Goal: Task Accomplishment & Management: Use online tool/utility

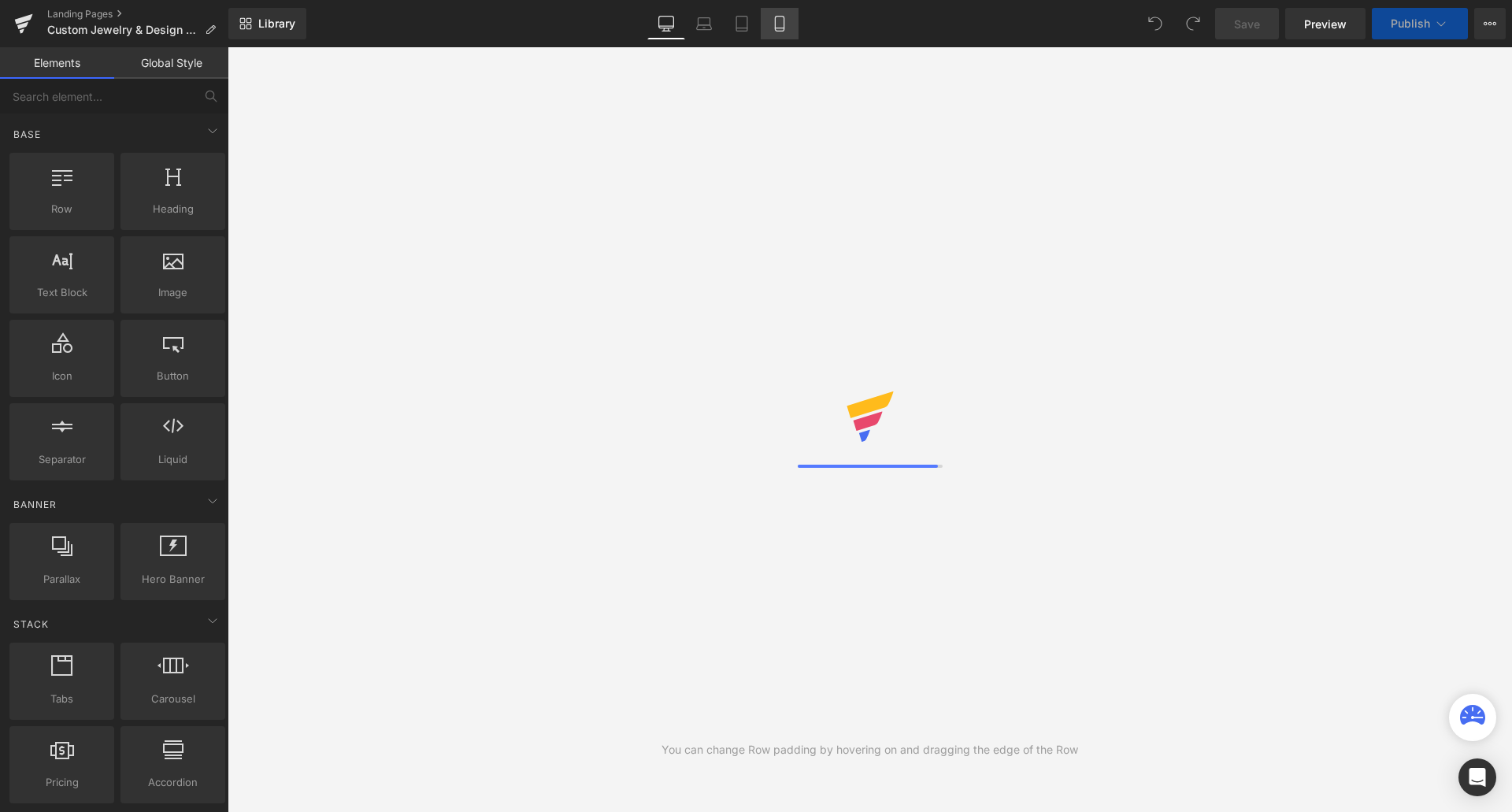
drag, startPoint x: 0, startPoint y: 0, endPoint x: 777, endPoint y: 19, distance: 777.2
click at [777, 19] on icon at bounding box center [779, 23] width 16 height 16
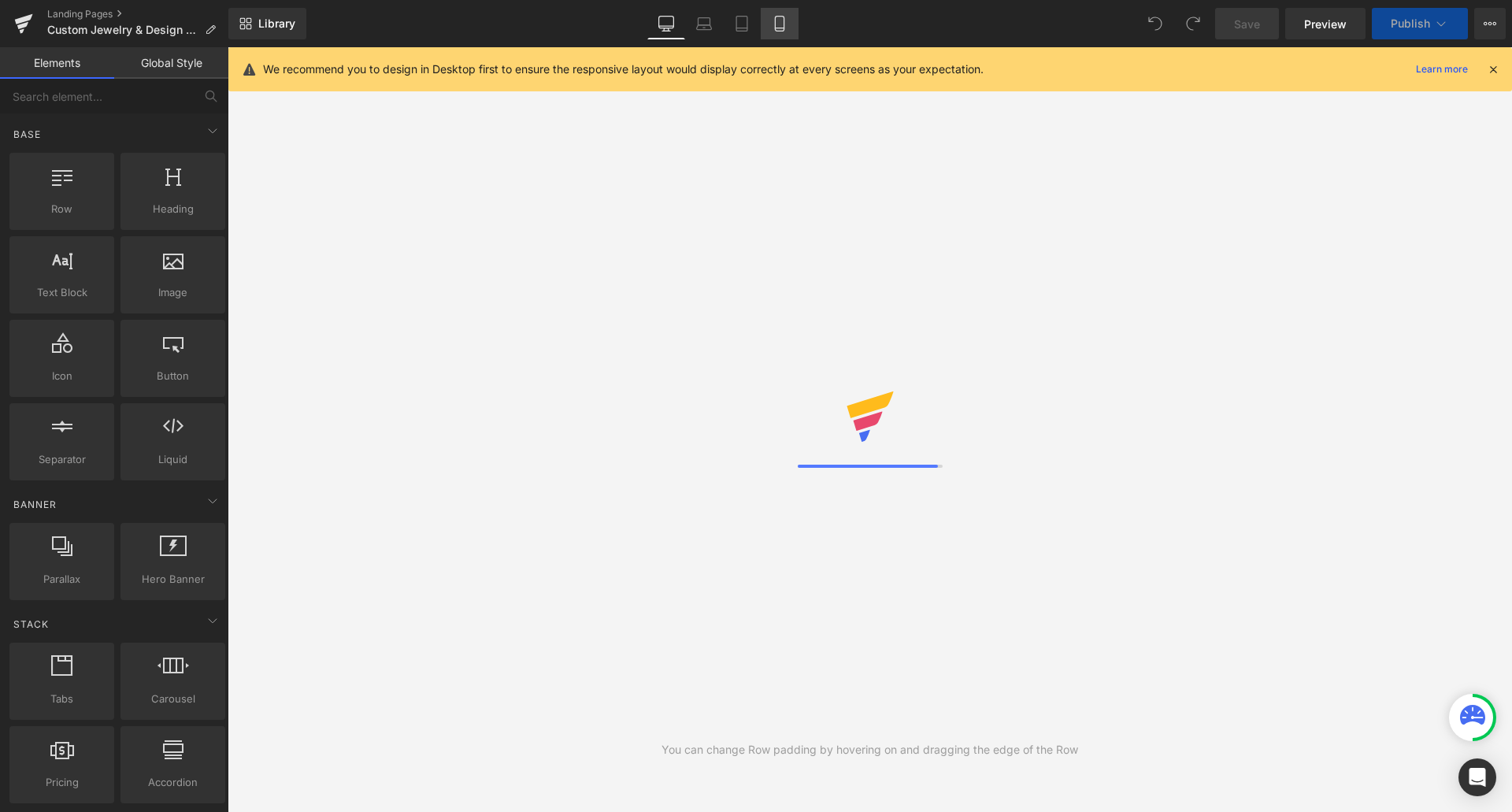
click at [781, 20] on icon at bounding box center [779, 23] width 16 height 16
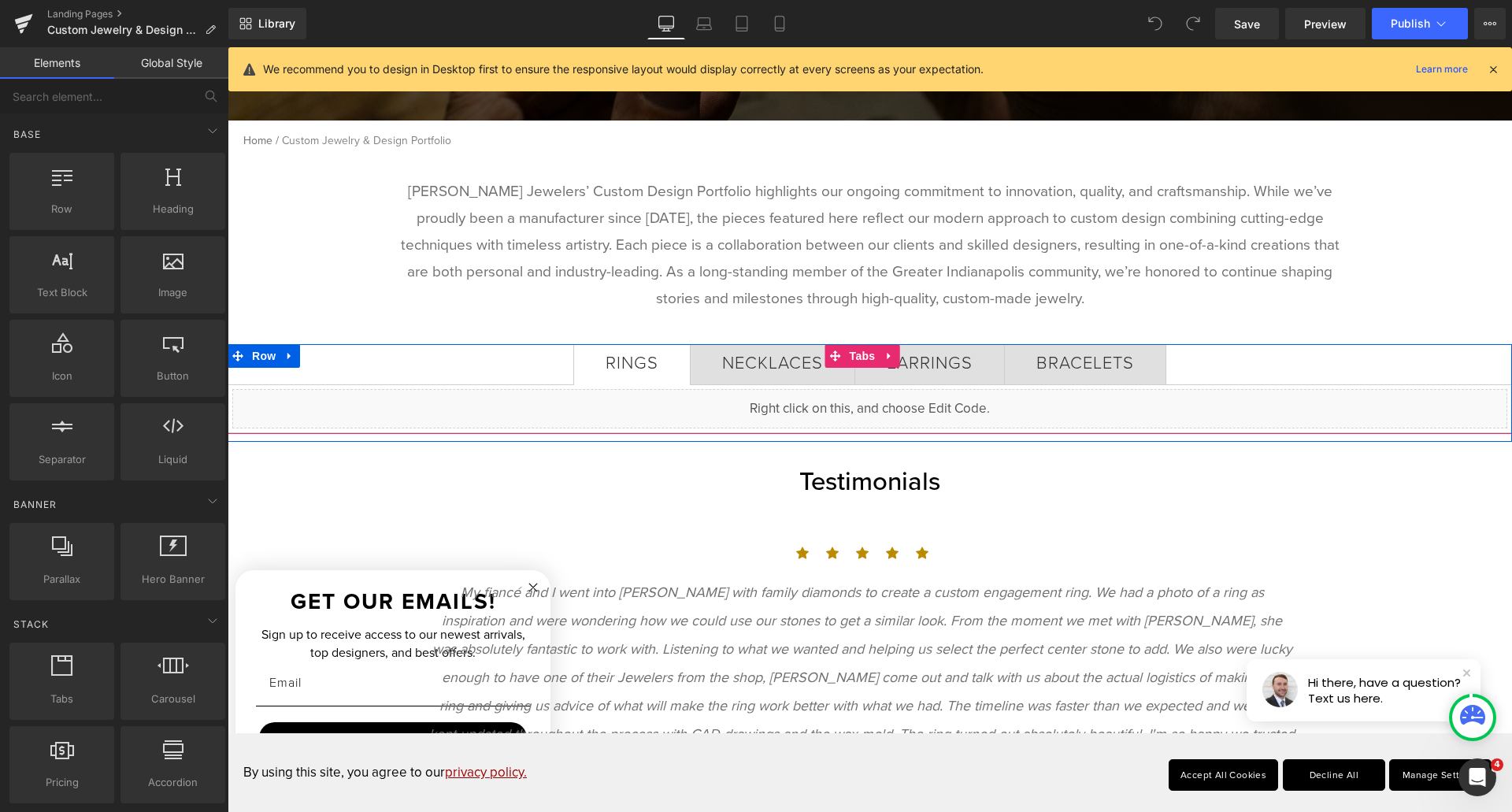
click at [434, 359] on ul "RINGS Text Block NECKLACES Text Block EARRINGS Text Block BRACELETS Text Block" at bounding box center [870, 365] width 1285 height 41
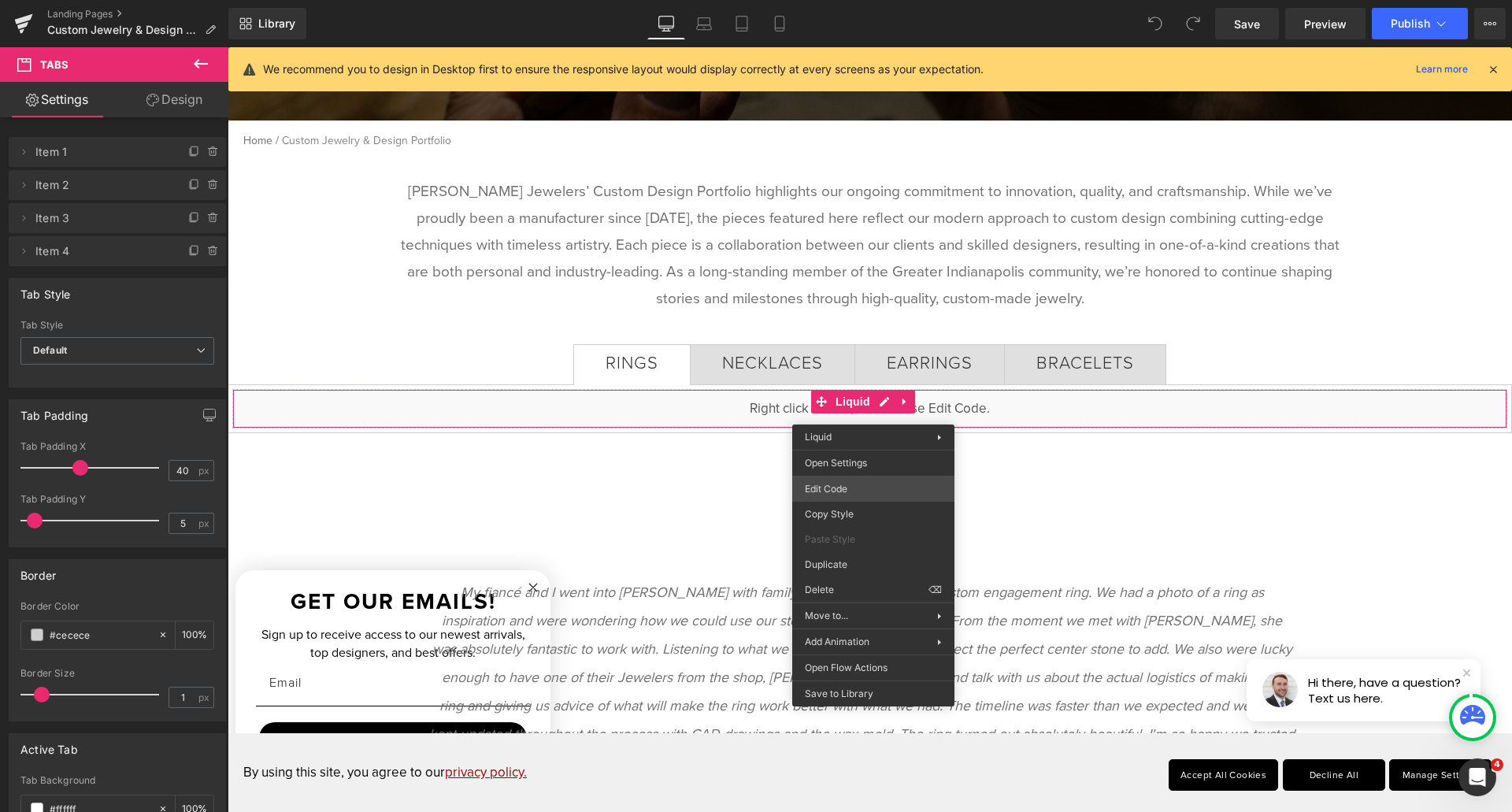
click at [881, 0] on div "You are previewing how the will restyle your page. You can not edit Elements in…" at bounding box center [756, 0] width 1512 height 0
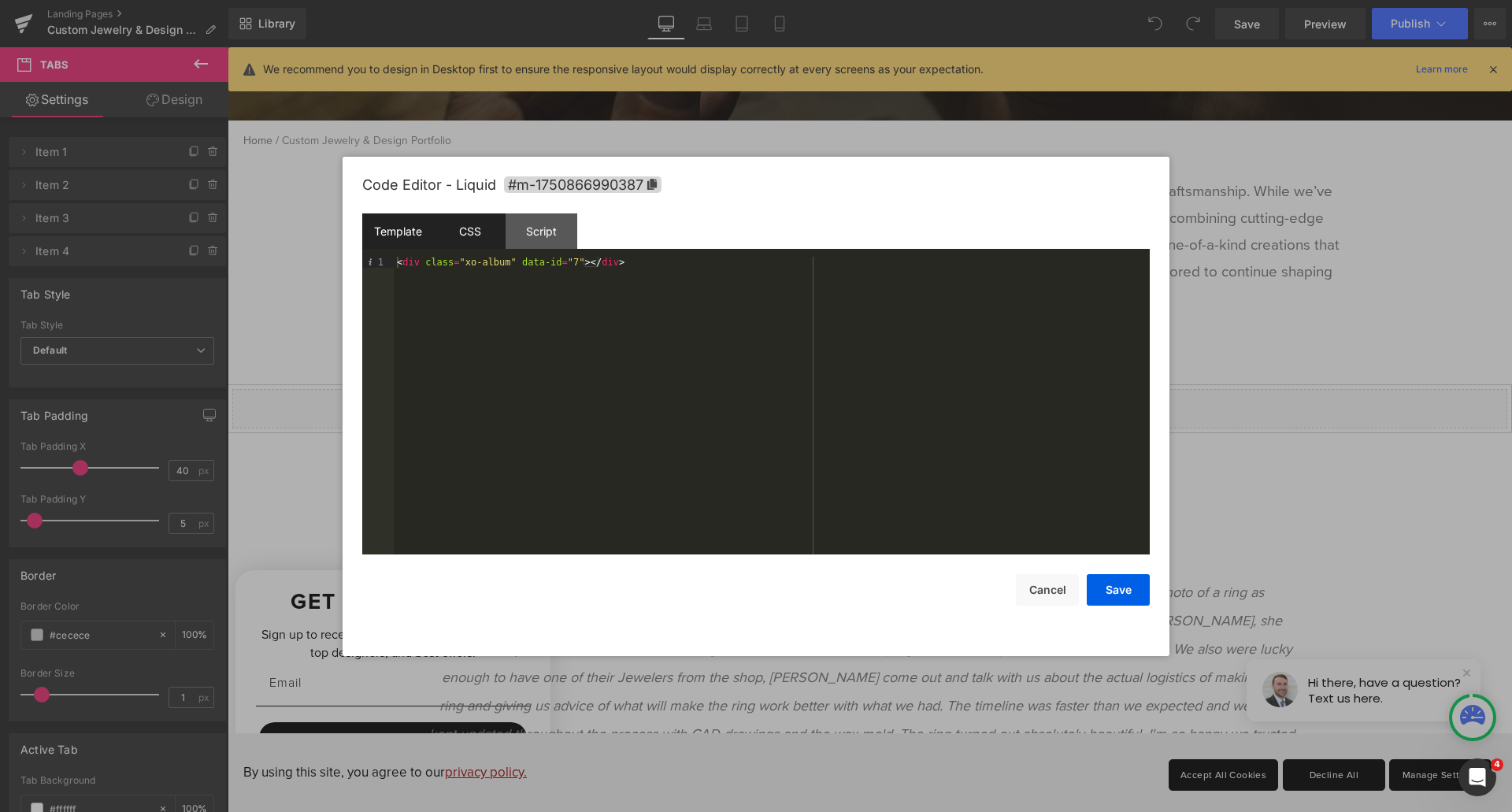
click at [468, 241] on div "CSS" at bounding box center [470, 231] width 72 height 35
click at [561, 241] on div "Script" at bounding box center [542, 231] width 72 height 35
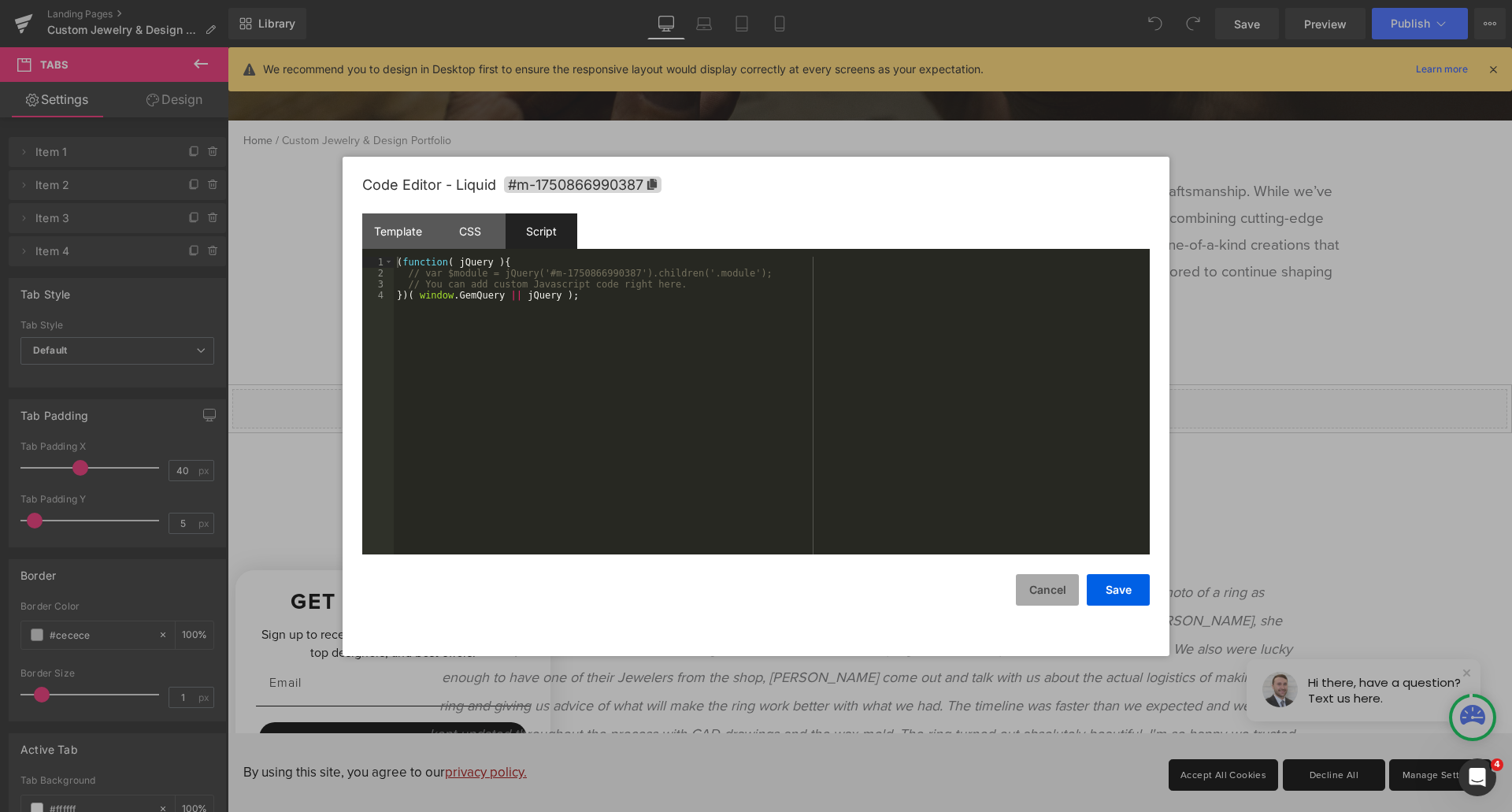
click at [1036, 589] on button "Cancel" at bounding box center [1046, 590] width 63 height 31
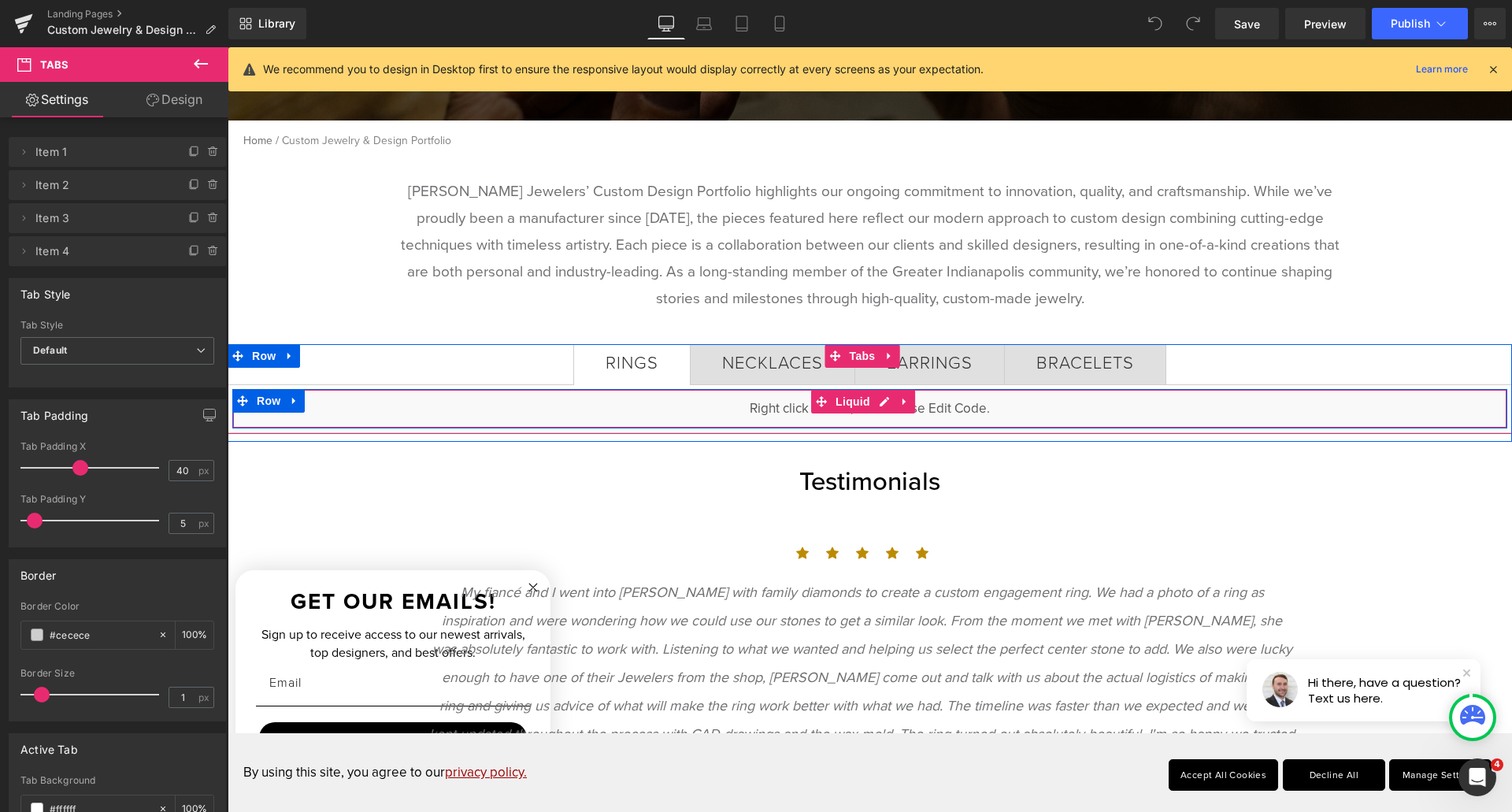
click at [1086, 405] on div "Liquid" at bounding box center [870, 408] width 1275 height 39
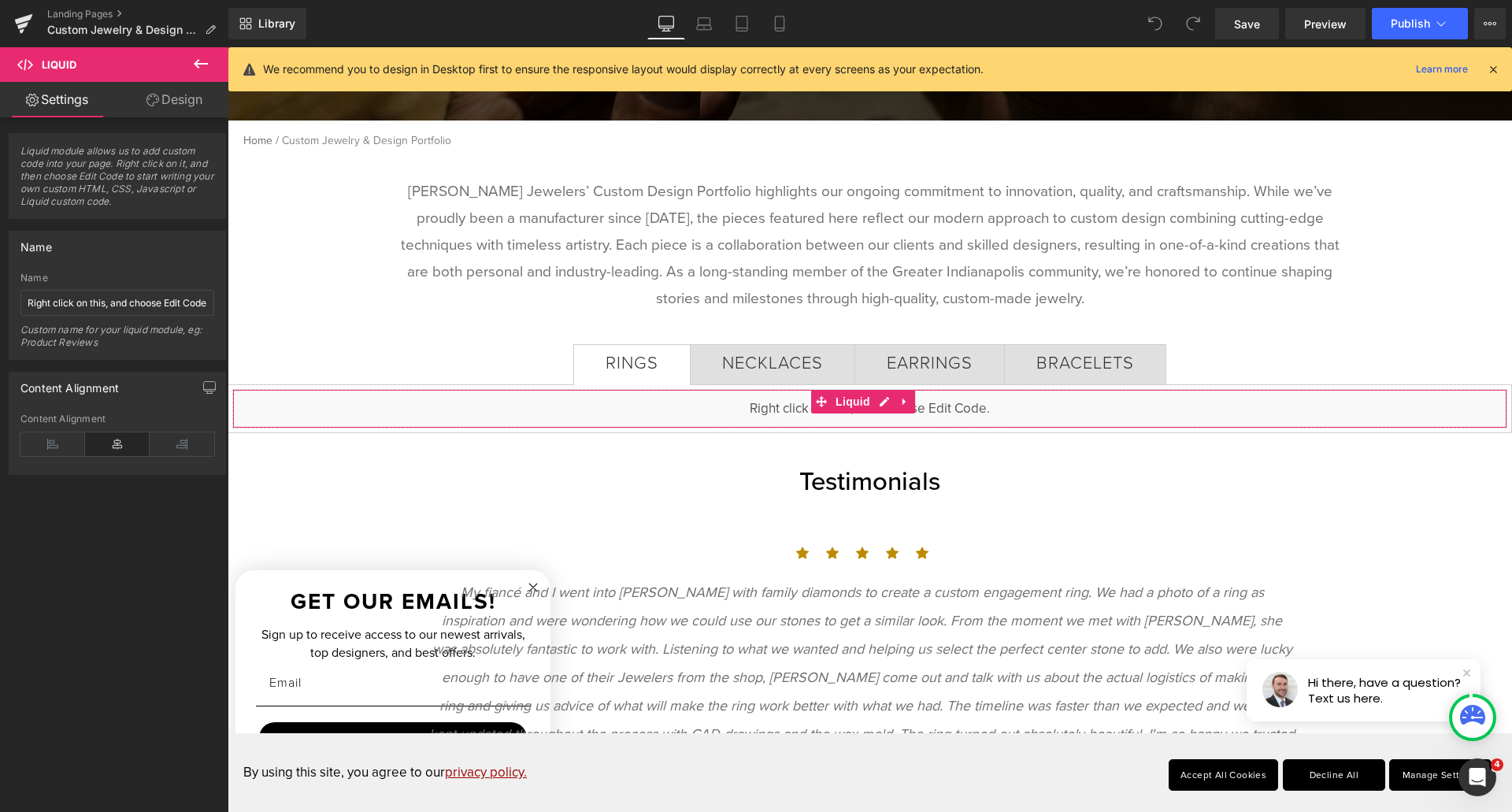
click at [178, 112] on link "Design" at bounding box center [174, 99] width 115 height 35
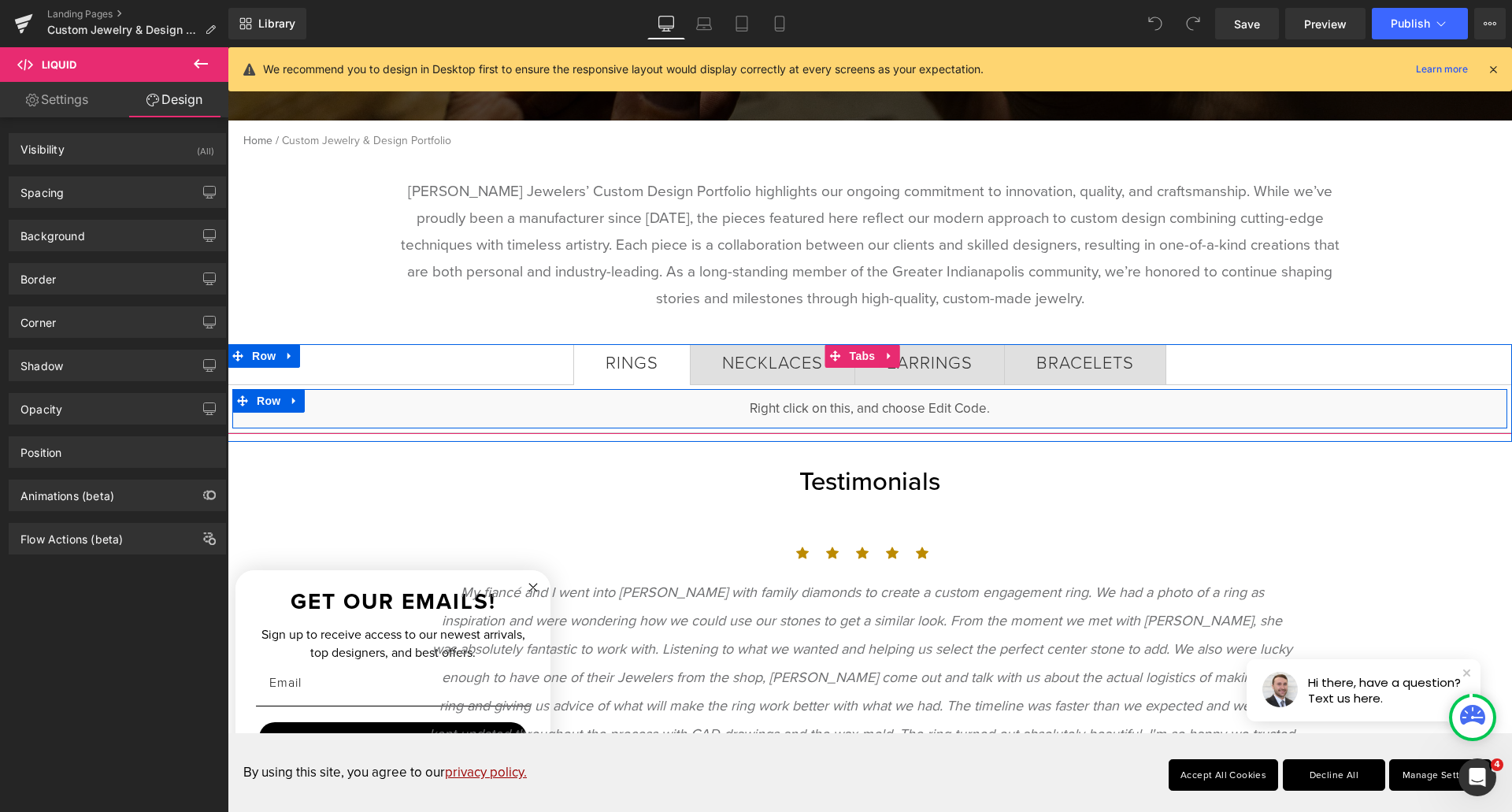
click at [880, 396] on div "Liquid" at bounding box center [870, 408] width 1275 height 39
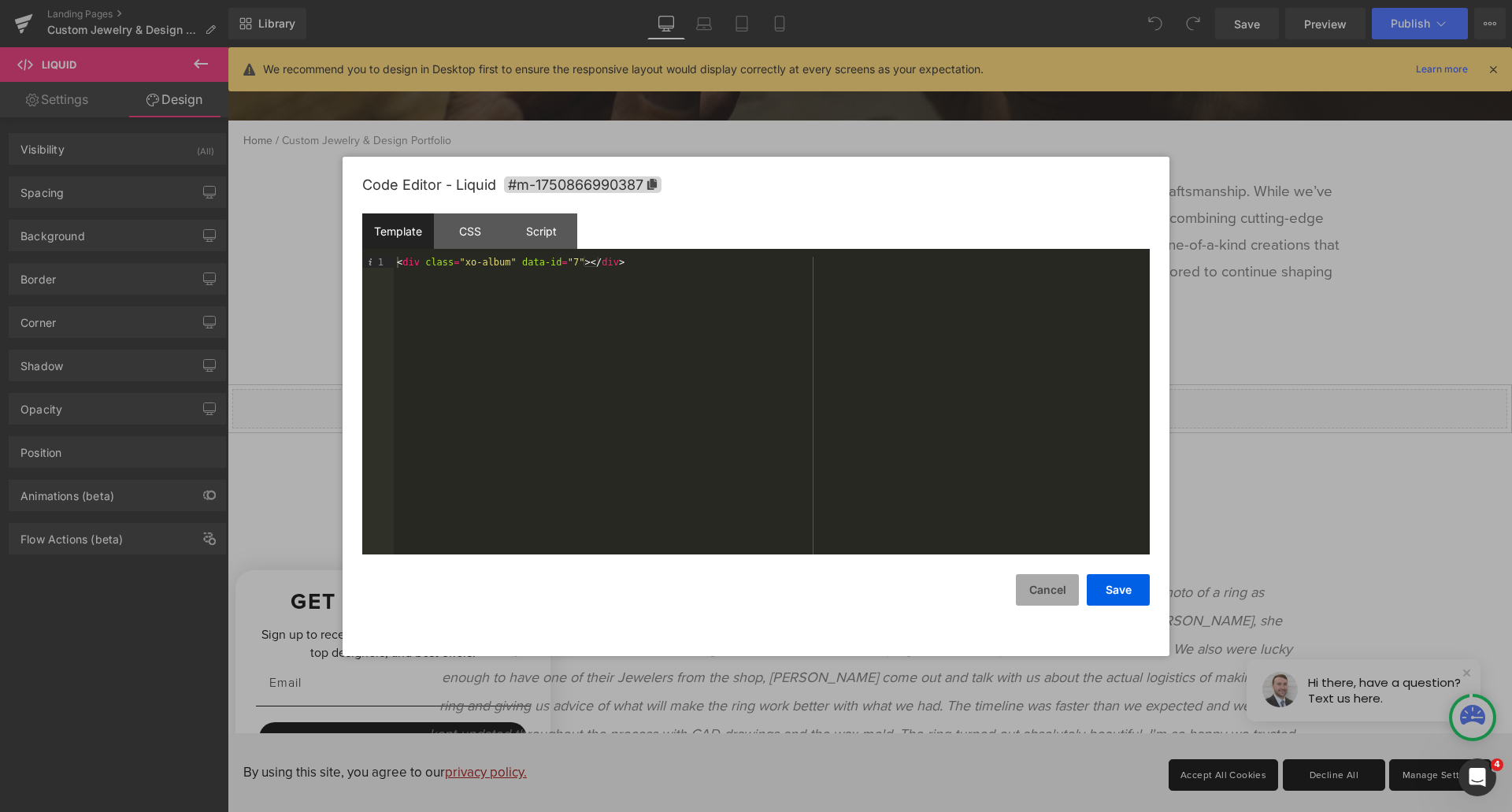
click at [1062, 585] on button "Cancel" at bounding box center [1046, 590] width 63 height 31
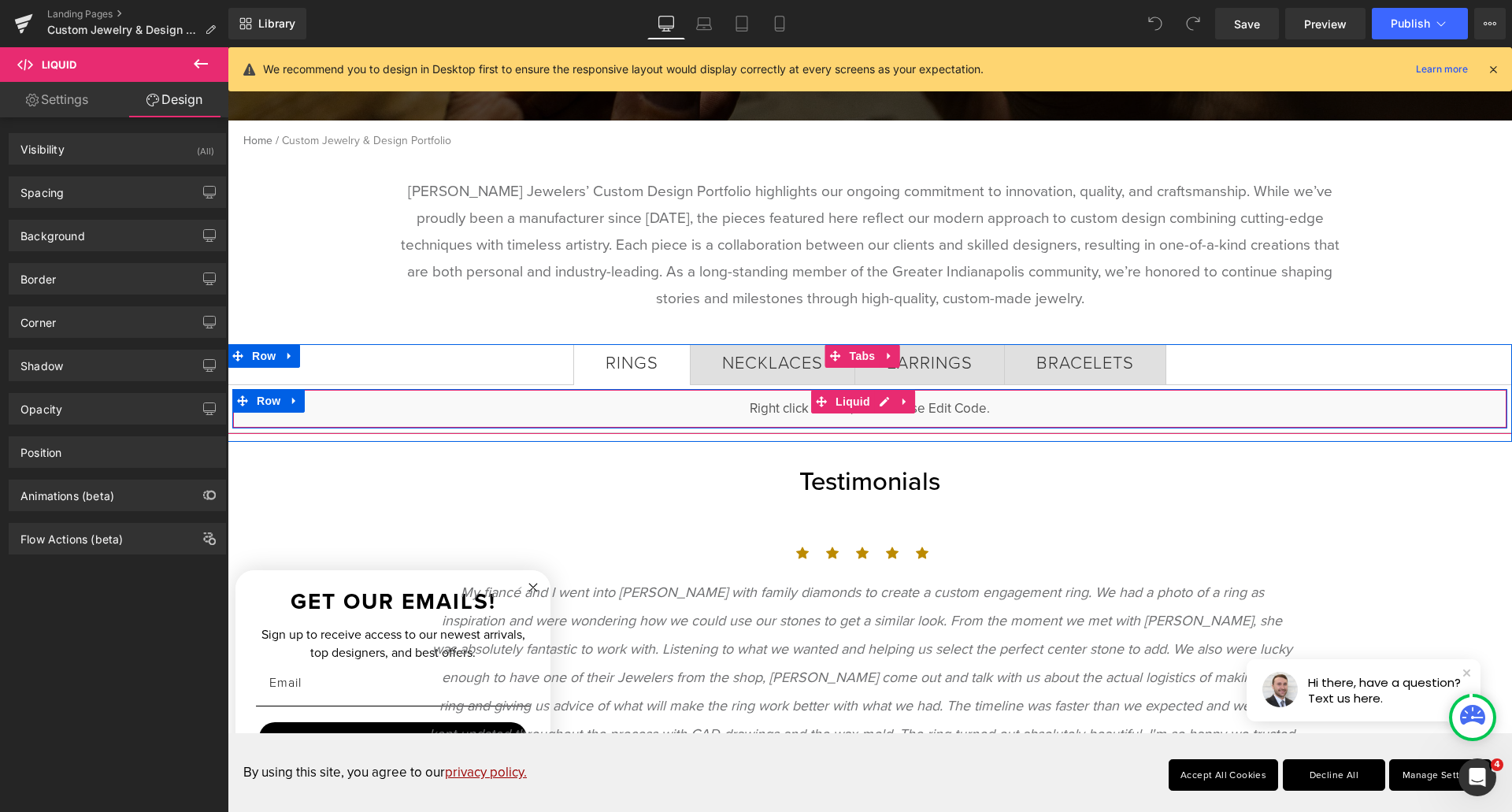
click at [482, 403] on div "Liquid" at bounding box center [870, 408] width 1275 height 39
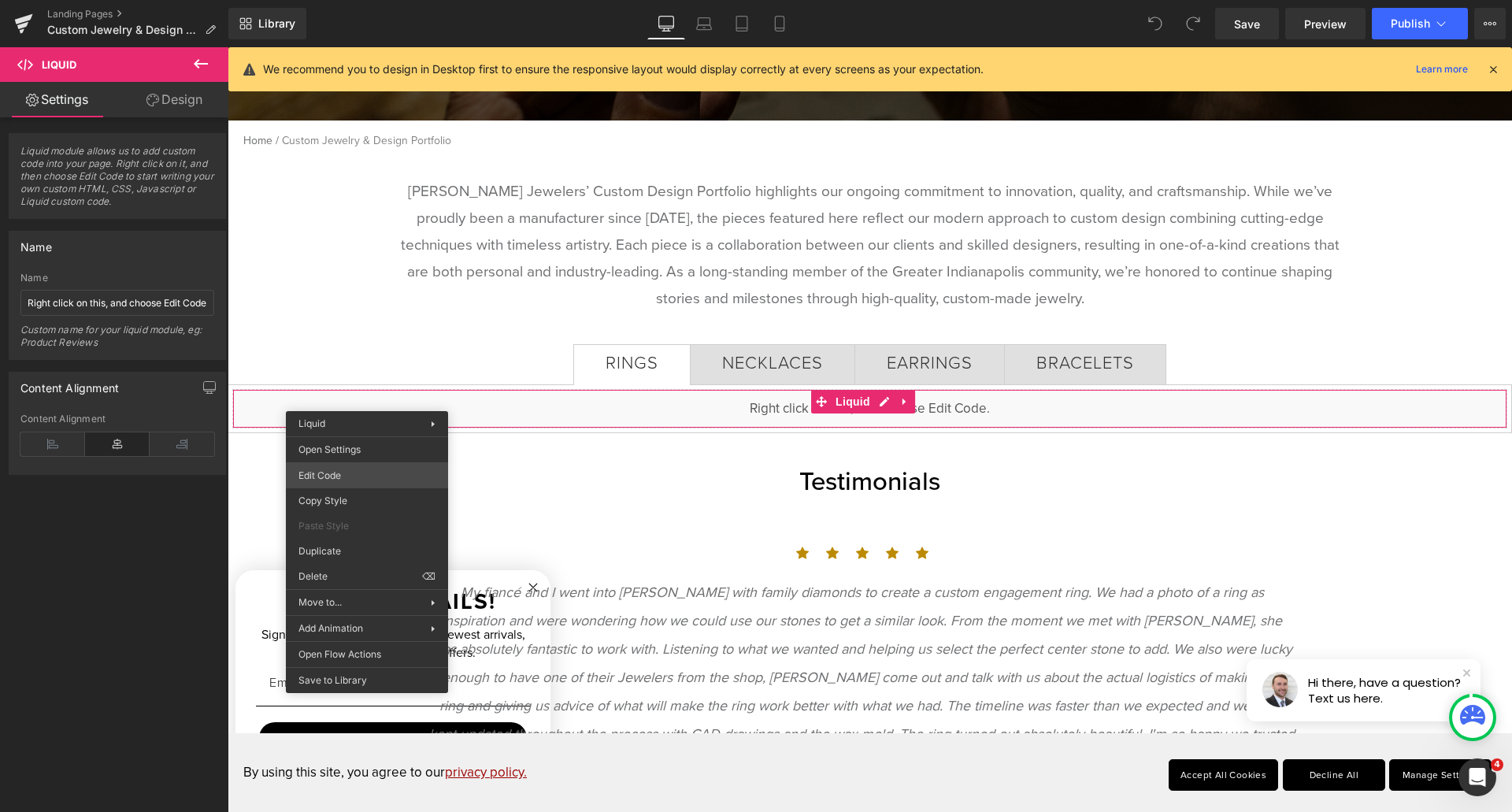
click at [388, 0] on div "You are previewing how the will restyle your page. You can not edit Elements in…" at bounding box center [756, 0] width 1512 height 0
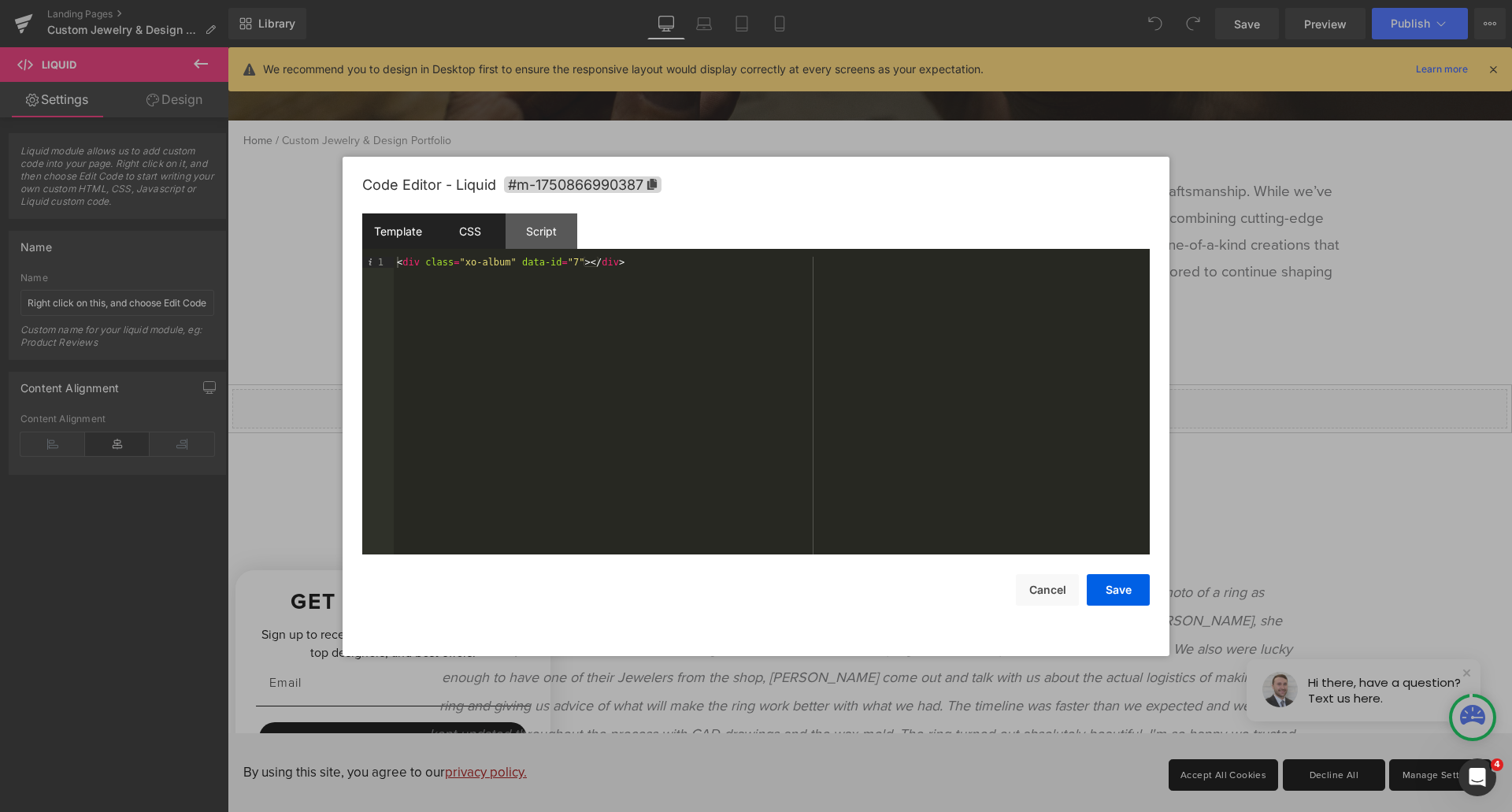
click at [458, 241] on div "CSS" at bounding box center [470, 231] width 72 height 35
click at [556, 232] on div "Script" at bounding box center [542, 231] width 72 height 35
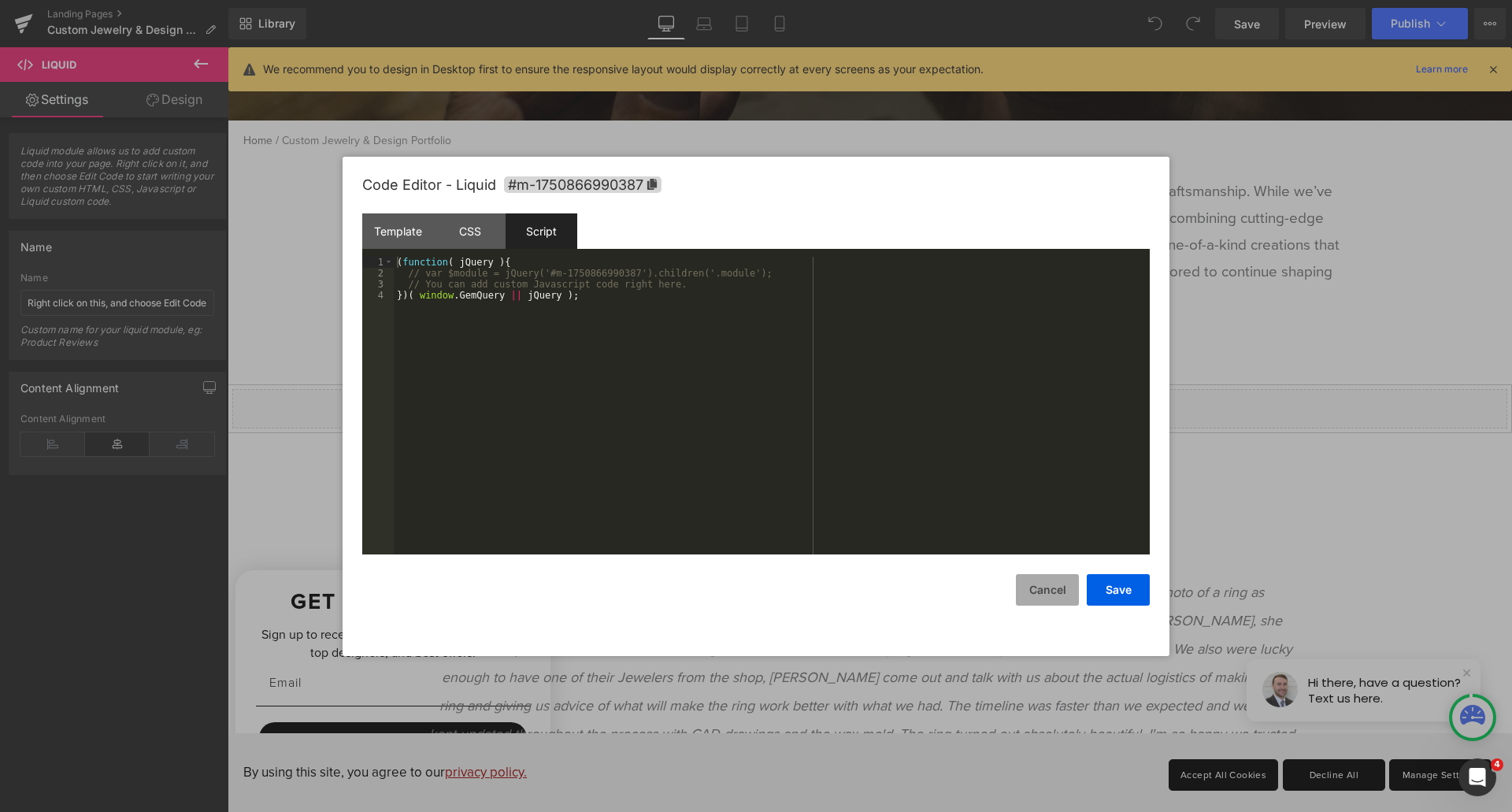
click at [1045, 594] on button "Cancel" at bounding box center [1046, 590] width 63 height 31
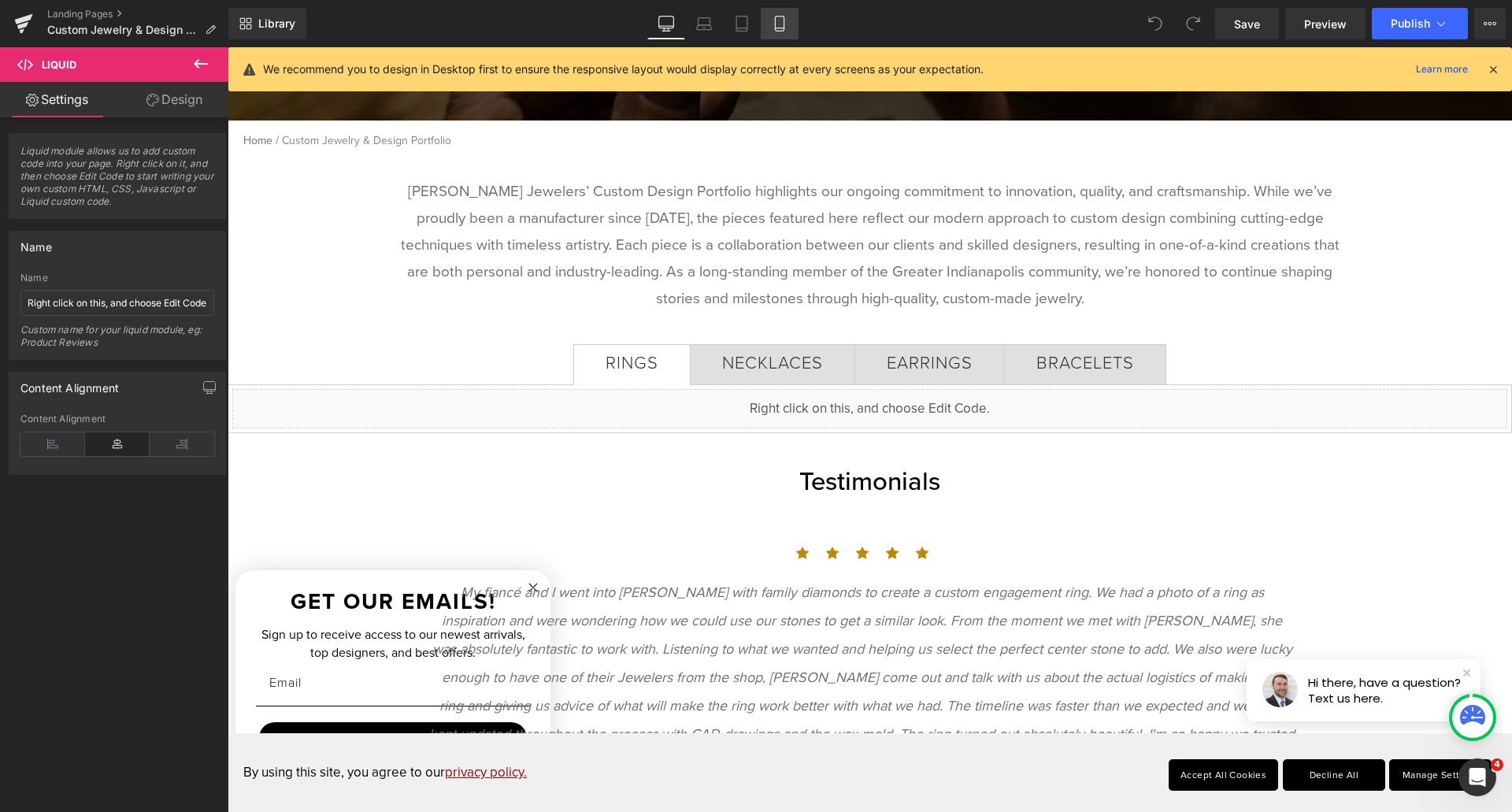
click at [783, 26] on icon at bounding box center [779, 24] width 9 height 15
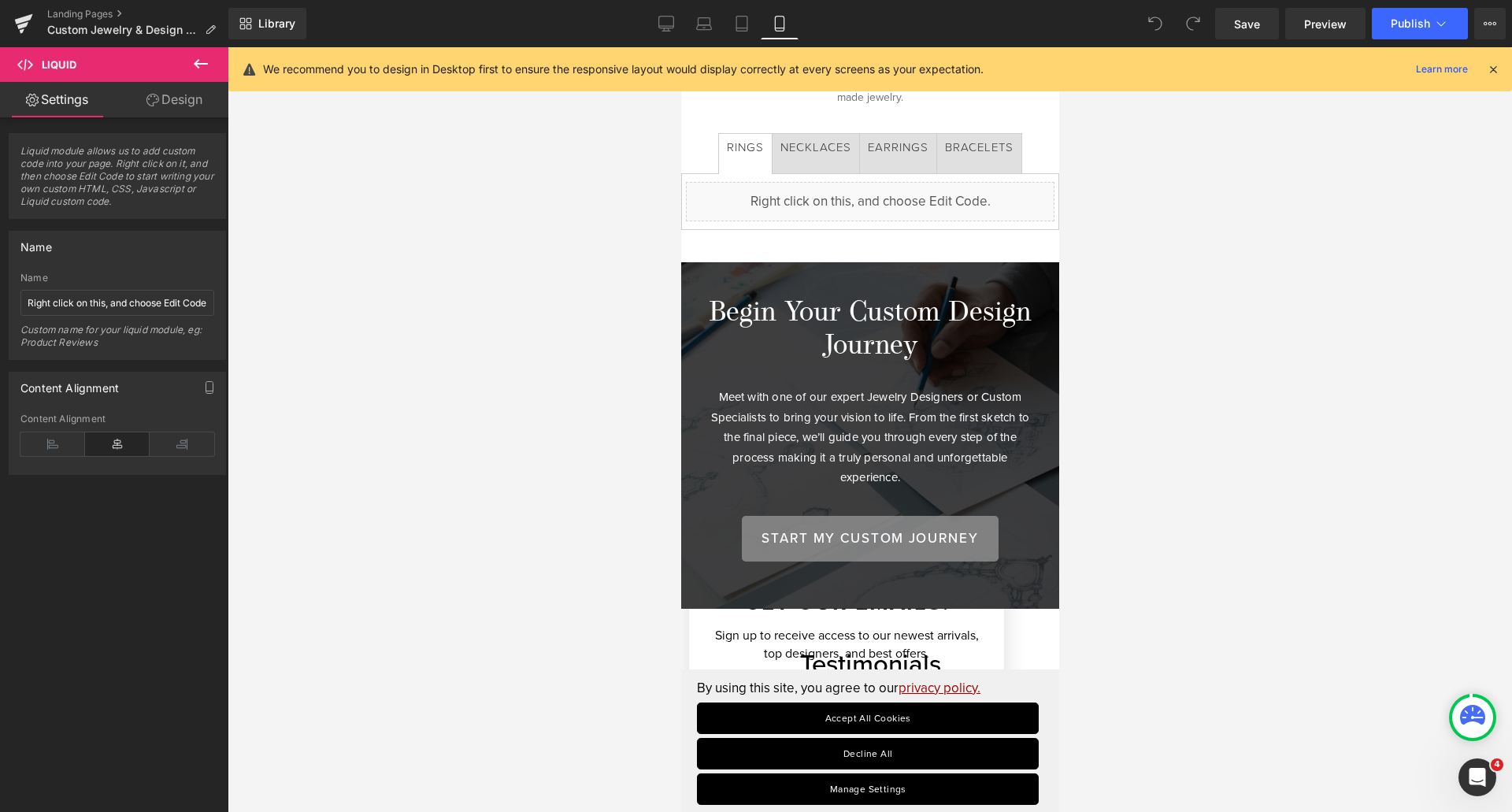
scroll to position [307, 0]
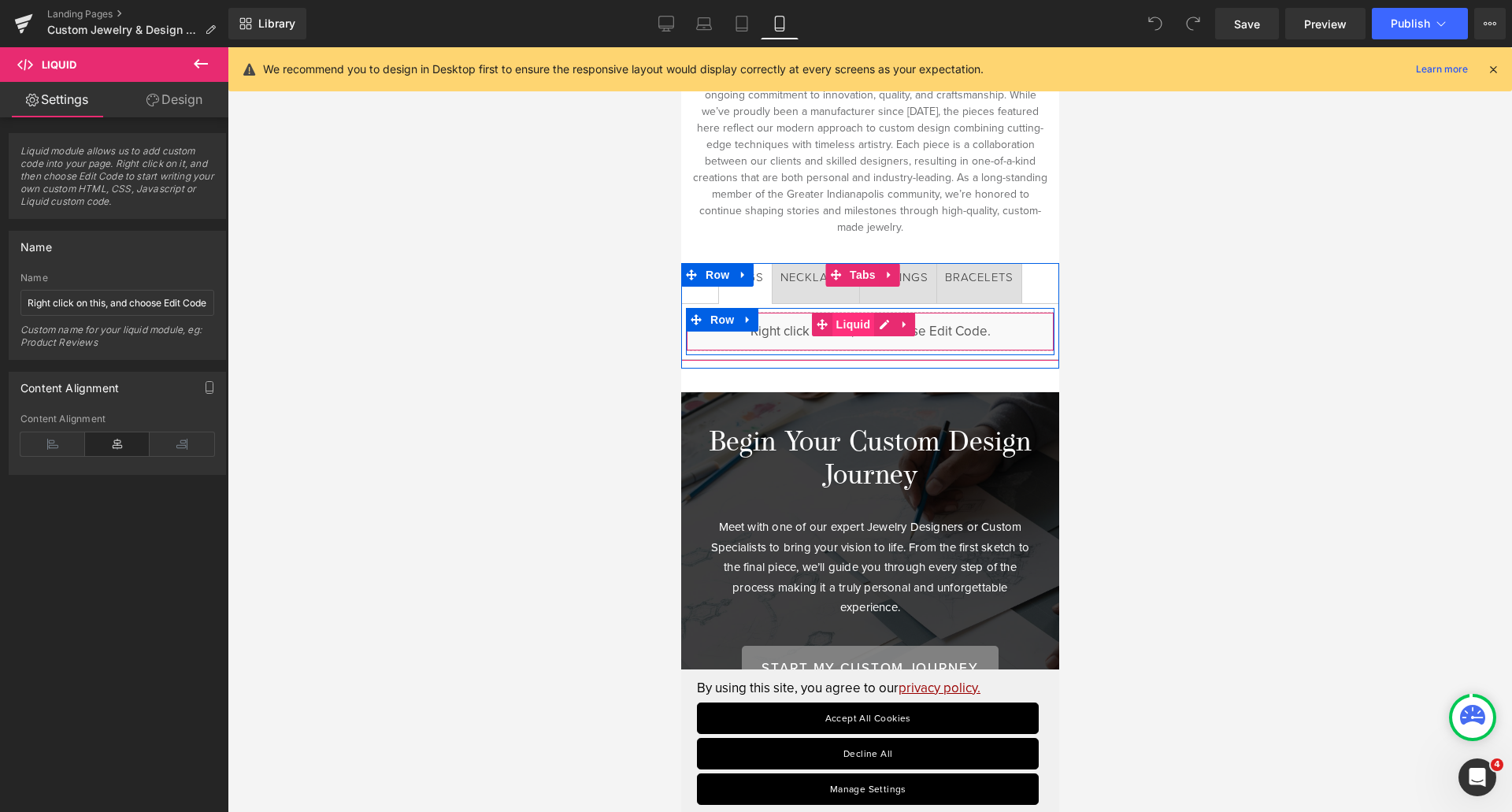
click at [855, 318] on span "Liquid" at bounding box center [853, 324] width 43 height 24
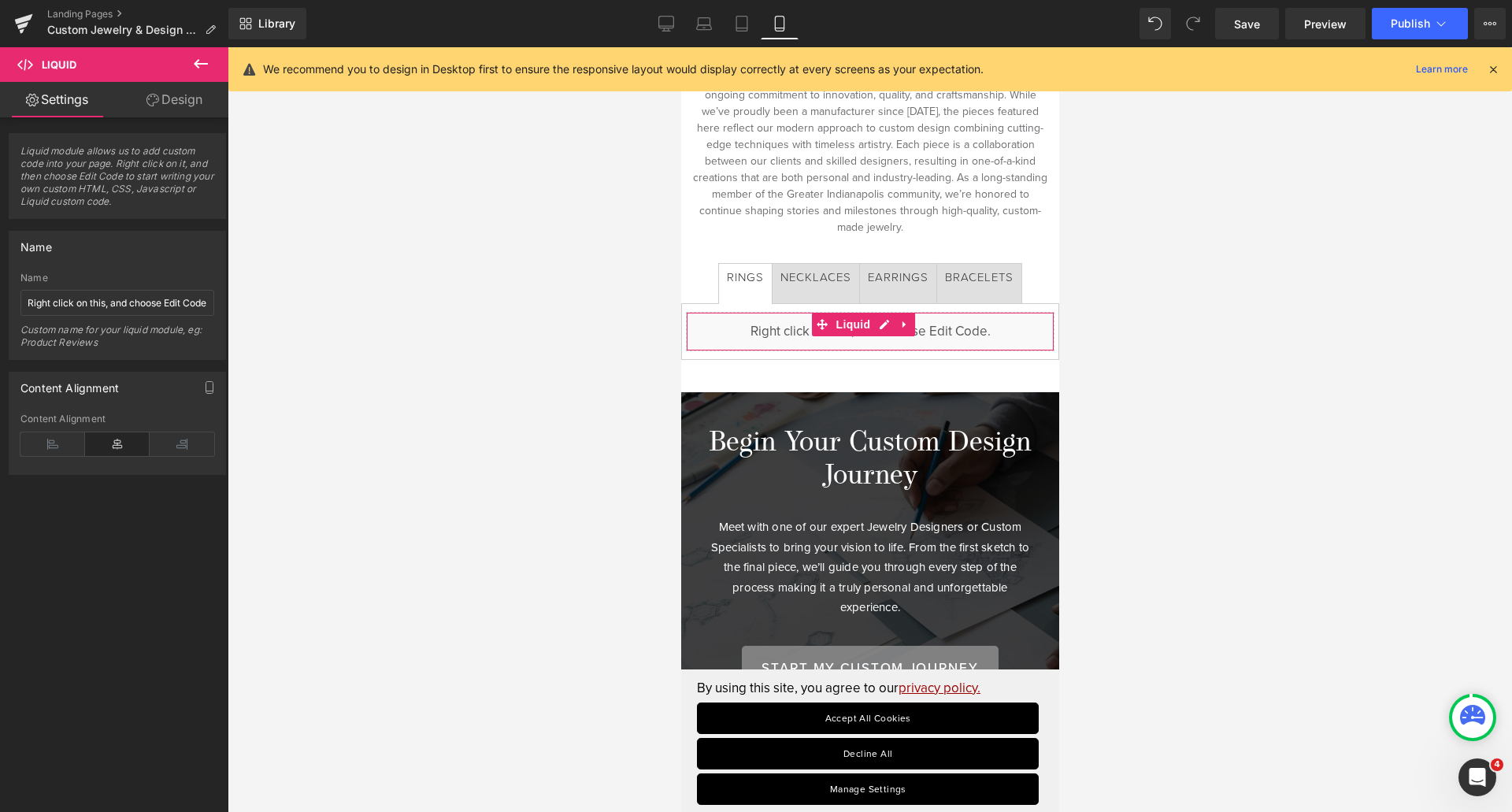
click at [187, 106] on link "Design" at bounding box center [174, 99] width 115 height 35
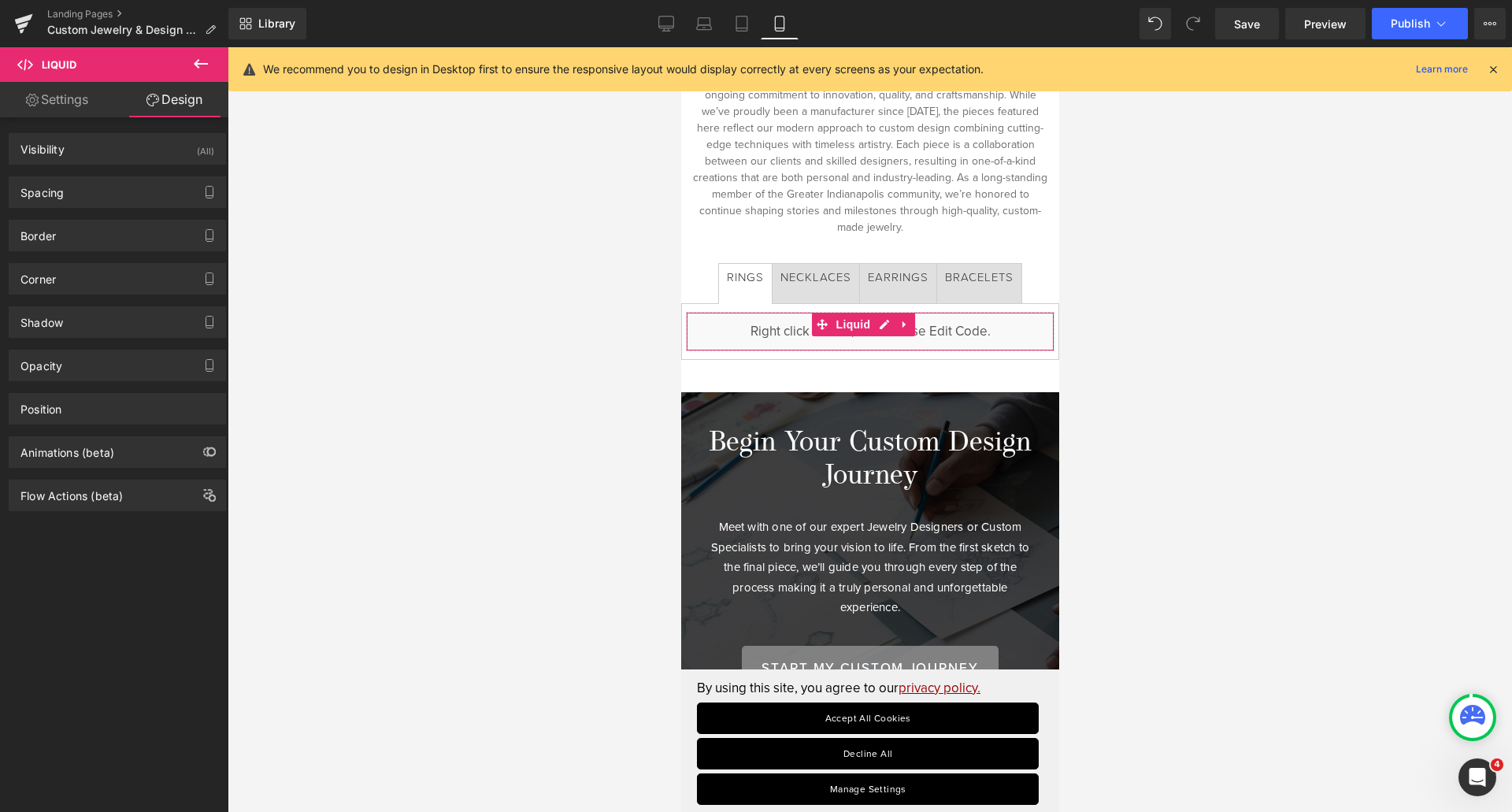
click at [37, 97] on link "Settings" at bounding box center [57, 99] width 115 height 35
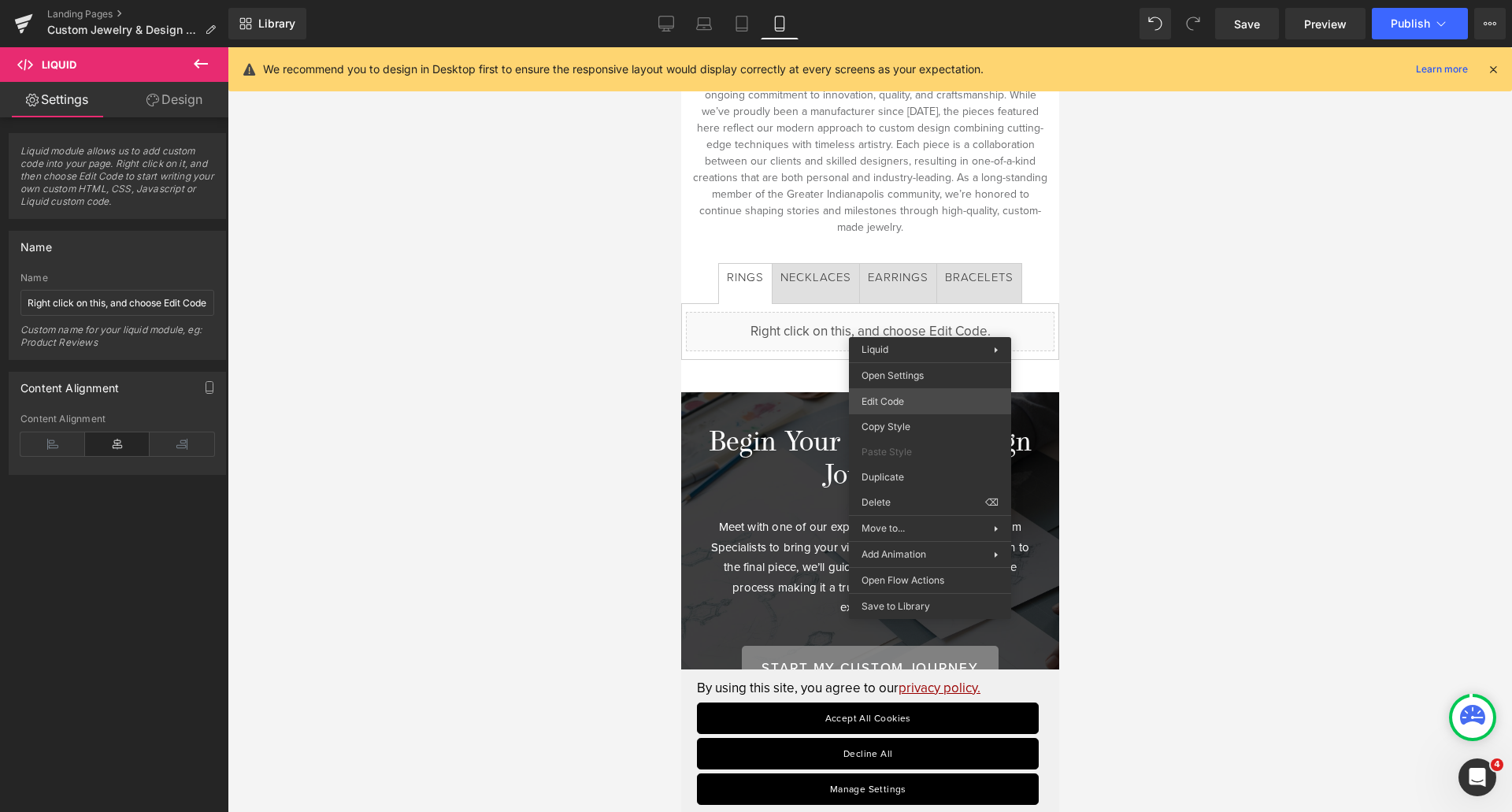
click at [927, 0] on div "Liquid You are previewing how the will restyle your page. You can not edit Elem…" at bounding box center [756, 0] width 1512 height 0
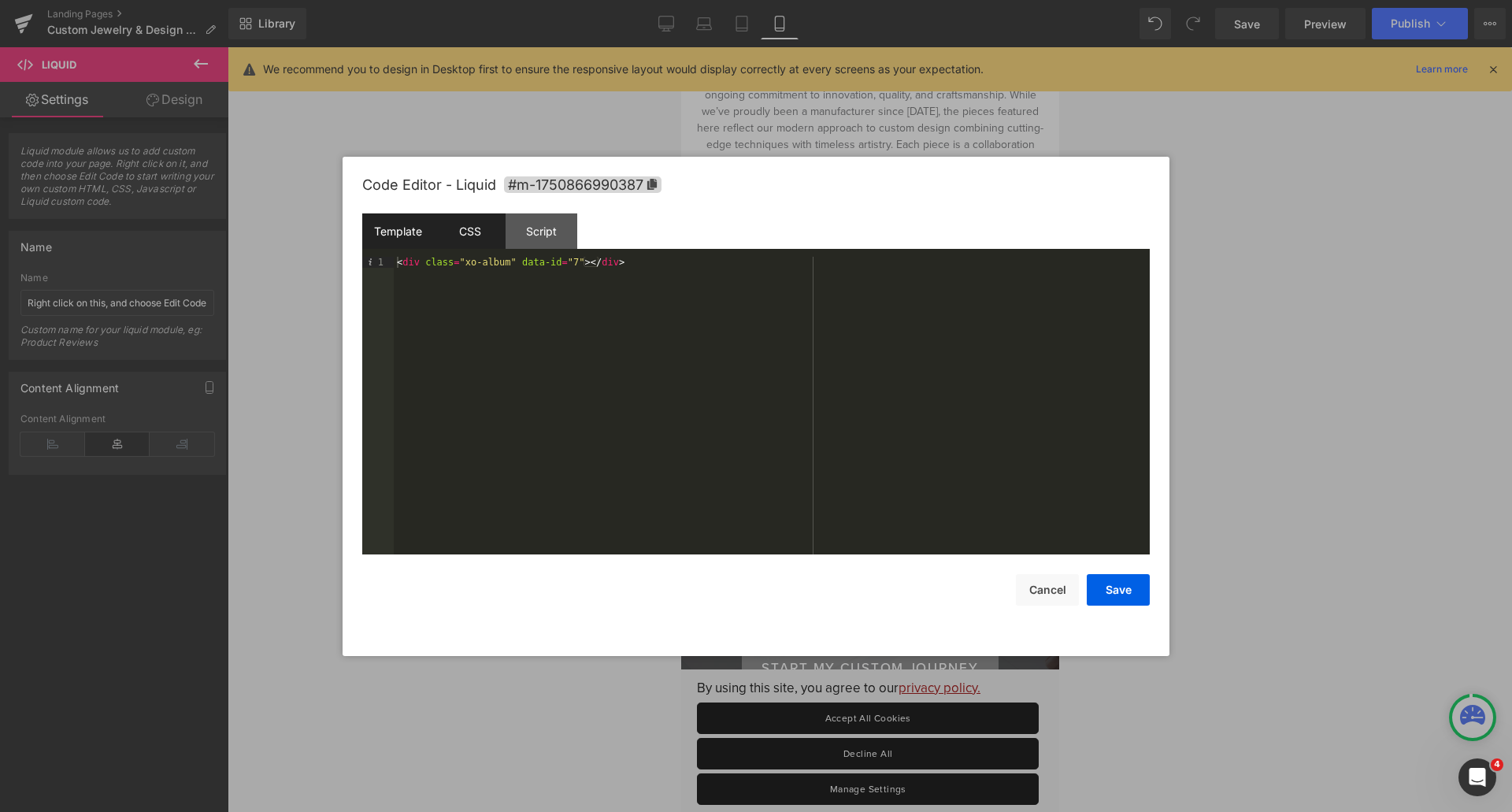
click at [476, 225] on div "CSS" at bounding box center [470, 231] width 72 height 35
click at [532, 222] on div "Script" at bounding box center [542, 231] width 72 height 35
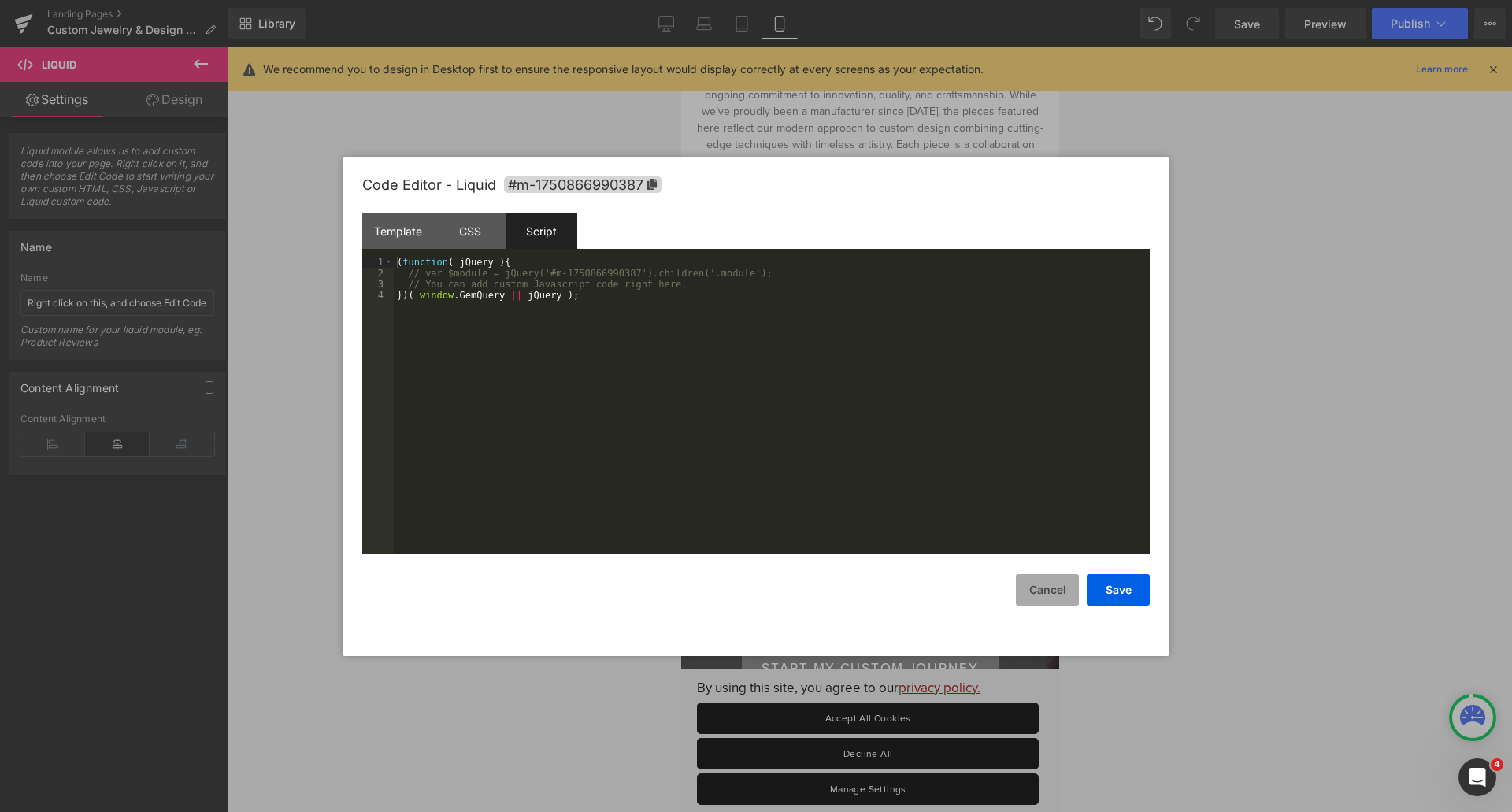
click at [1055, 589] on button "Cancel" at bounding box center [1046, 590] width 63 height 31
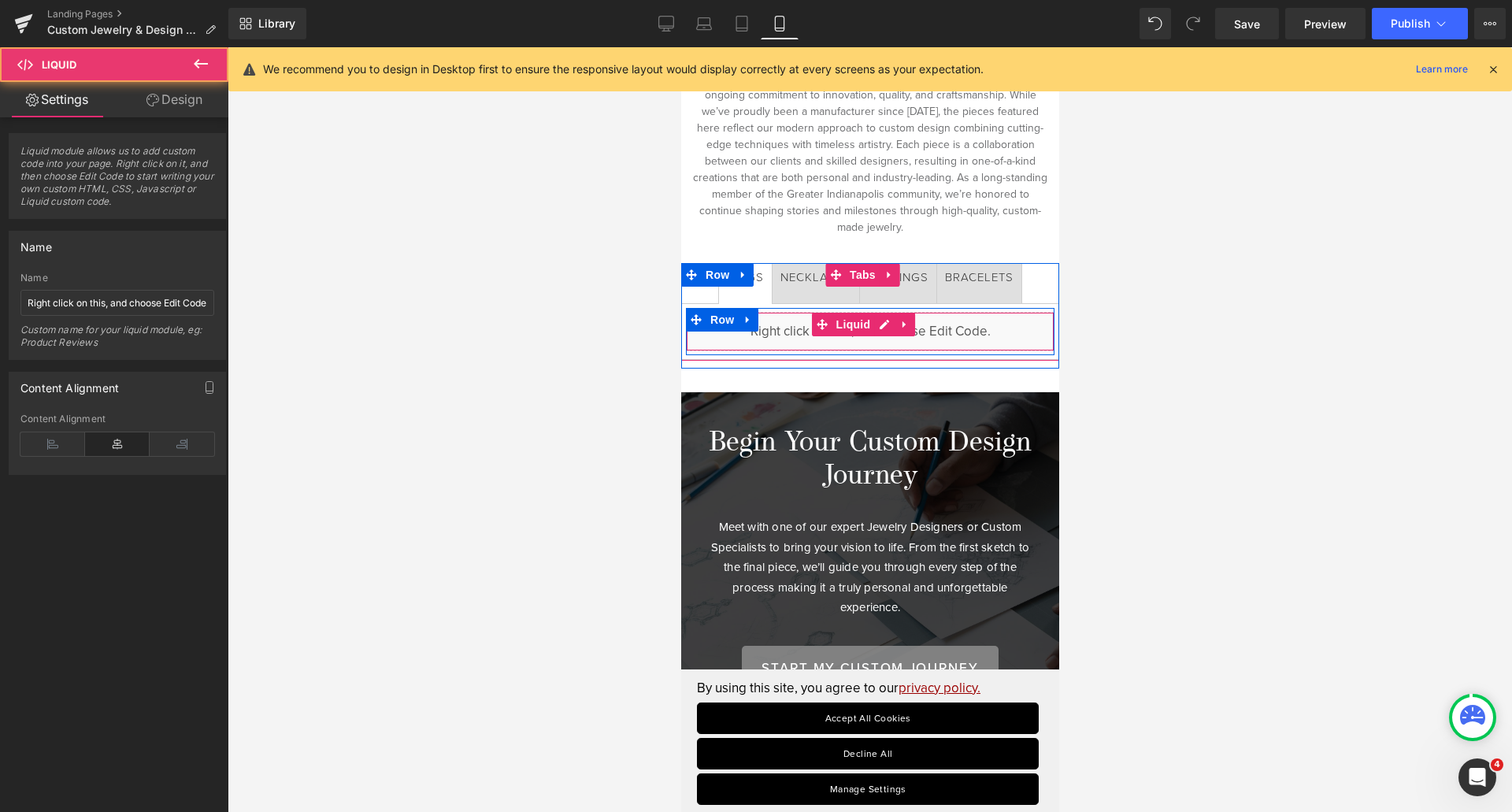
click at [793, 324] on div "Liquid" at bounding box center [869, 332] width 368 height 39
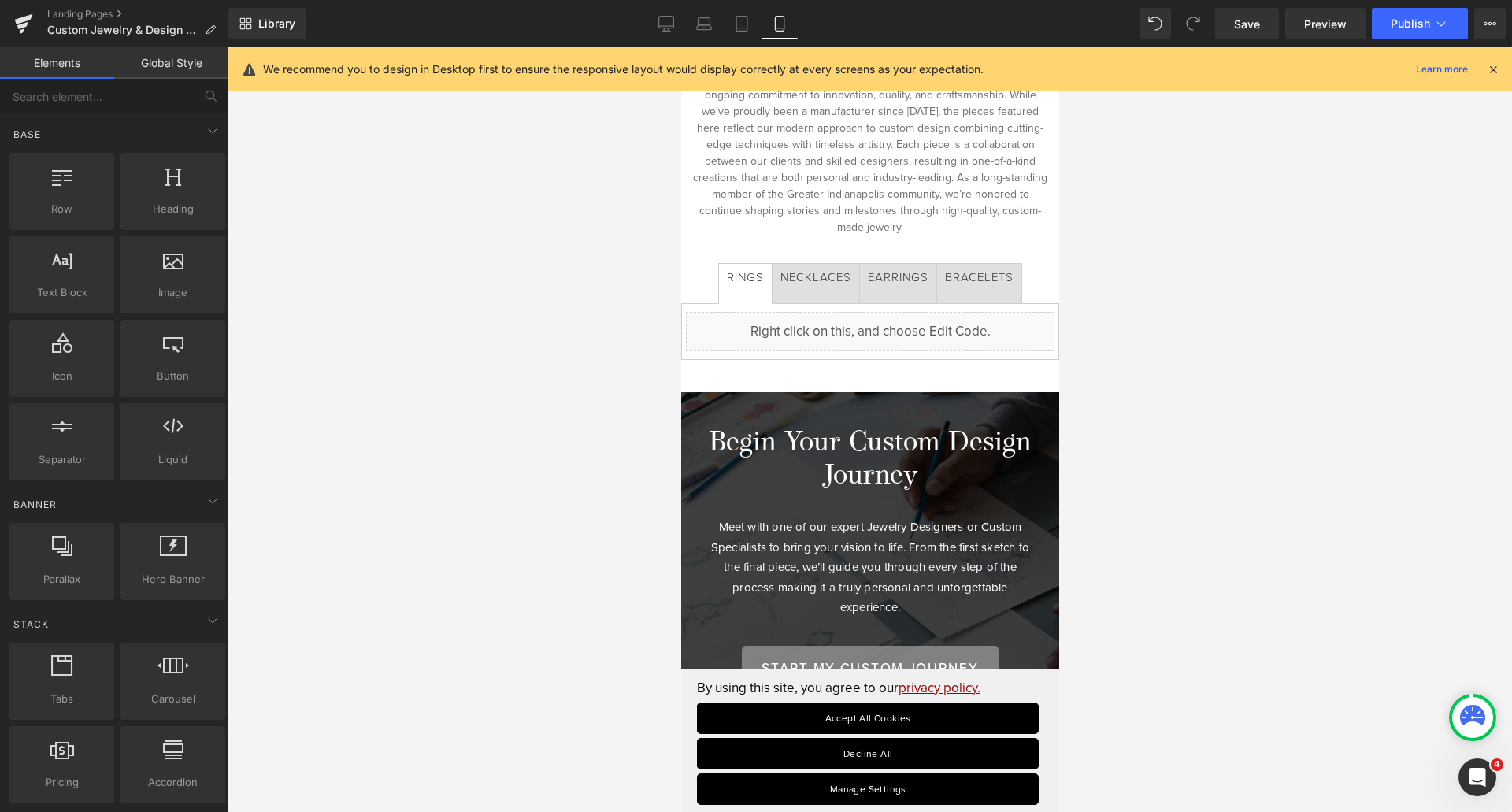
drag, startPoint x: 448, startPoint y: 270, endPoint x: 447, endPoint y: 254, distance: 16.0
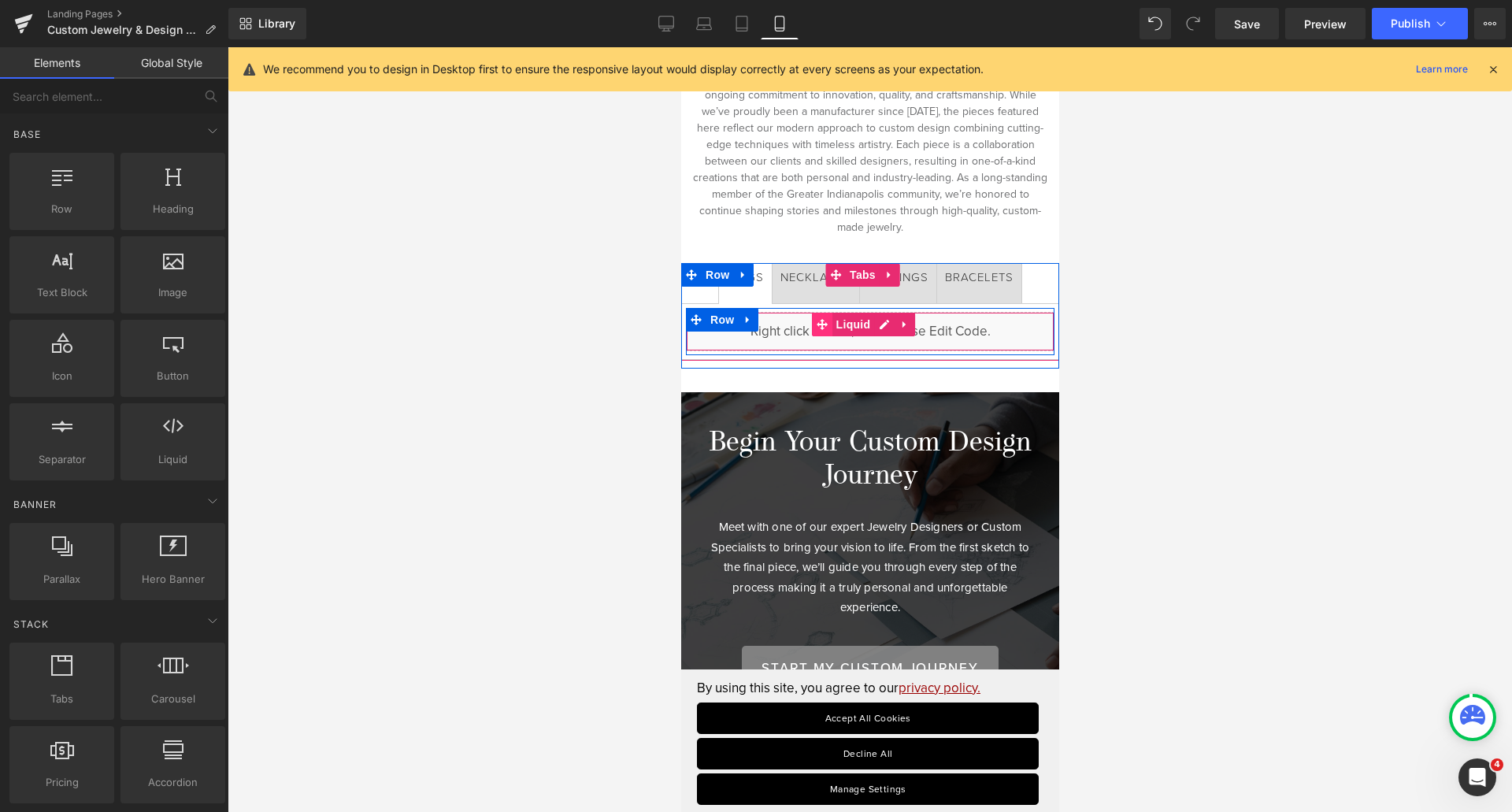
click at [813, 323] on span at bounding box center [821, 324] width 20 height 24
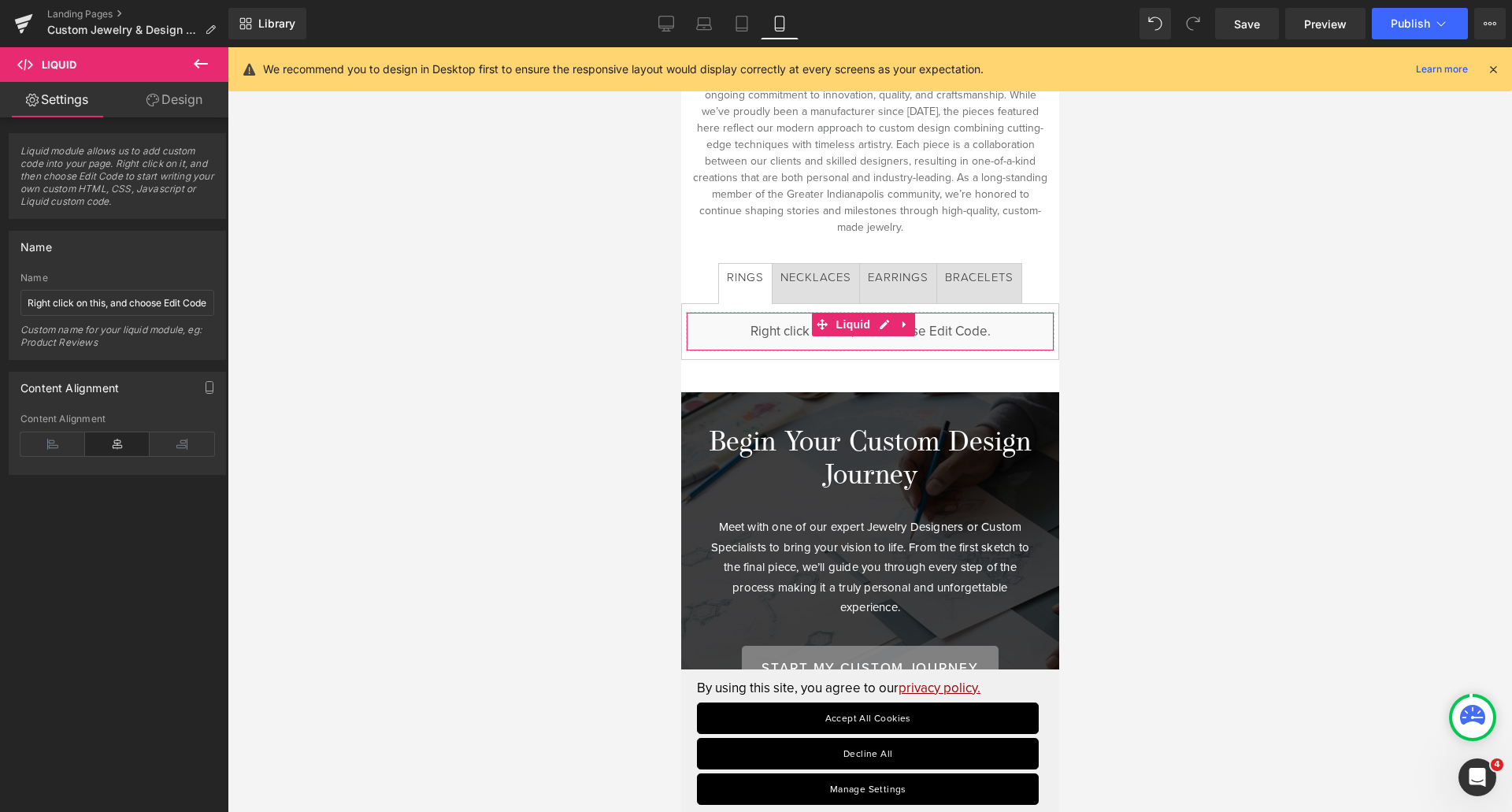
click at [196, 90] on link "Design" at bounding box center [174, 99] width 115 height 35
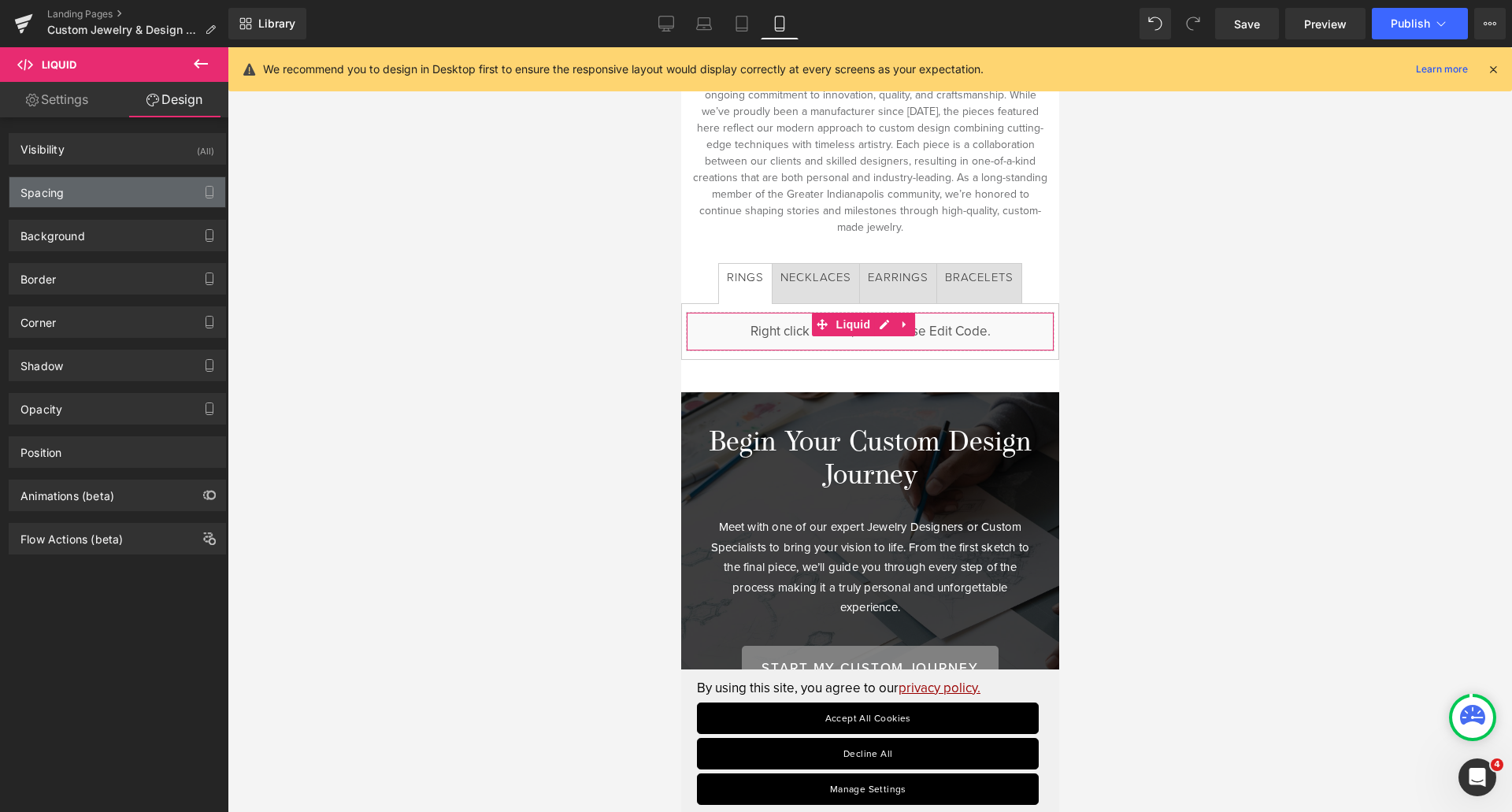
click at [85, 196] on div "Spacing" at bounding box center [118, 192] width 216 height 30
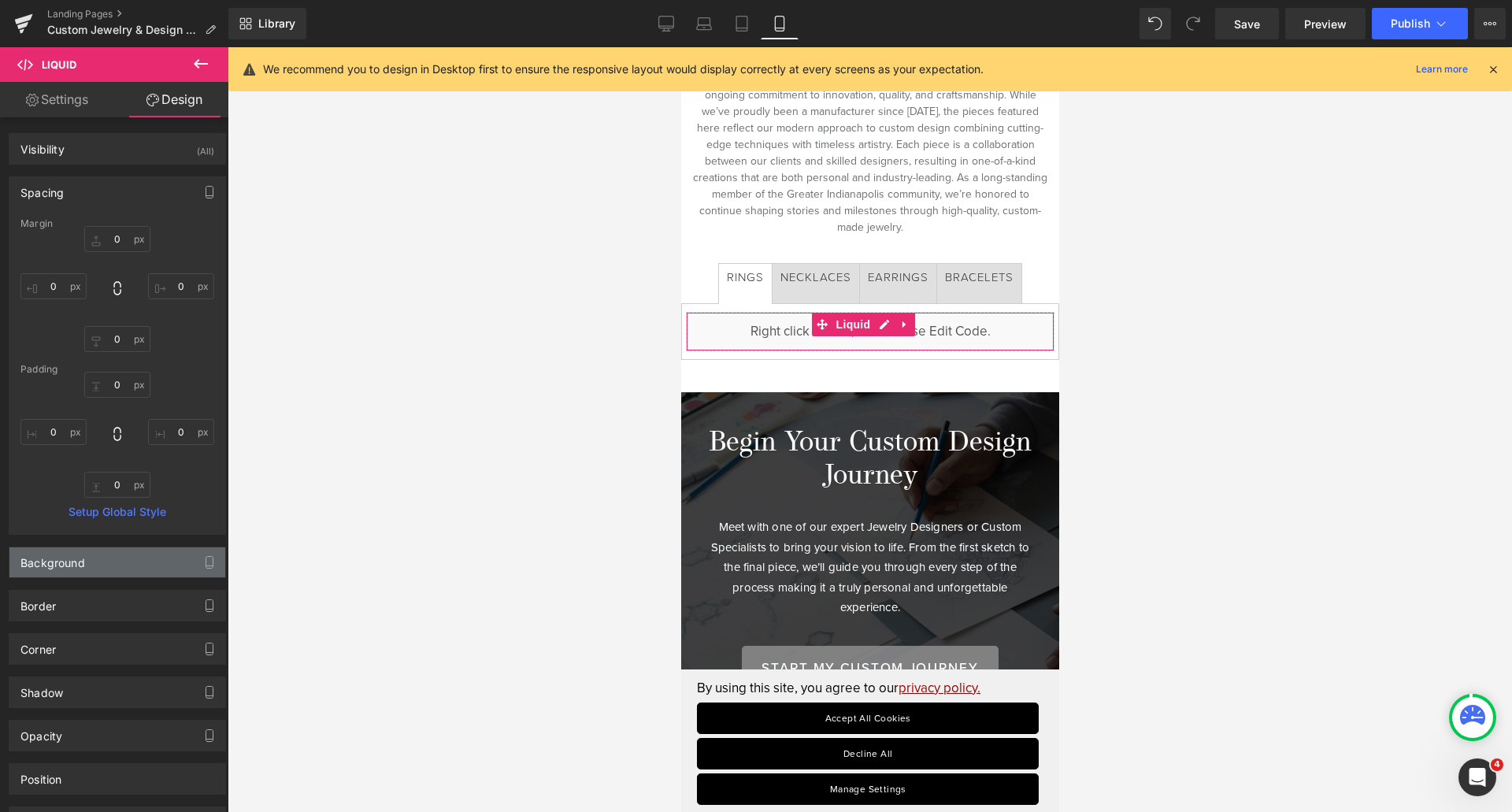
click at [135, 576] on div "Background" at bounding box center [118, 562] width 216 height 30
click at [43, 96] on link "Settings" at bounding box center [57, 99] width 115 height 35
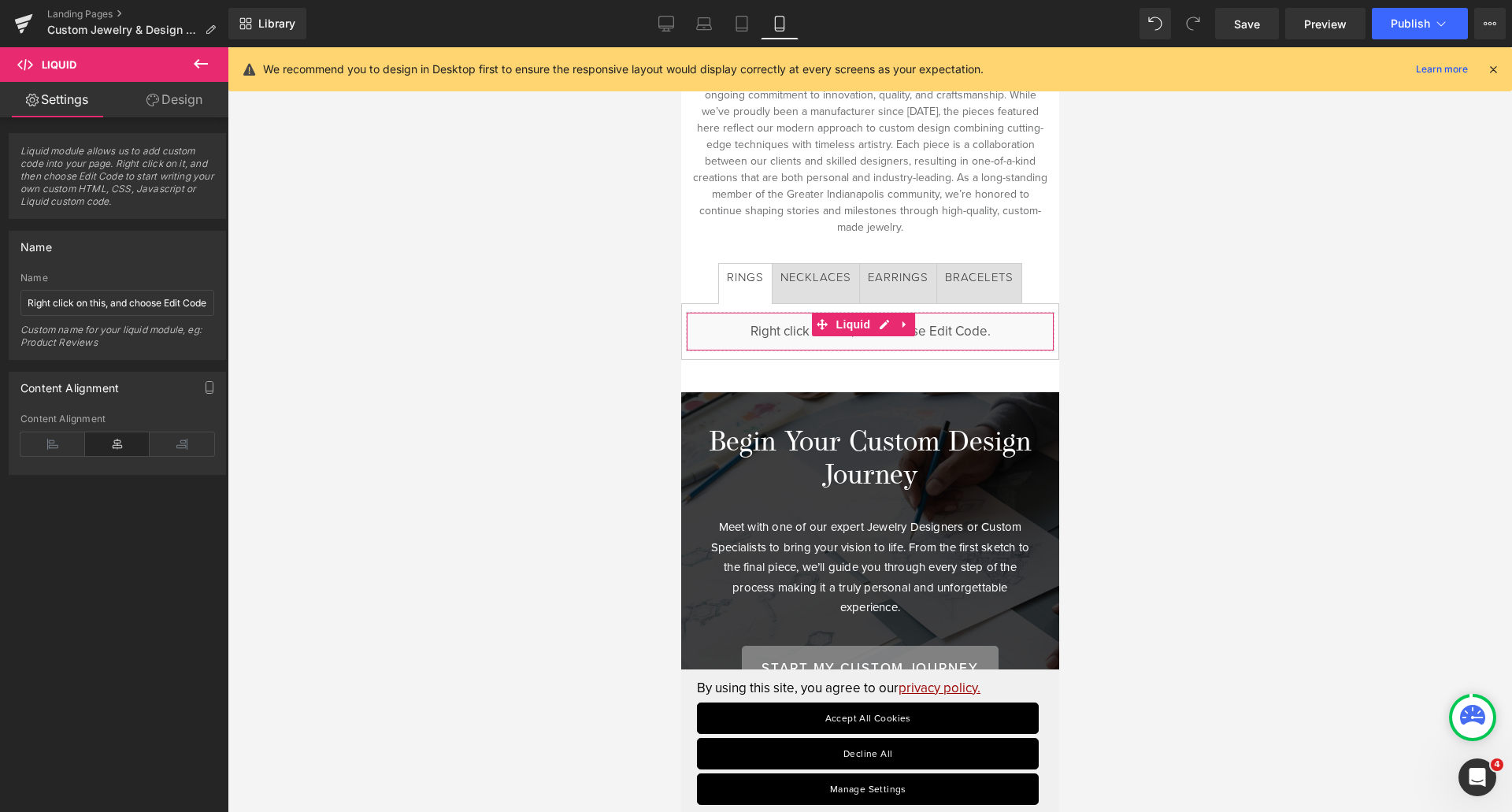
drag, startPoint x: 89, startPoint y: 305, endPoint x: 83, endPoint y: 250, distance: 55.3
click at [83, 250] on div "Name" at bounding box center [118, 246] width 216 height 30
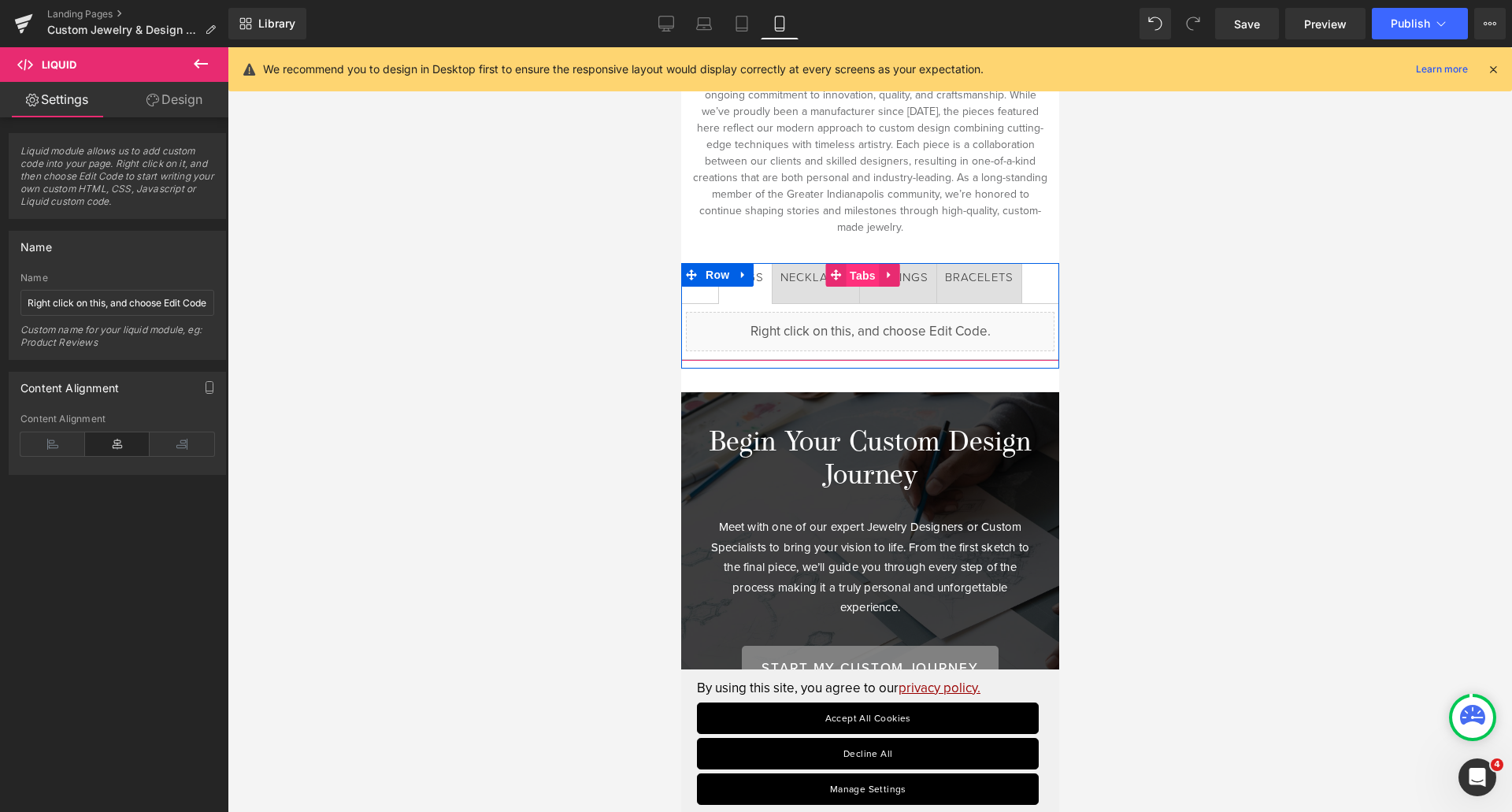
click at [856, 268] on span "Tabs" at bounding box center [862, 275] width 34 height 24
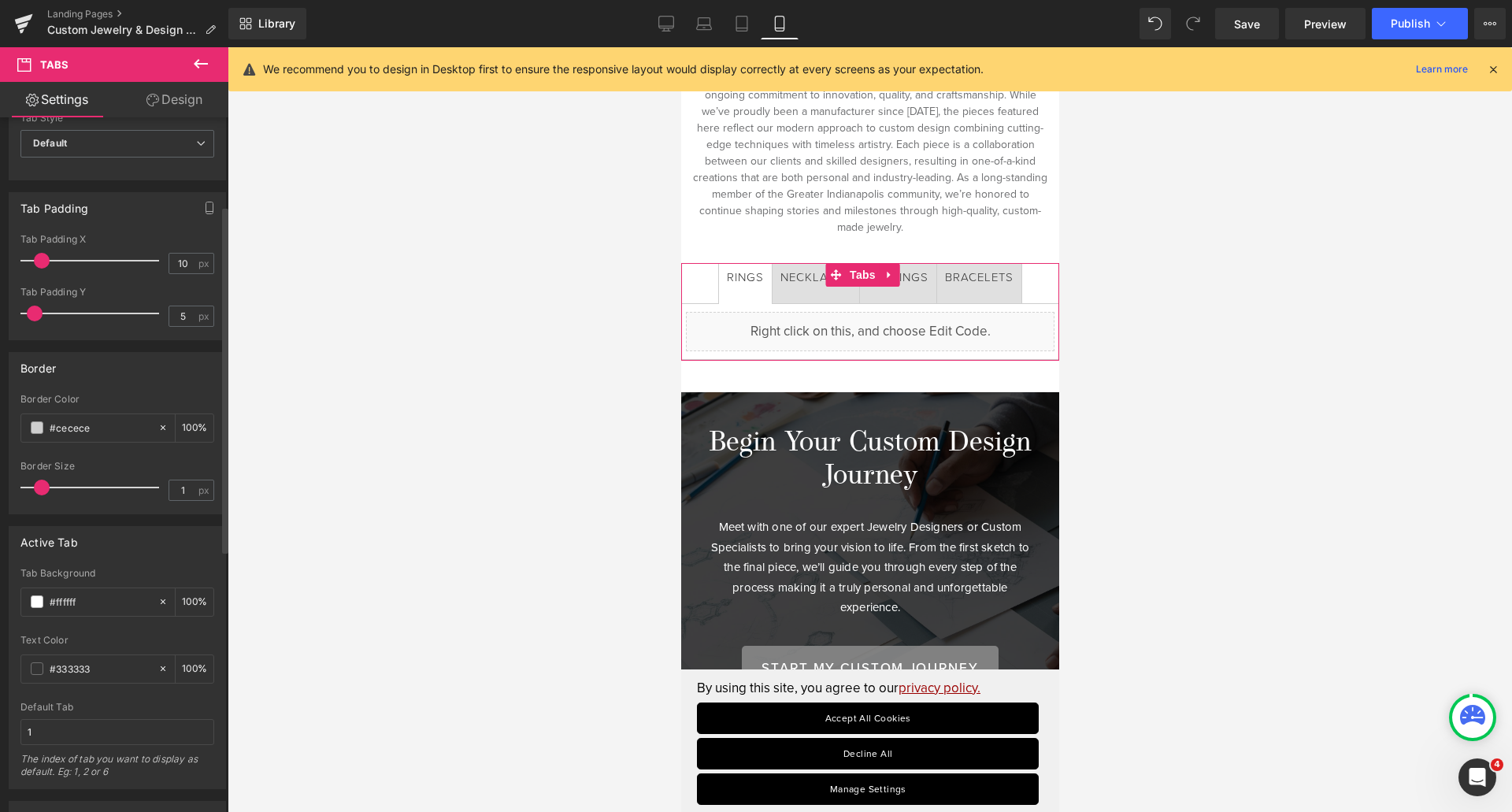
scroll to position [0, 0]
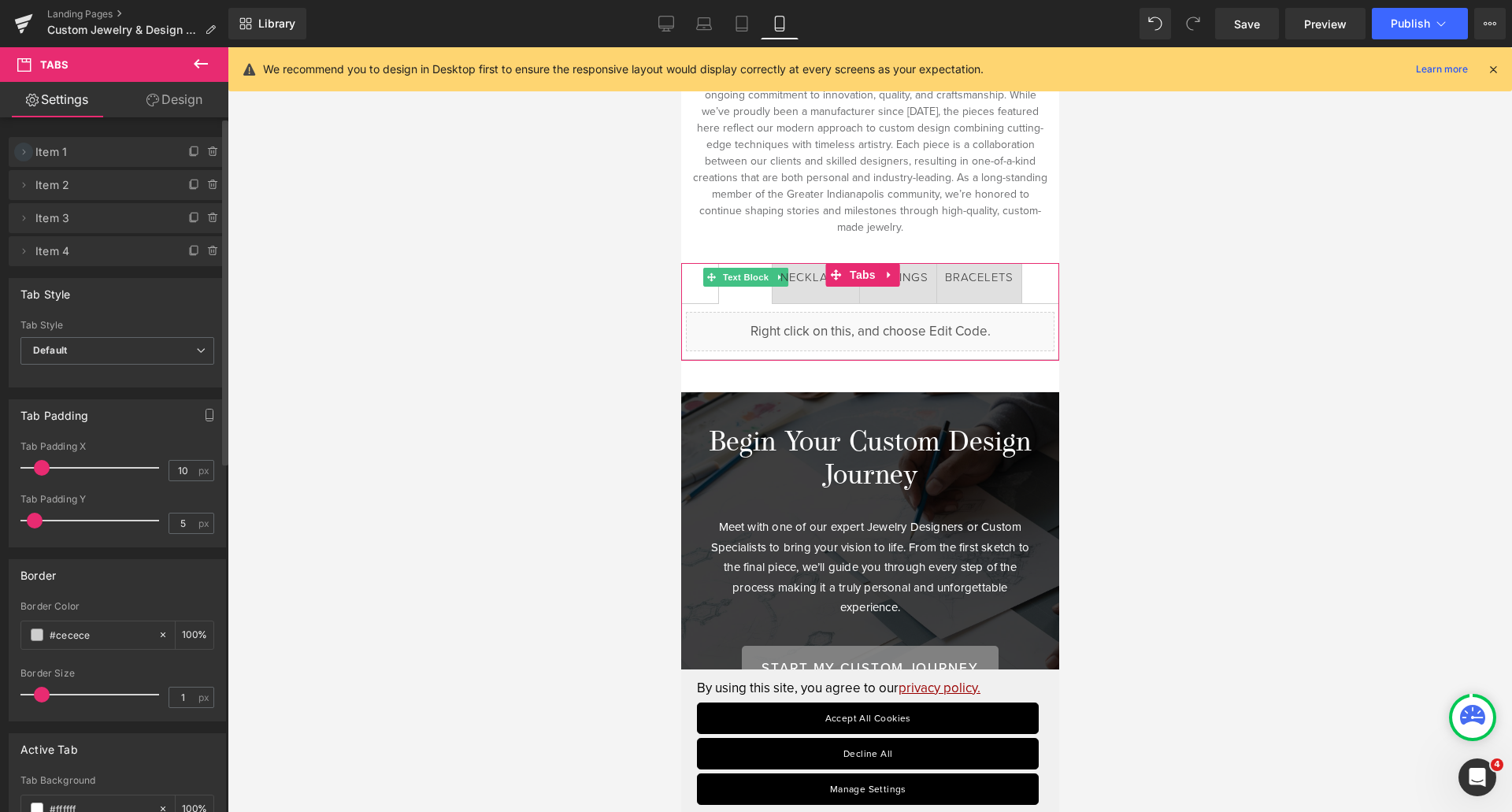
click at [19, 151] on icon at bounding box center [23, 151] width 12 height 12
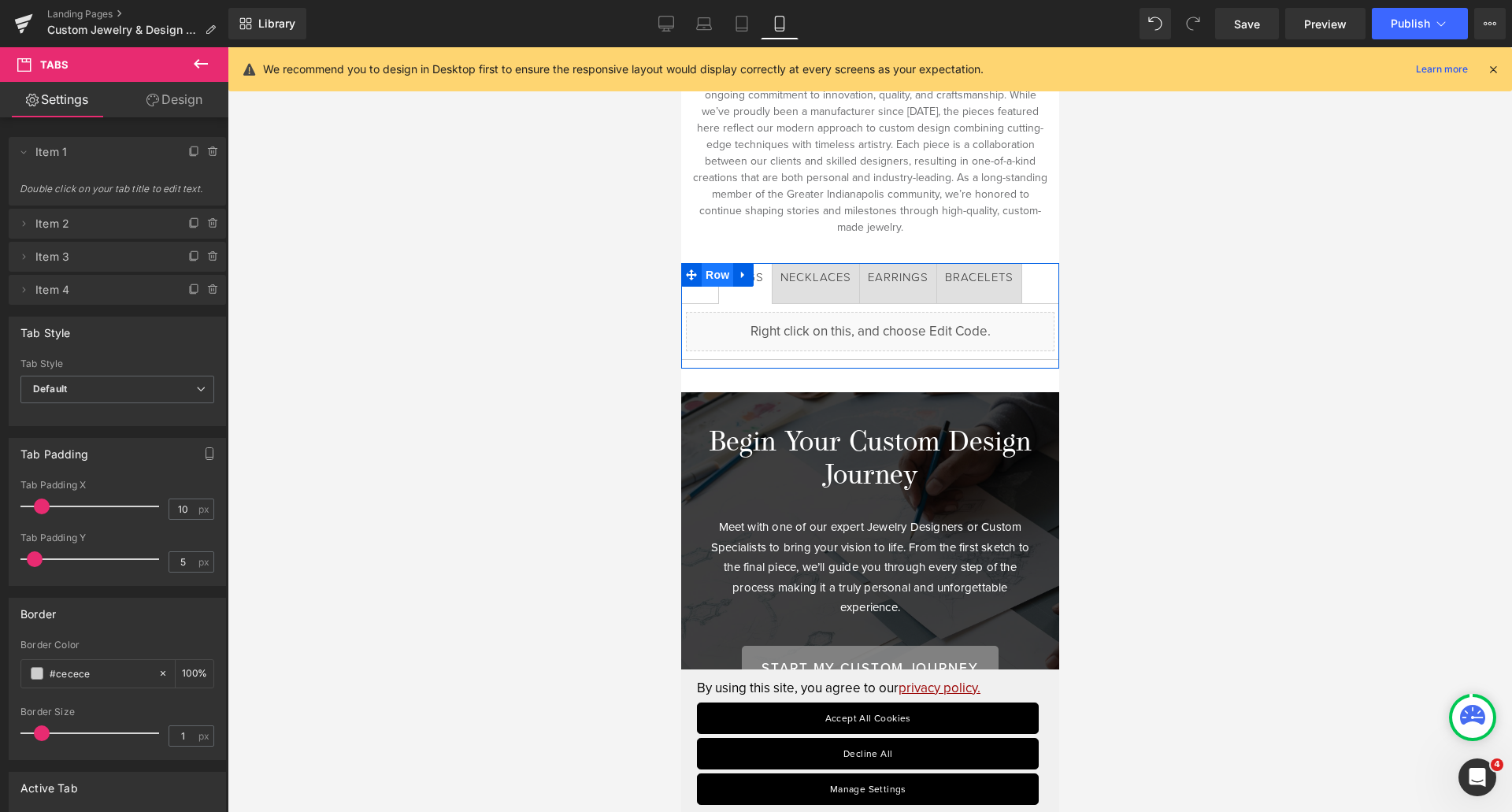
click at [718, 263] on span "Row" at bounding box center [716, 274] width 31 height 24
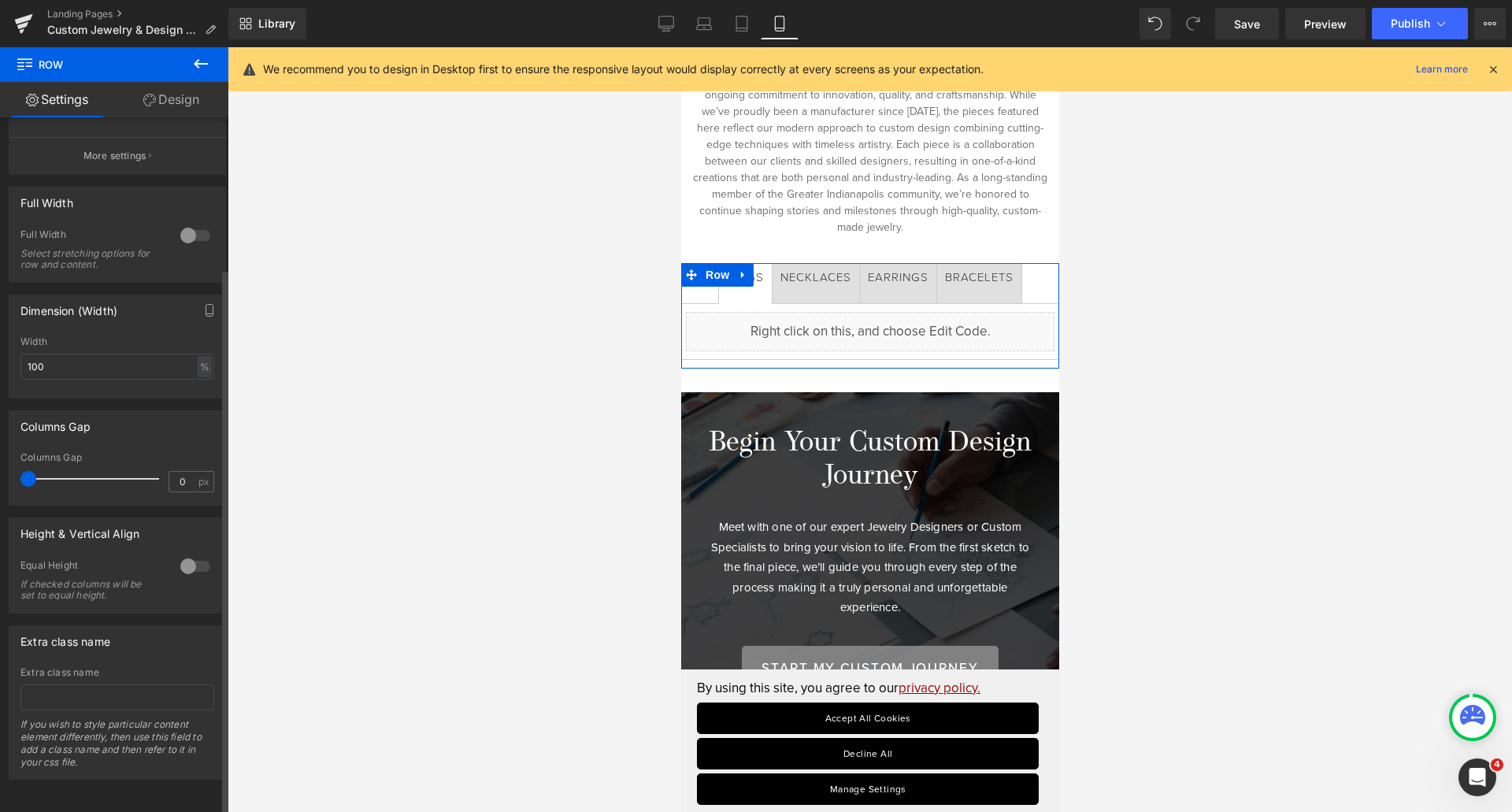
scroll to position [192, 0]
click at [855, 263] on span "Tabs" at bounding box center [862, 274] width 34 height 24
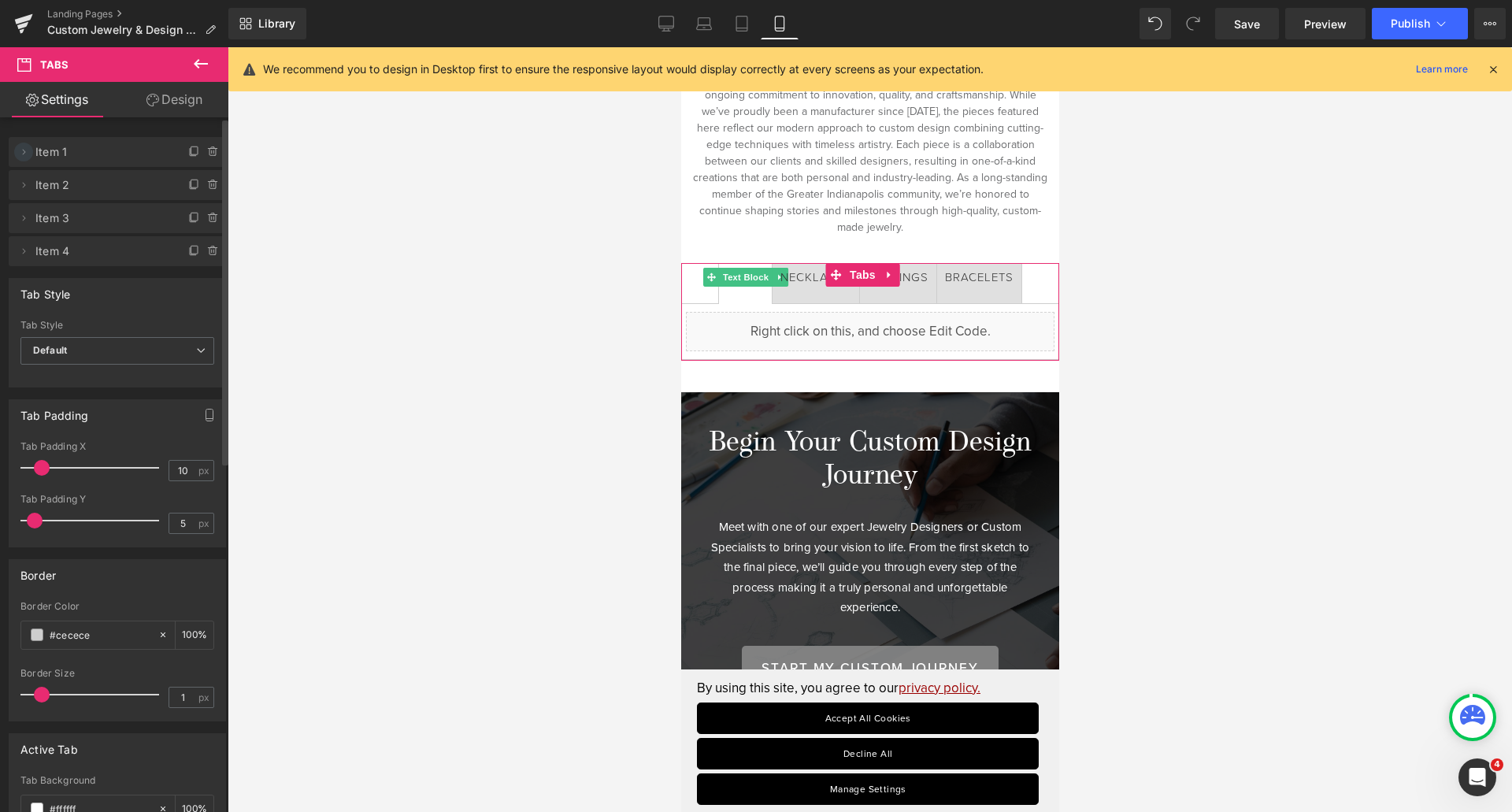
click at [21, 149] on icon at bounding box center [23, 151] width 12 height 12
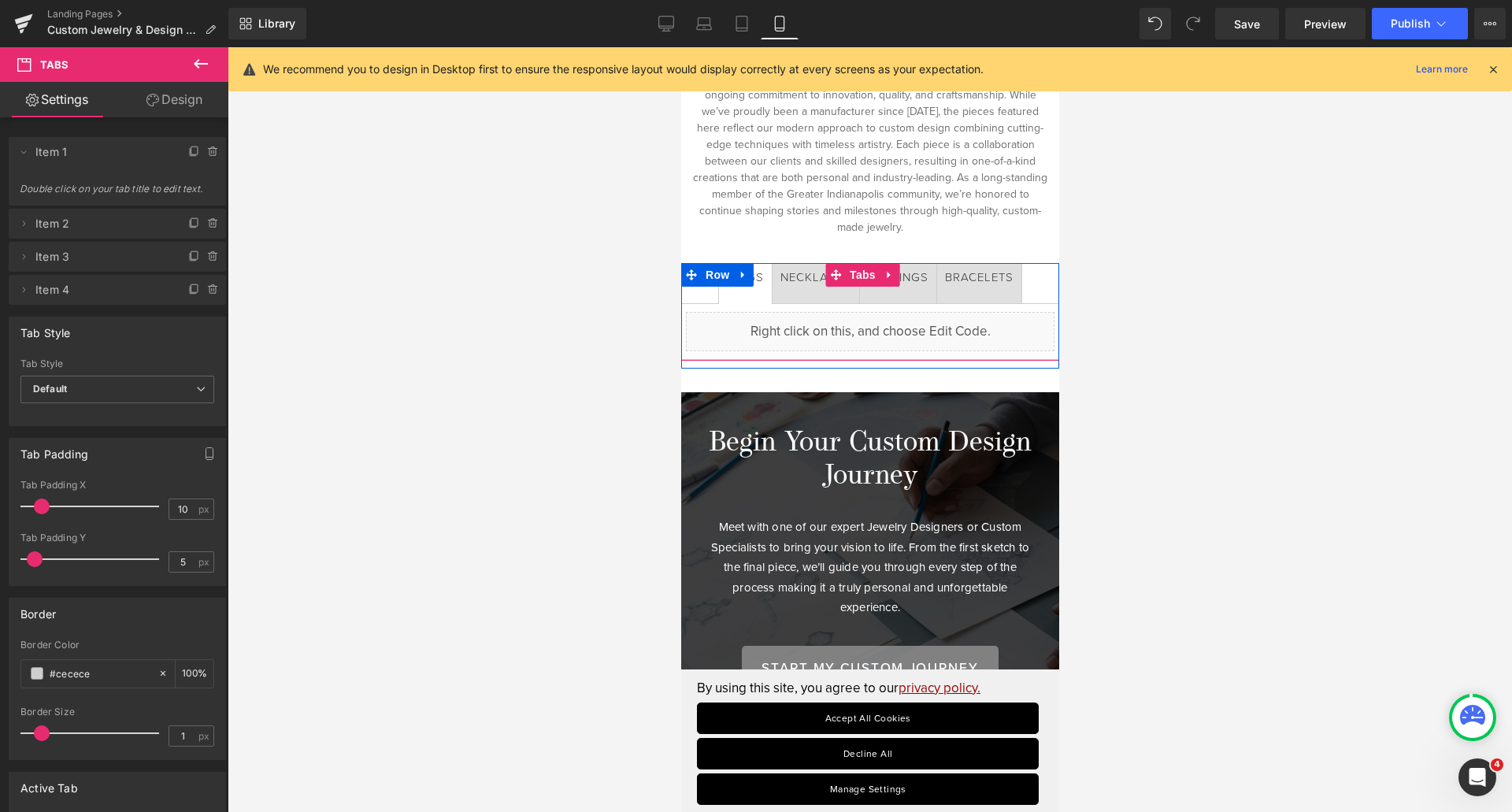
click at [739, 288] on span "RINGS Text Block" at bounding box center [745, 283] width 52 height 39
click at [799, 282] on div at bounding box center [815, 284] width 71 height 4
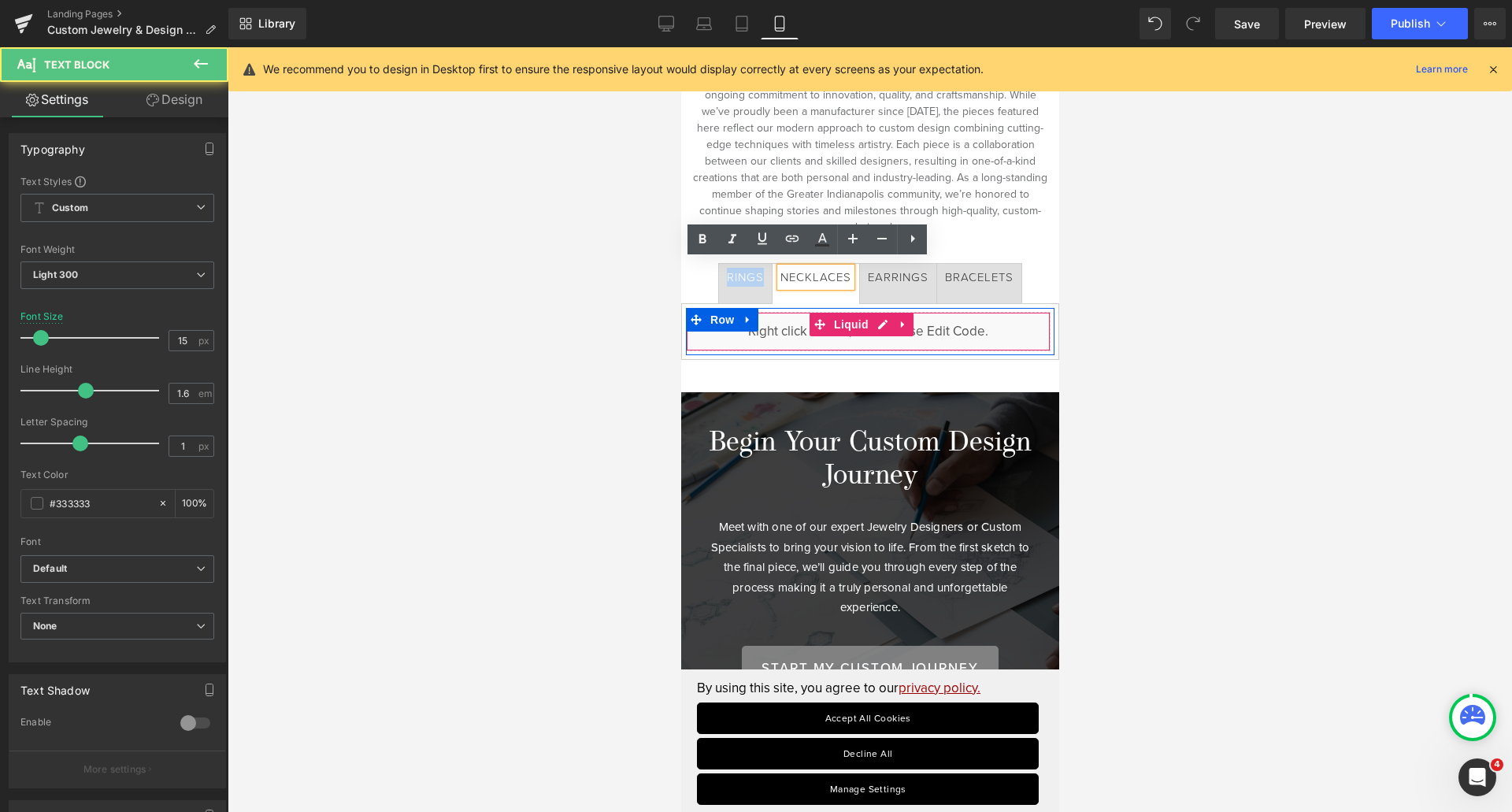
click at [801, 317] on div "Liquid" at bounding box center [867, 332] width 365 height 39
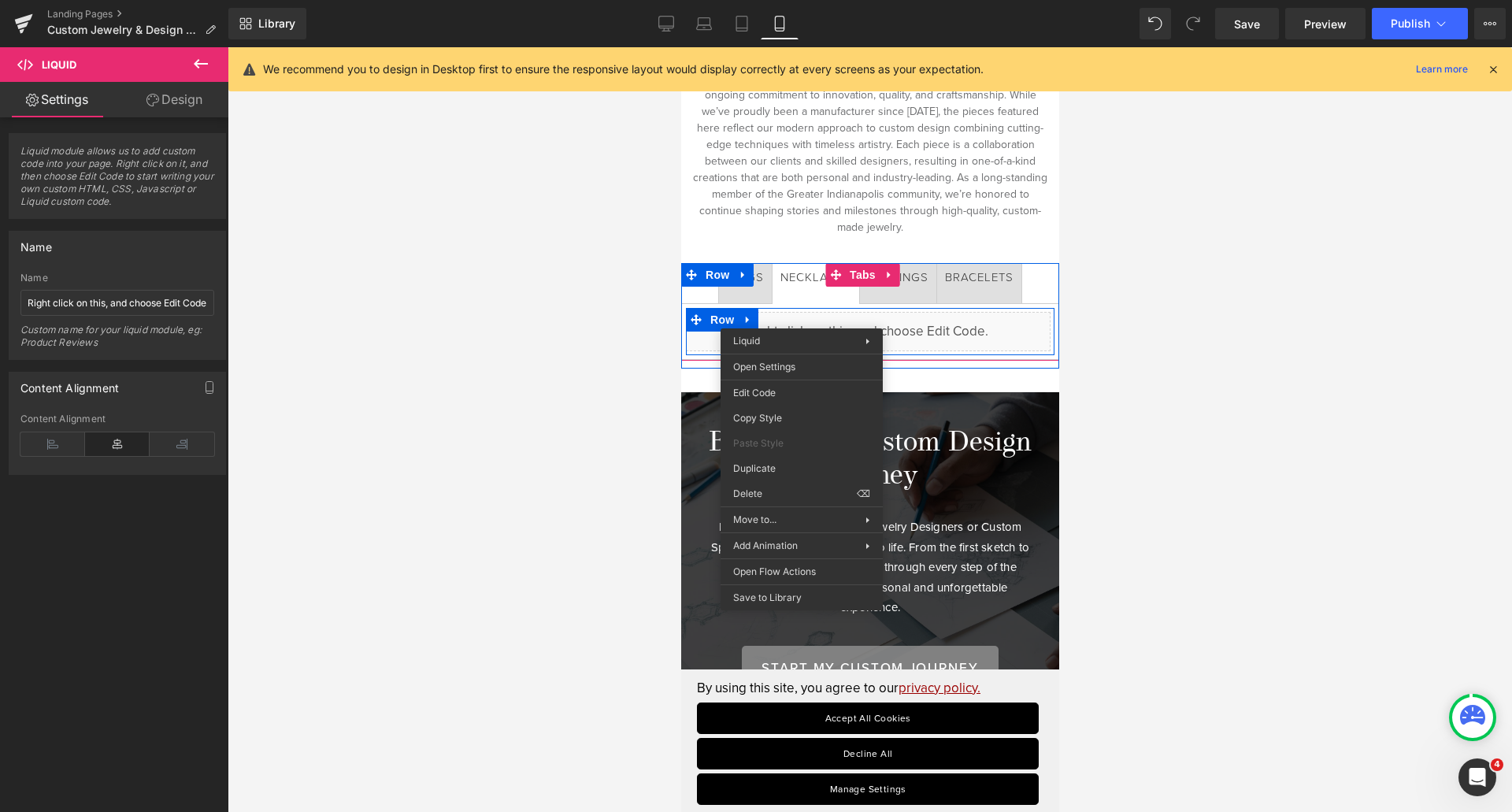
click at [801, 317] on div "Liquid" at bounding box center [867, 332] width 365 height 39
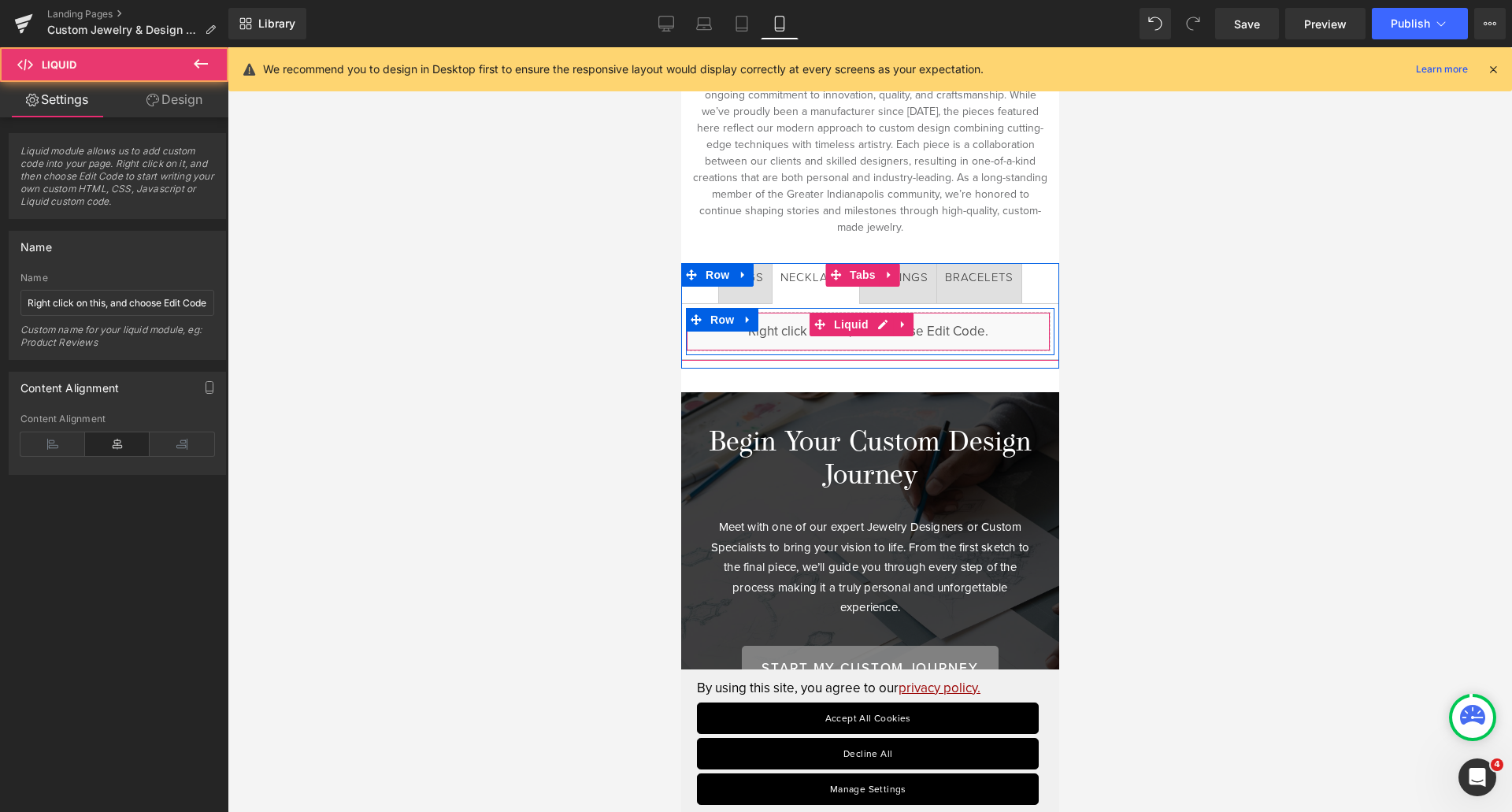
click at [799, 315] on div "Liquid" at bounding box center [867, 332] width 365 height 39
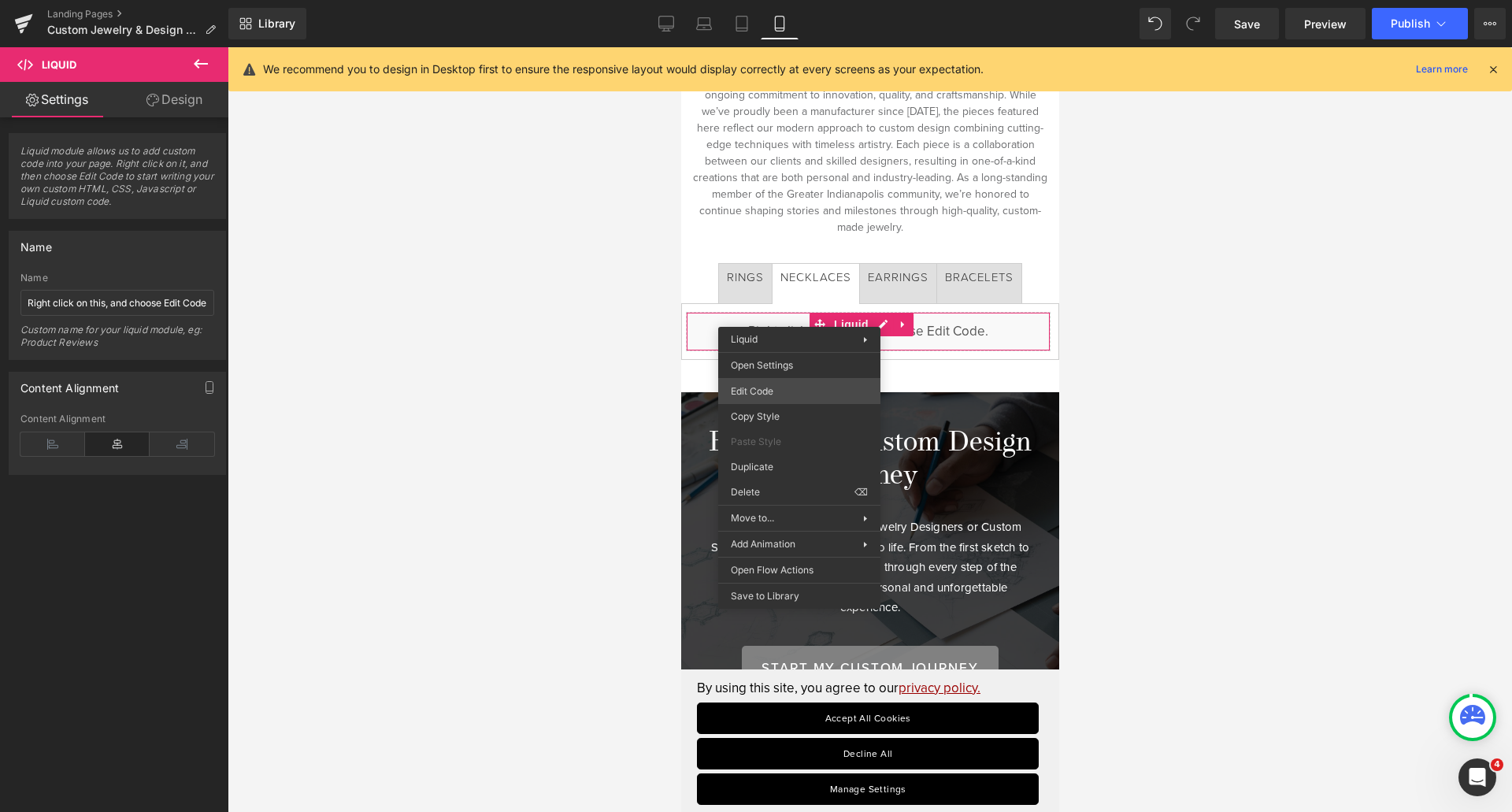
click at [781, 0] on div "Tabs You are previewing how the will restyle your page. You can not edit Elemen…" at bounding box center [756, 0] width 1512 height 0
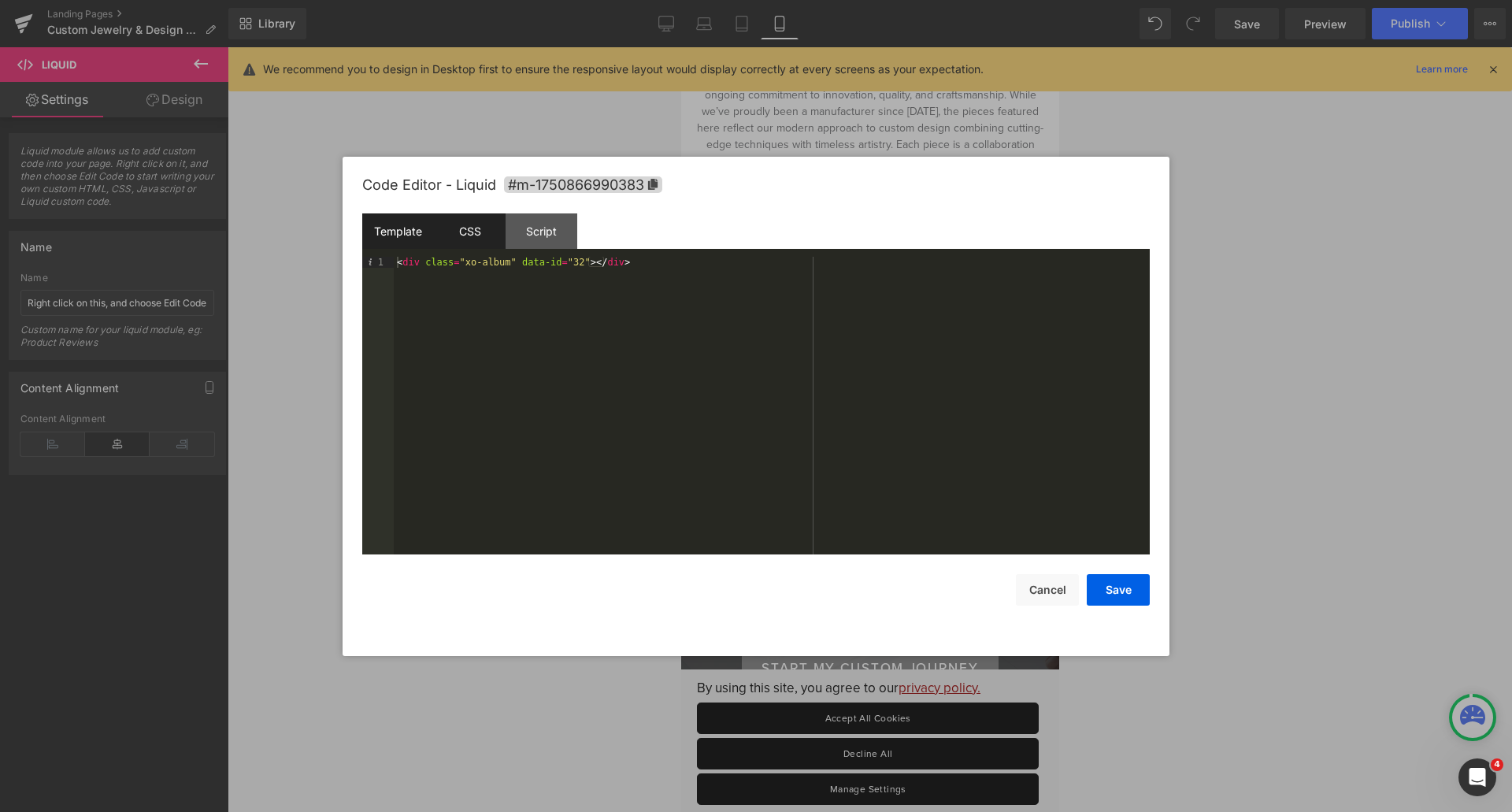
click at [464, 219] on div "CSS" at bounding box center [470, 231] width 72 height 35
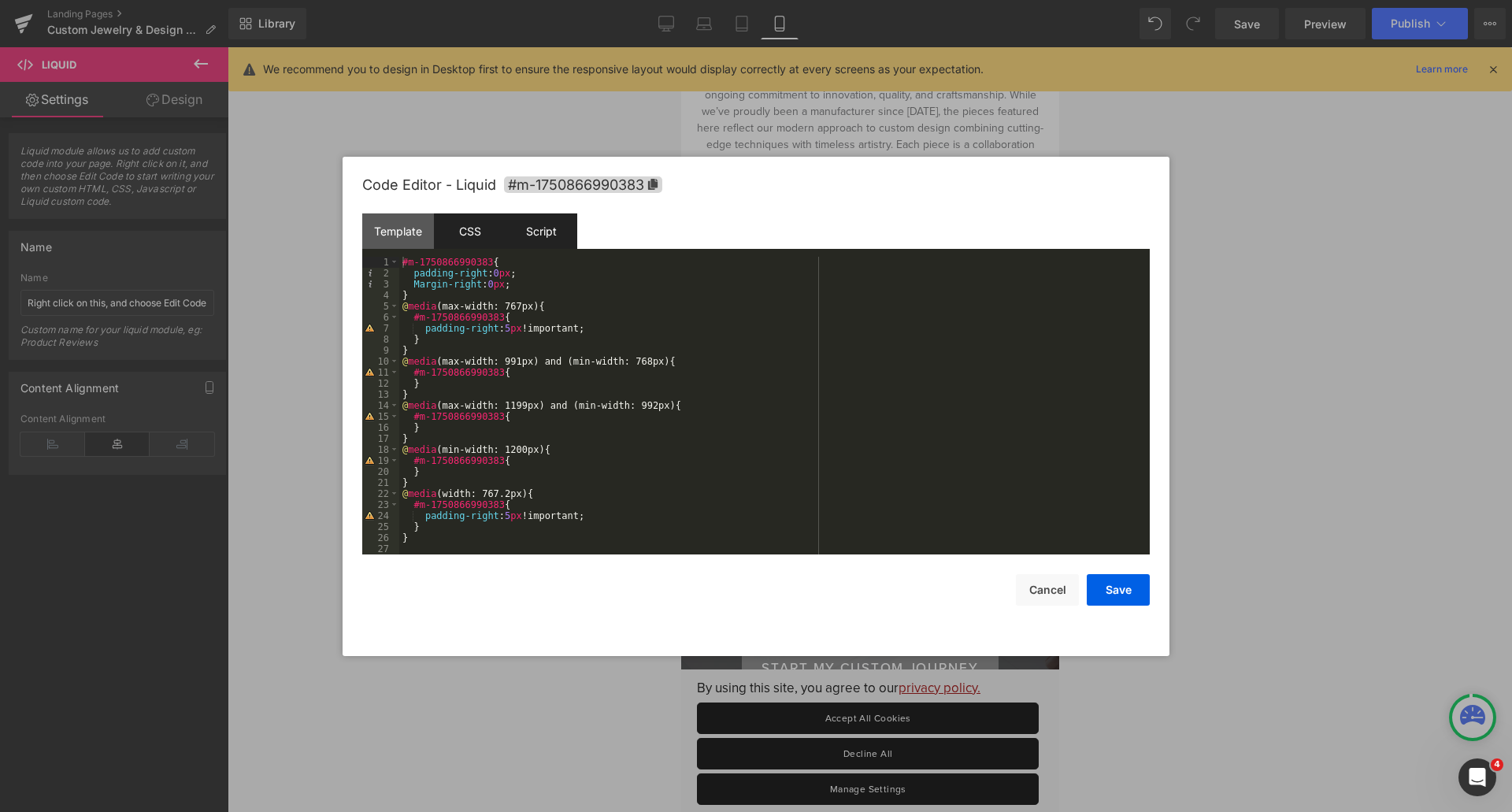
click at [553, 232] on div "Script" at bounding box center [542, 231] width 72 height 35
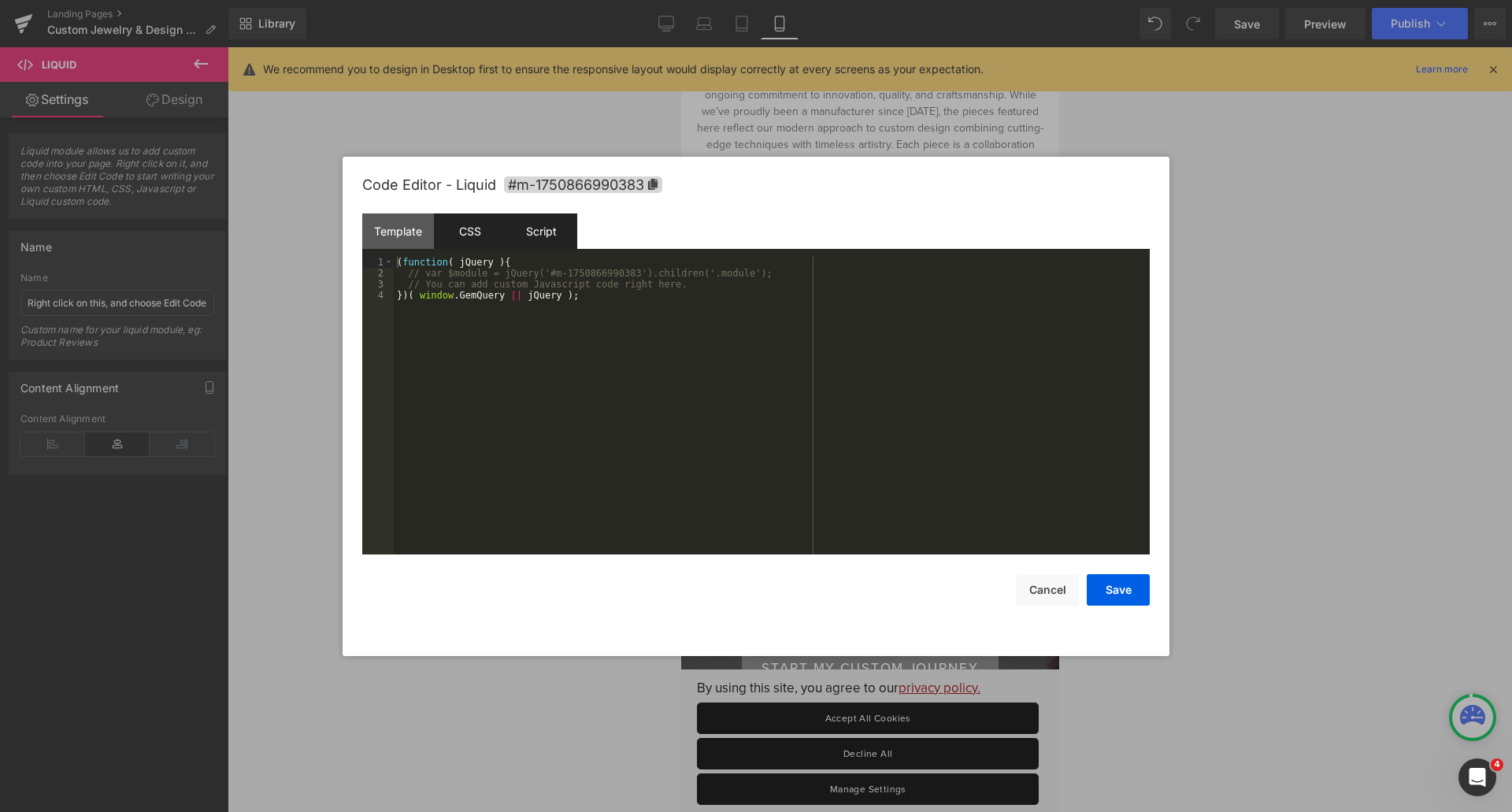
click at [488, 228] on div "CSS" at bounding box center [470, 231] width 72 height 35
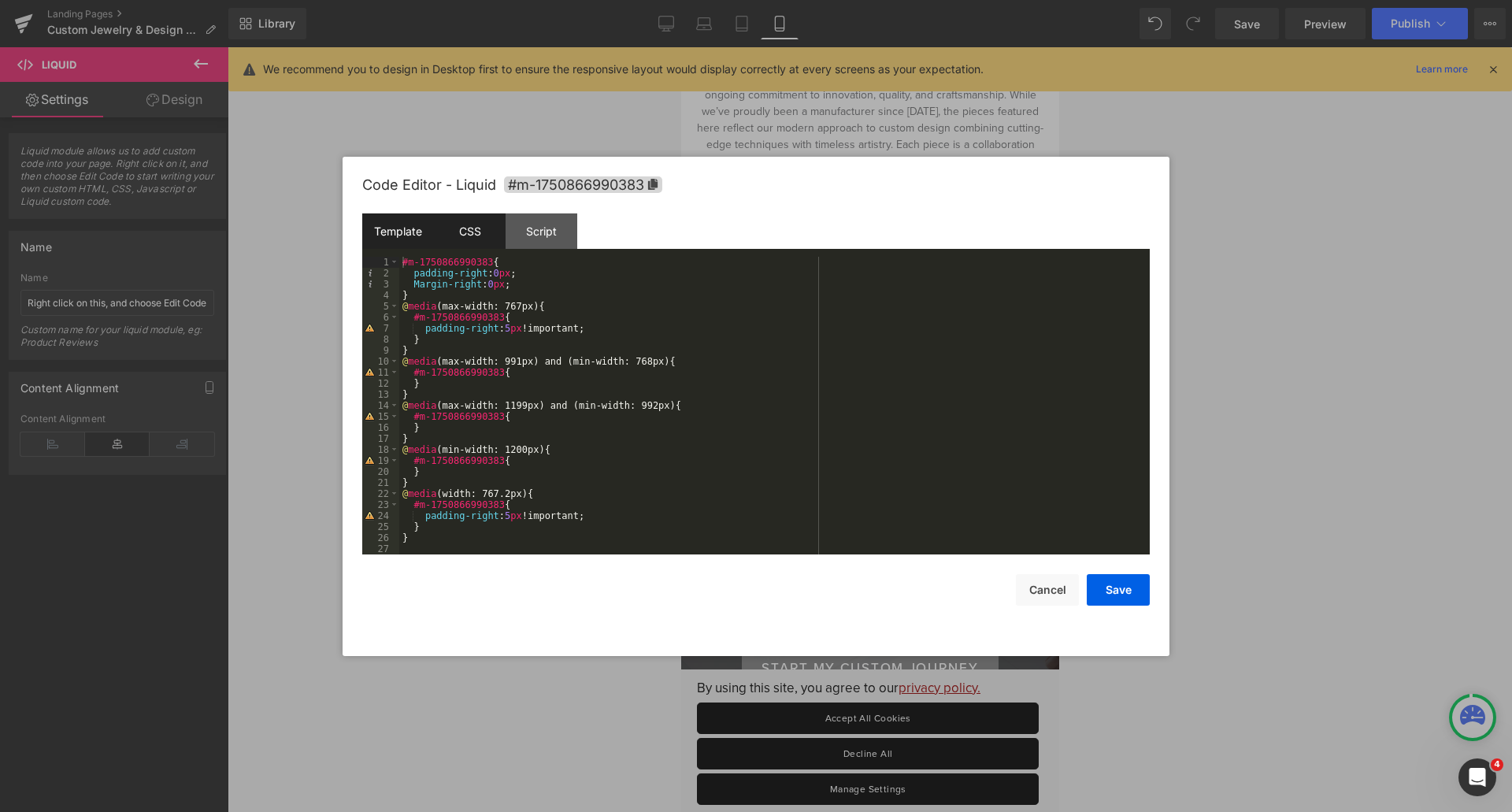
click at [398, 223] on div "Template" at bounding box center [398, 231] width 72 height 35
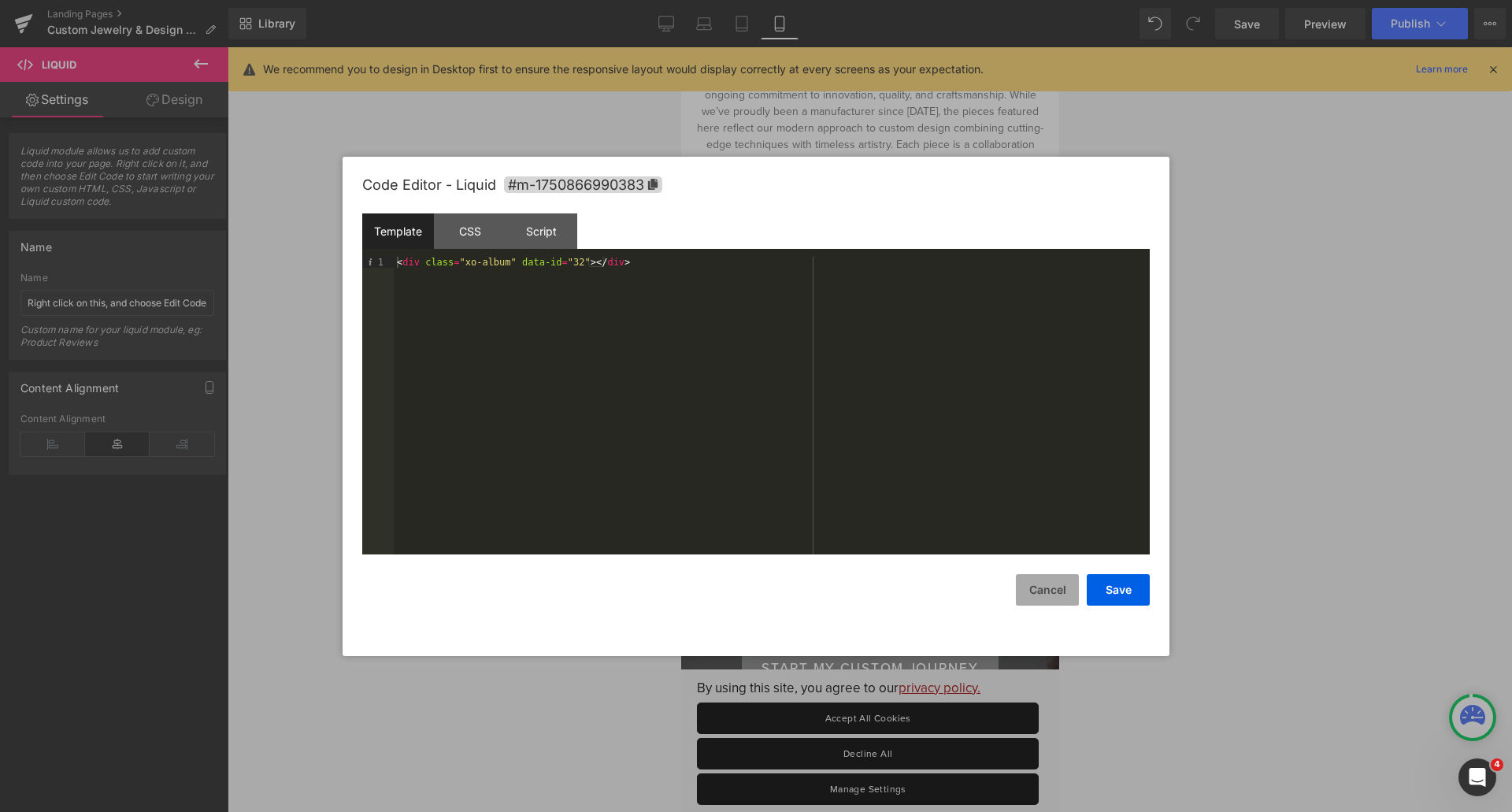
click at [1037, 580] on button "Cancel" at bounding box center [1046, 590] width 63 height 31
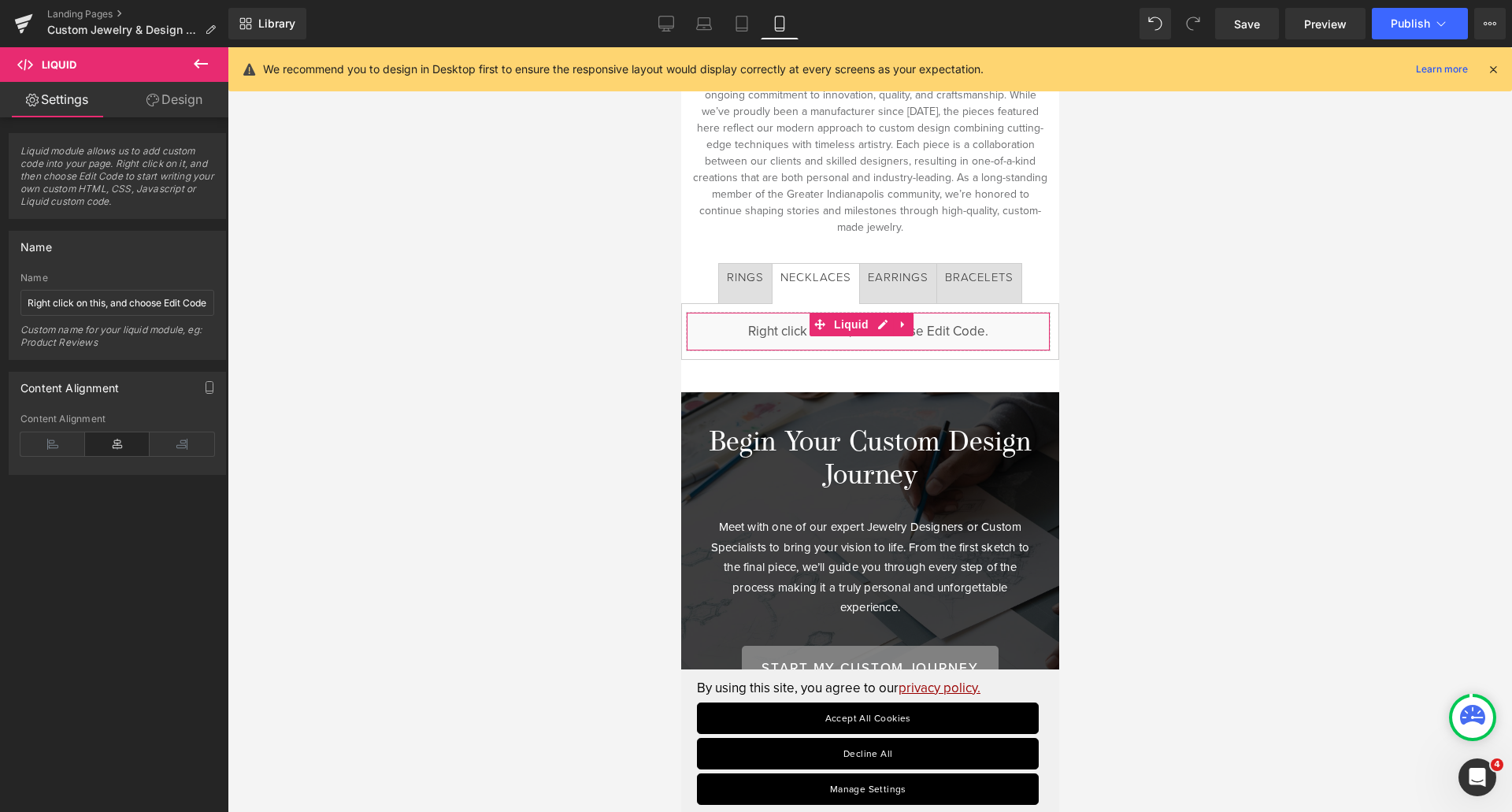
click at [177, 97] on link "Design" at bounding box center [174, 99] width 115 height 35
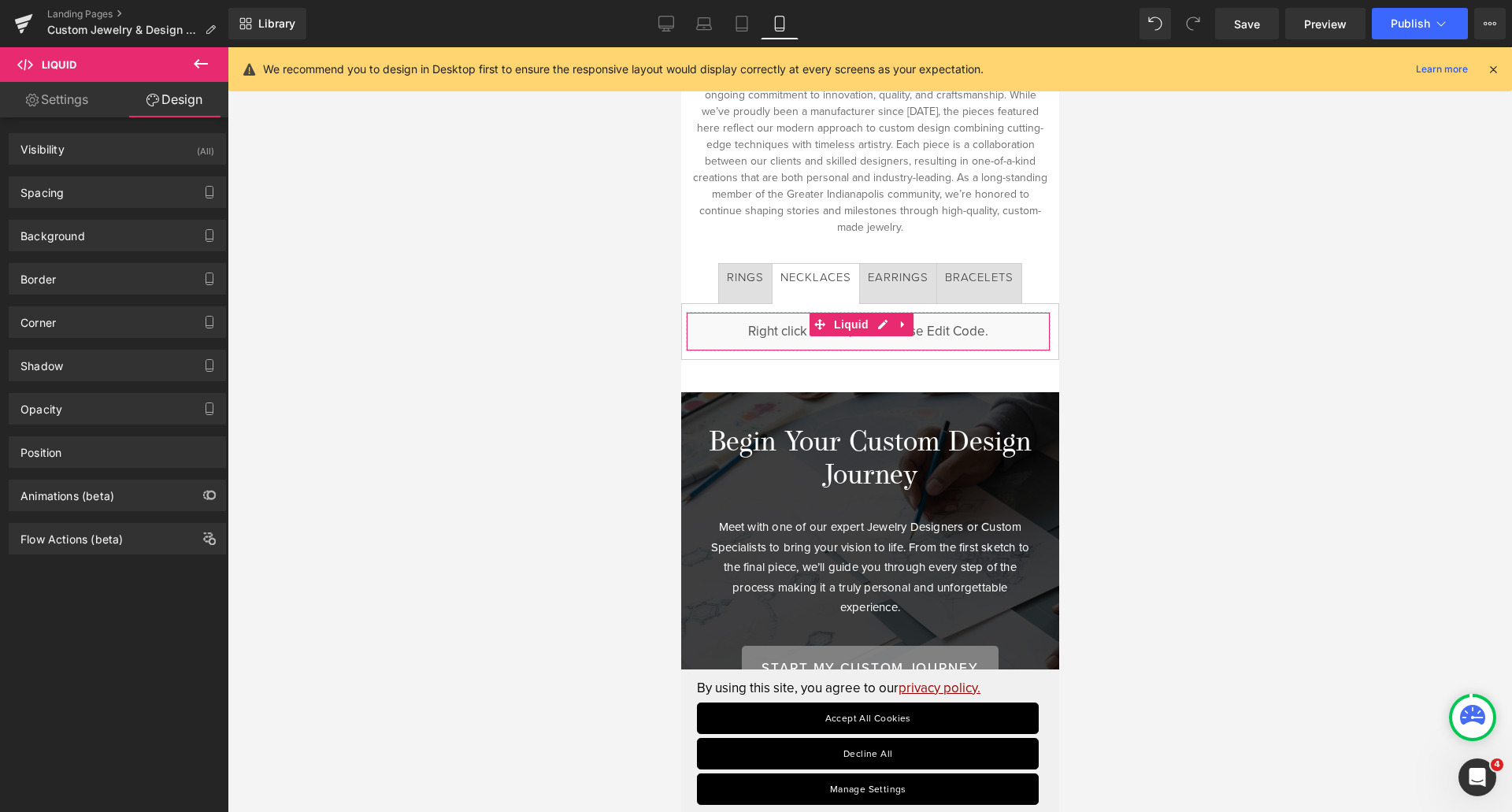
click at [42, 97] on link "Settings" at bounding box center [57, 99] width 115 height 35
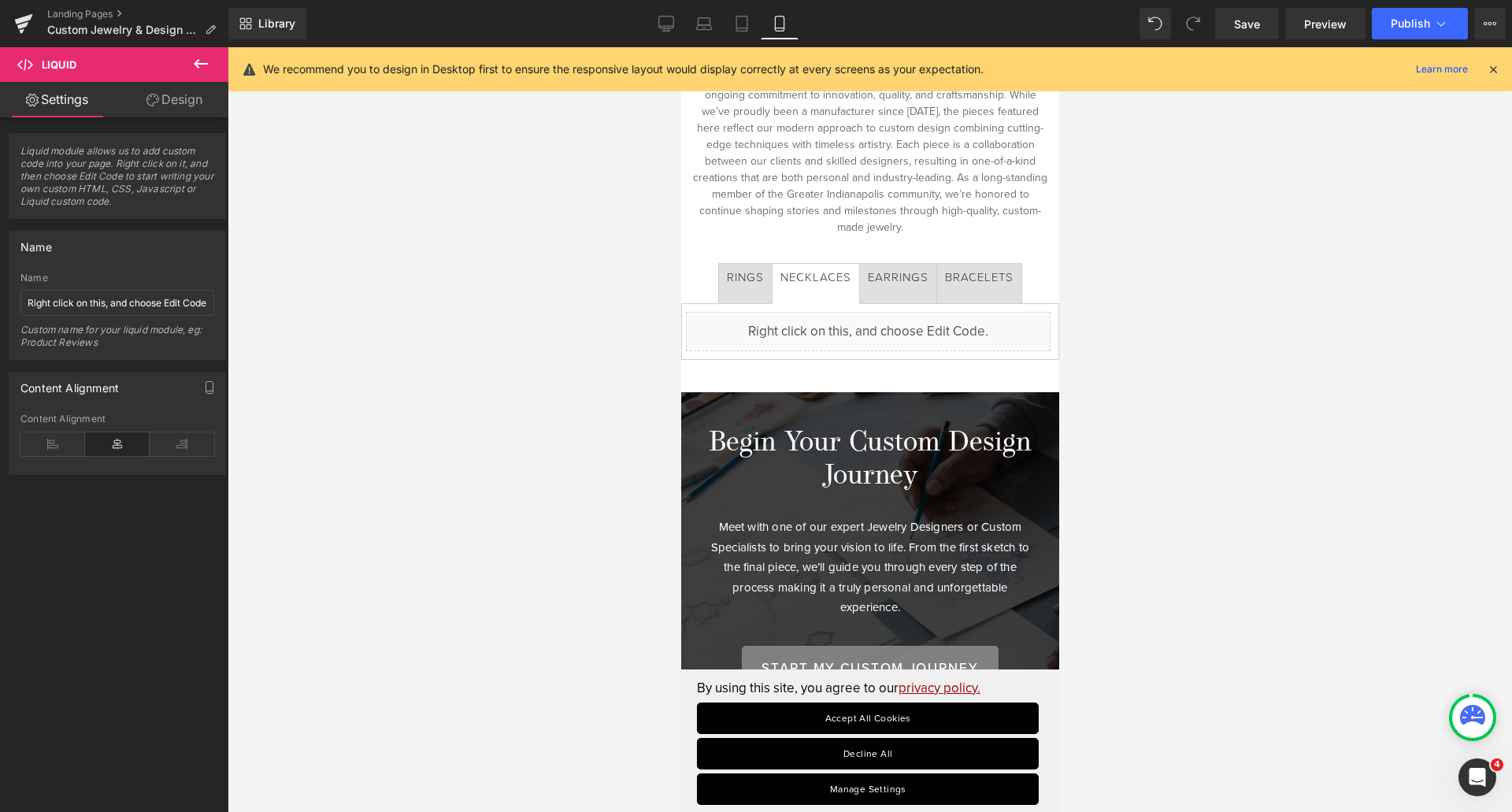
click at [197, 67] on icon at bounding box center [200, 63] width 19 height 19
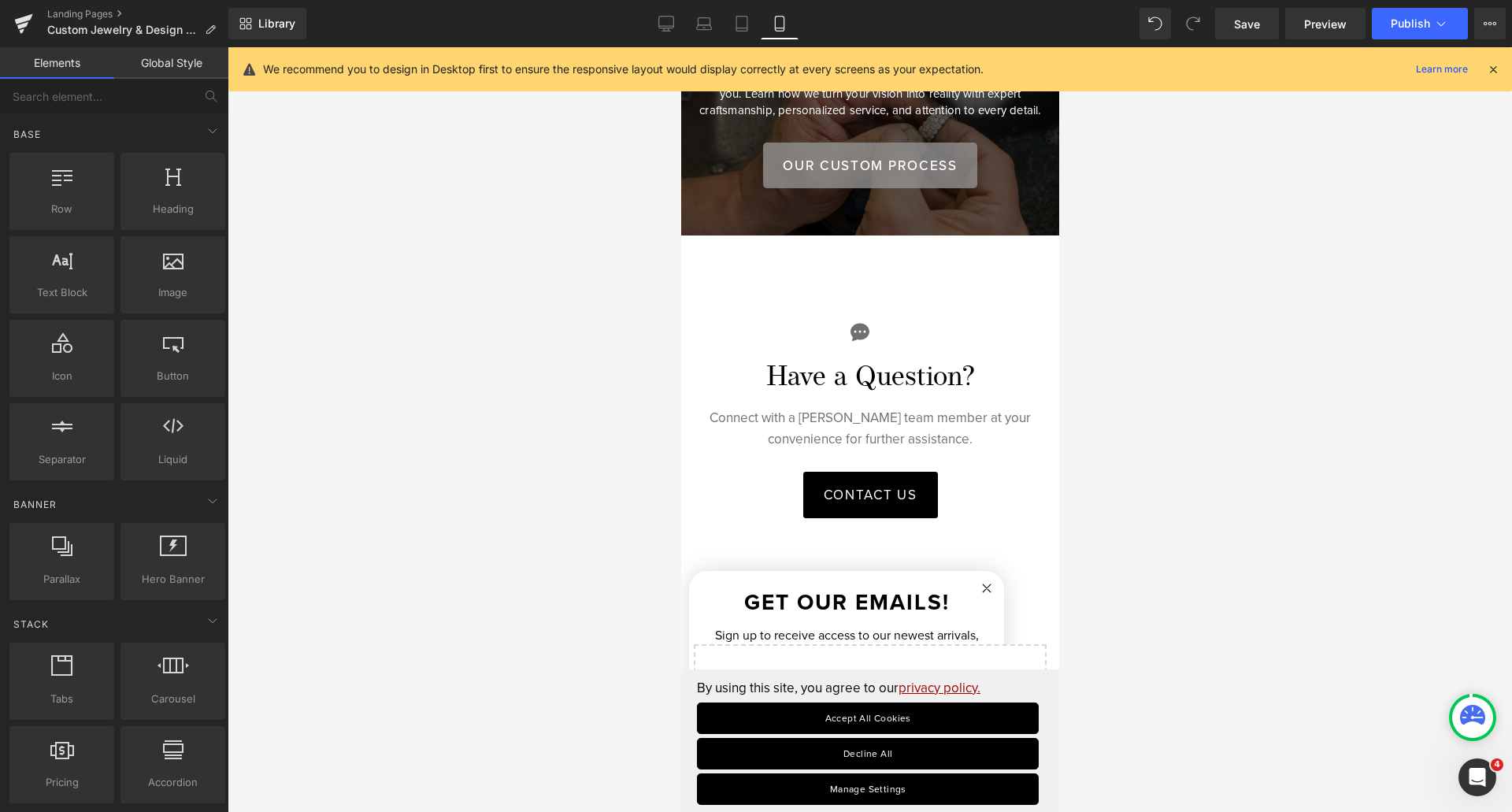
scroll to position [1685, 0]
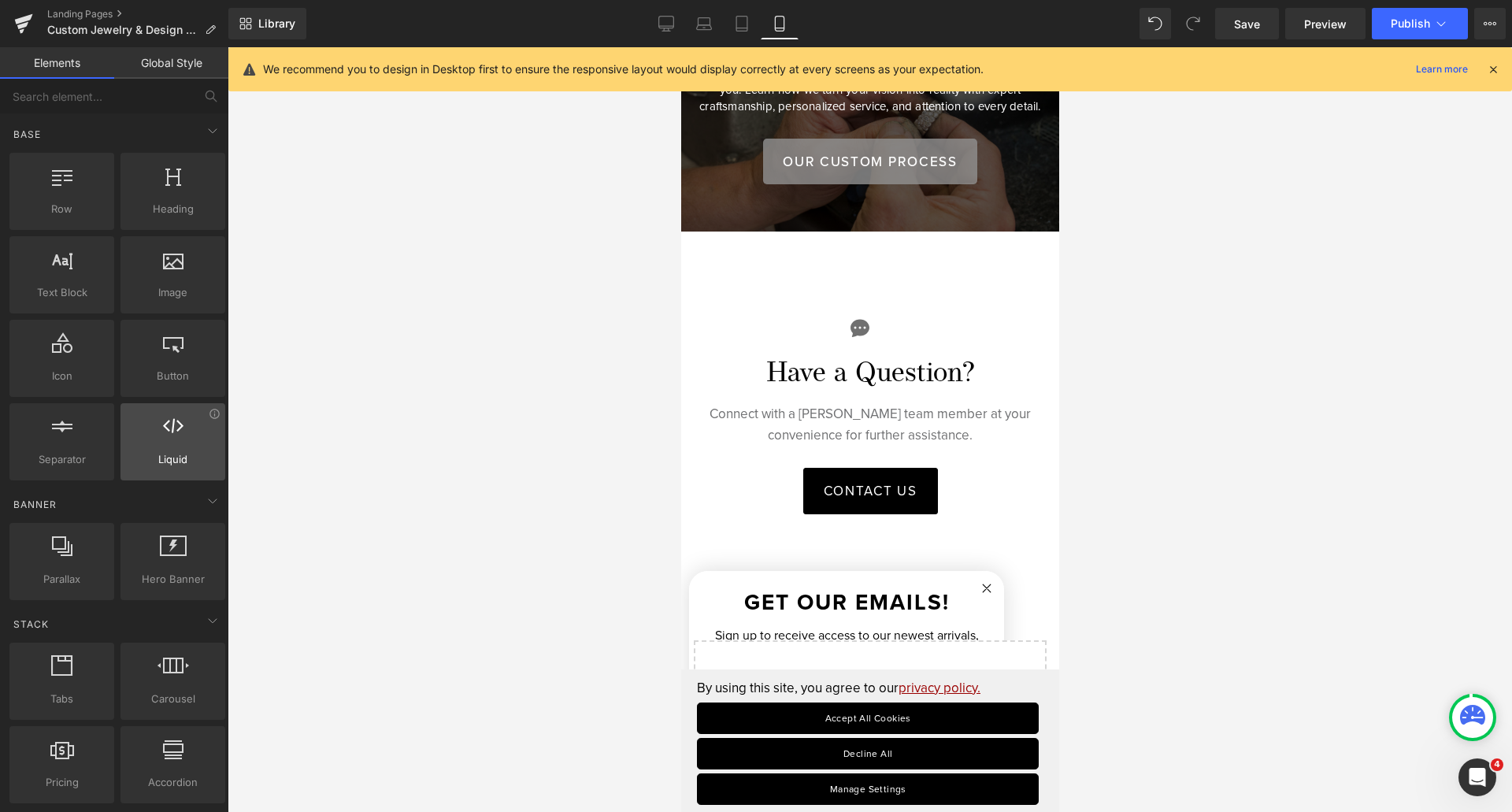
click at [155, 443] on div at bounding box center [173, 433] width 95 height 35
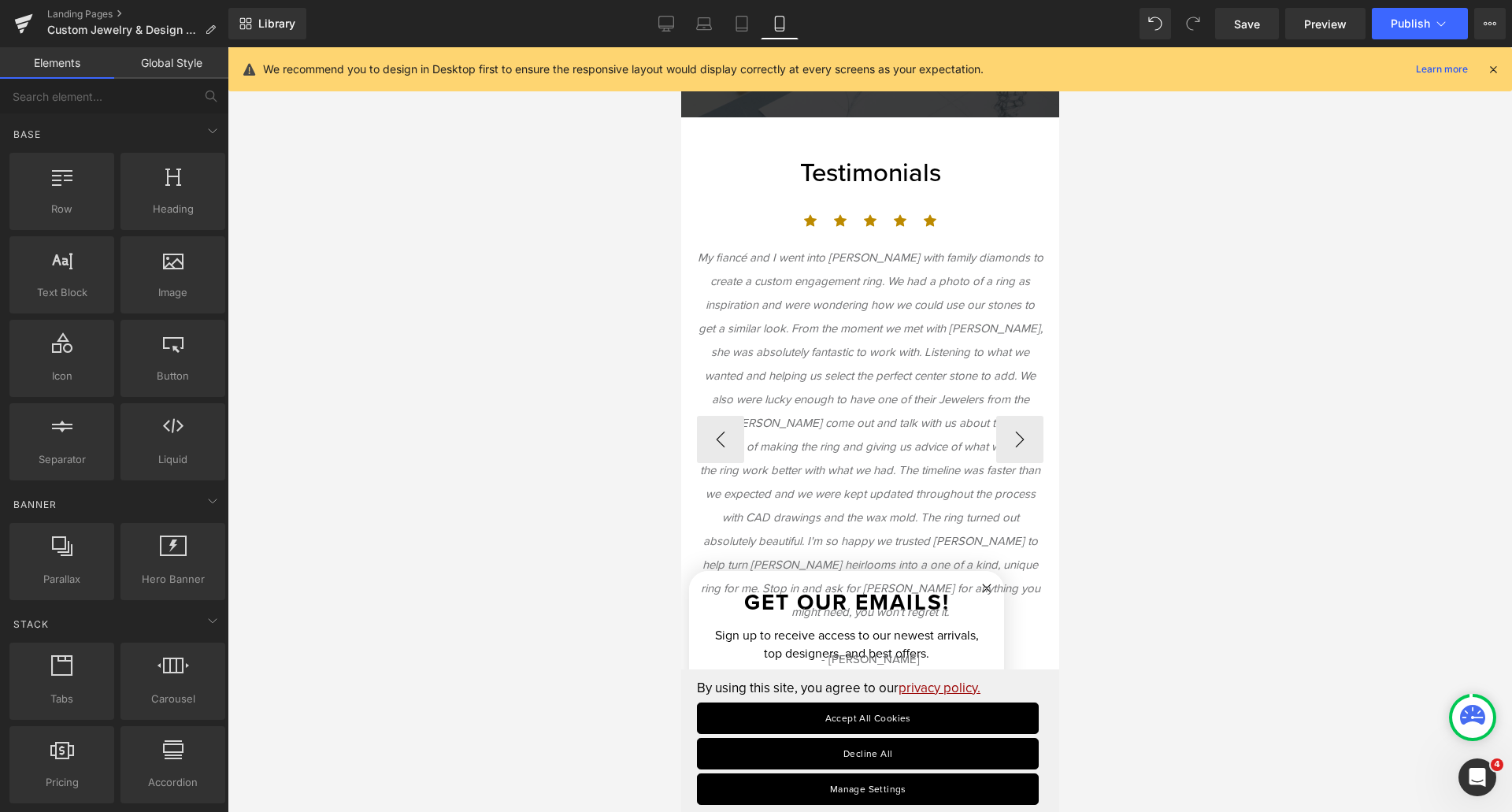
scroll to position [800, 0]
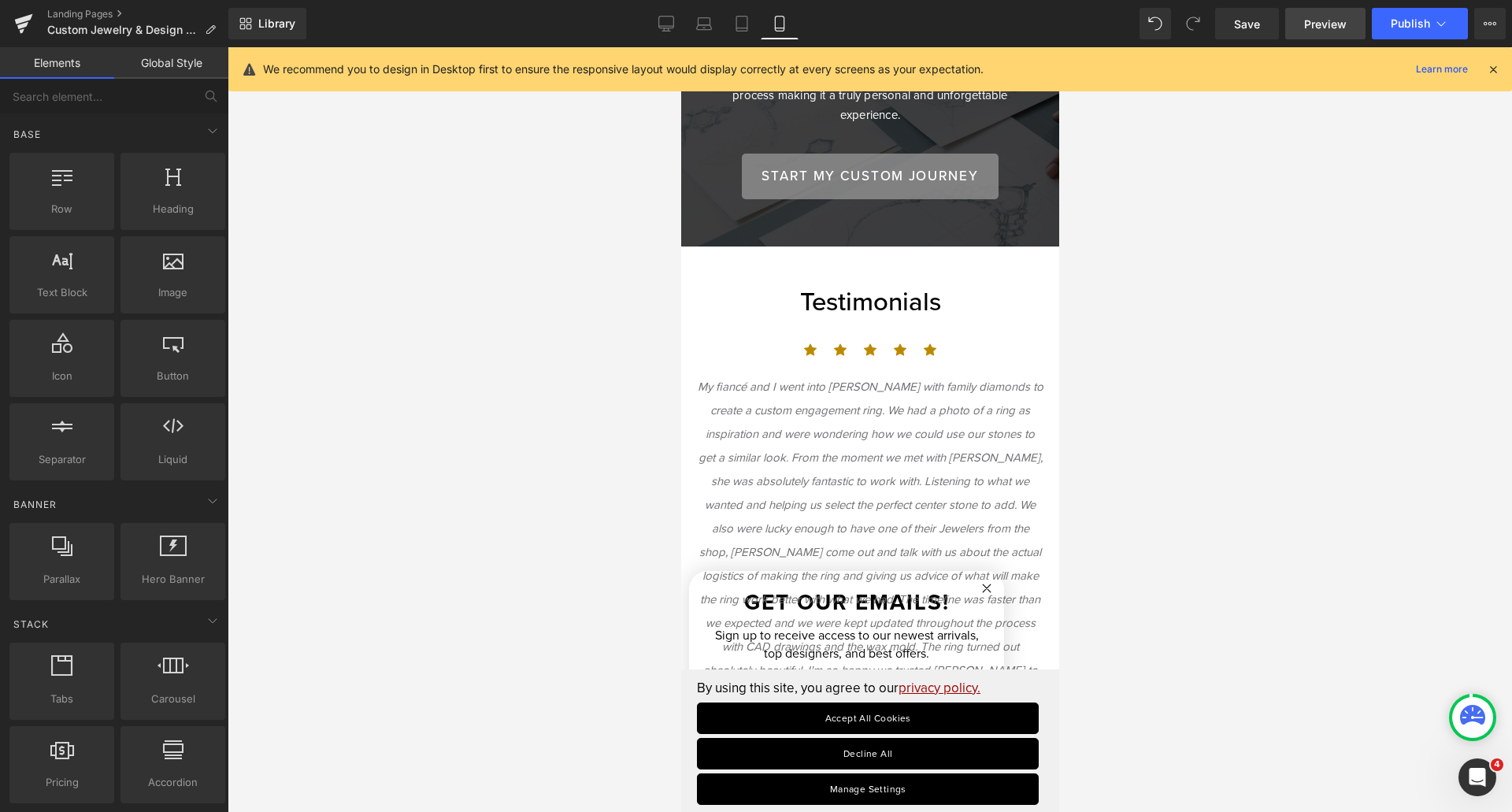
click at [1303, 29] on link "Preview" at bounding box center [1325, 24] width 80 height 31
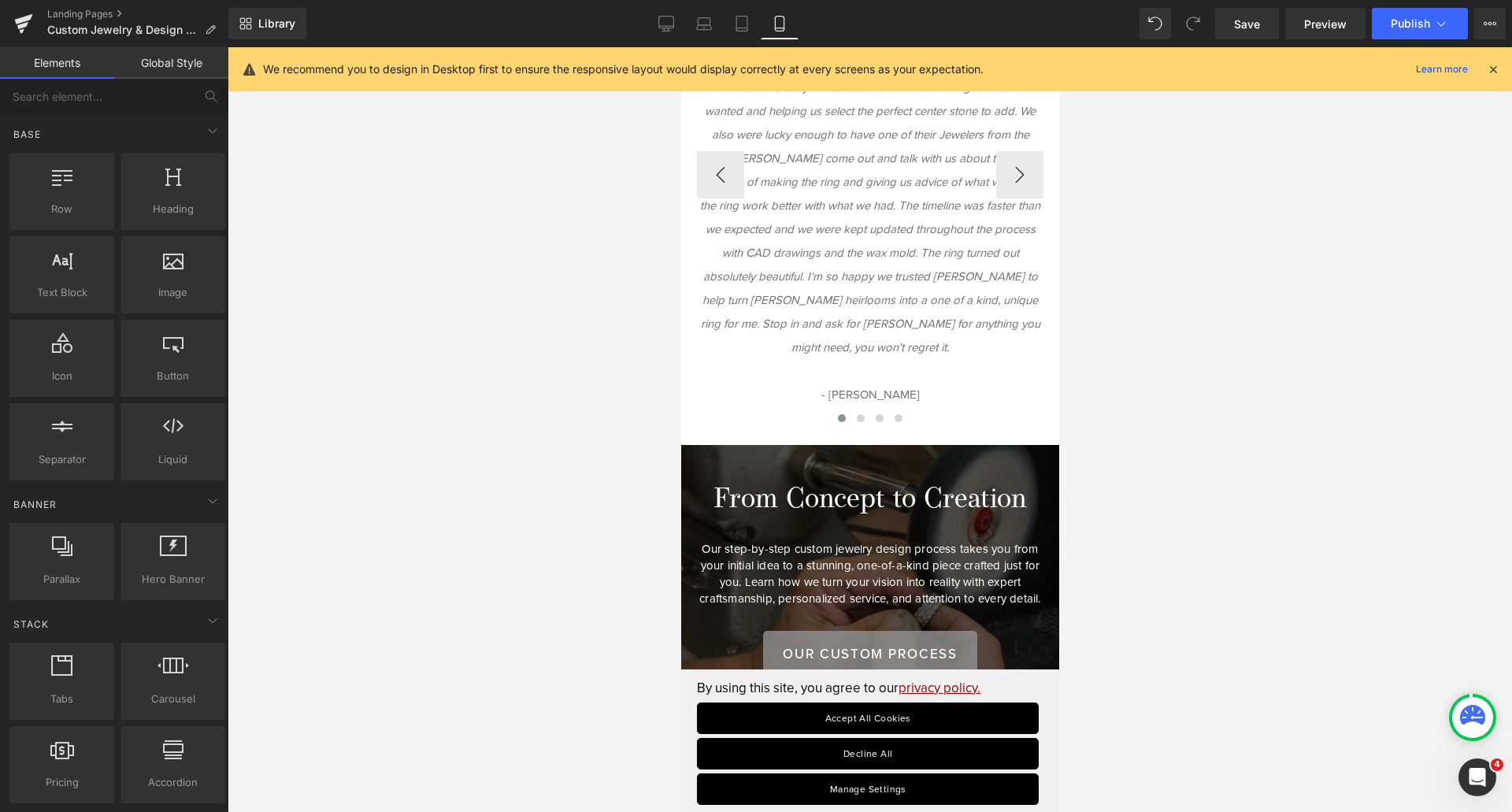
scroll to position [1587, 0]
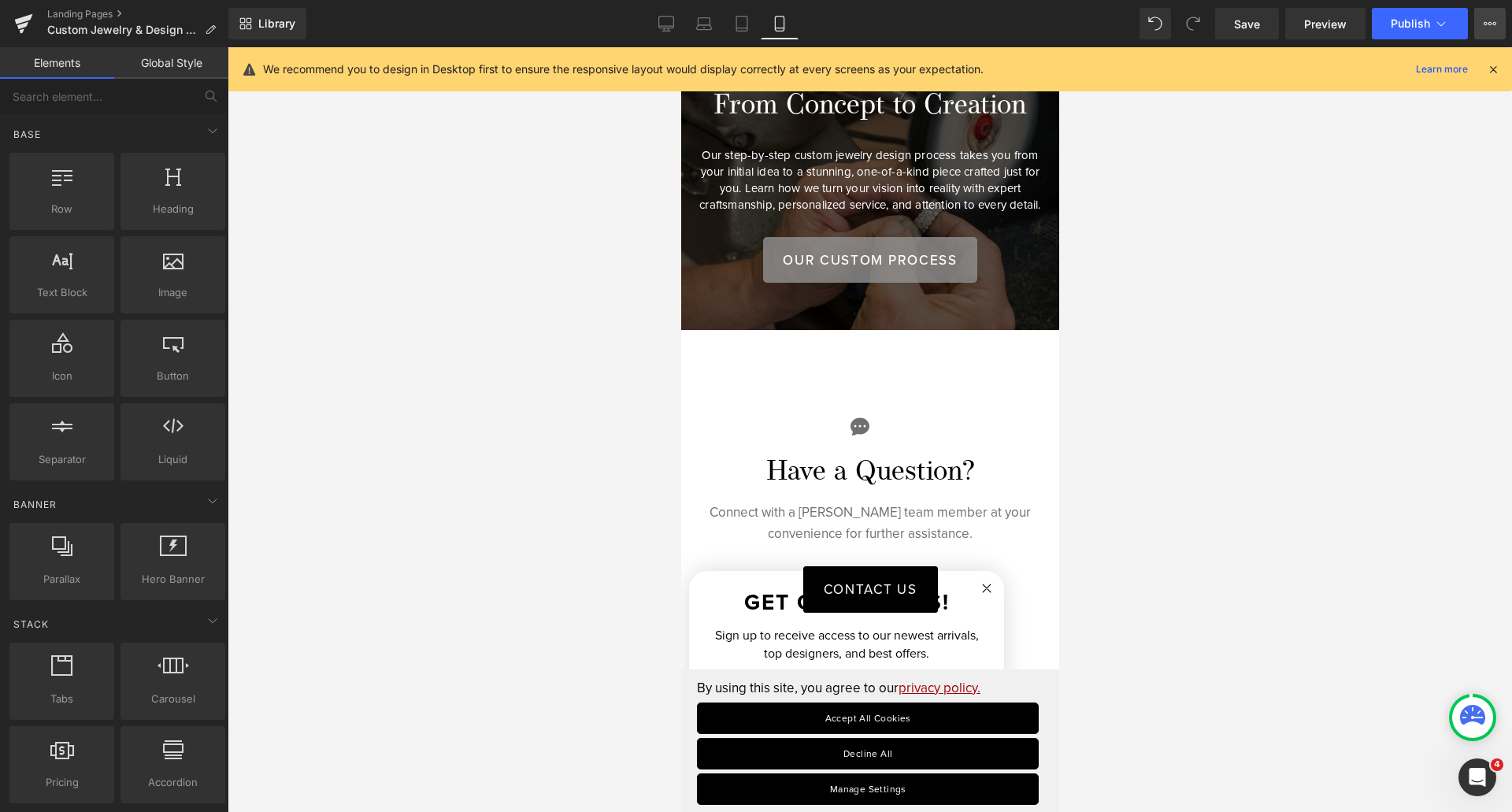
click at [1496, 21] on button "View Live Page View with current Template Save Template to Library Schedule Pub…" at bounding box center [1489, 24] width 31 height 31
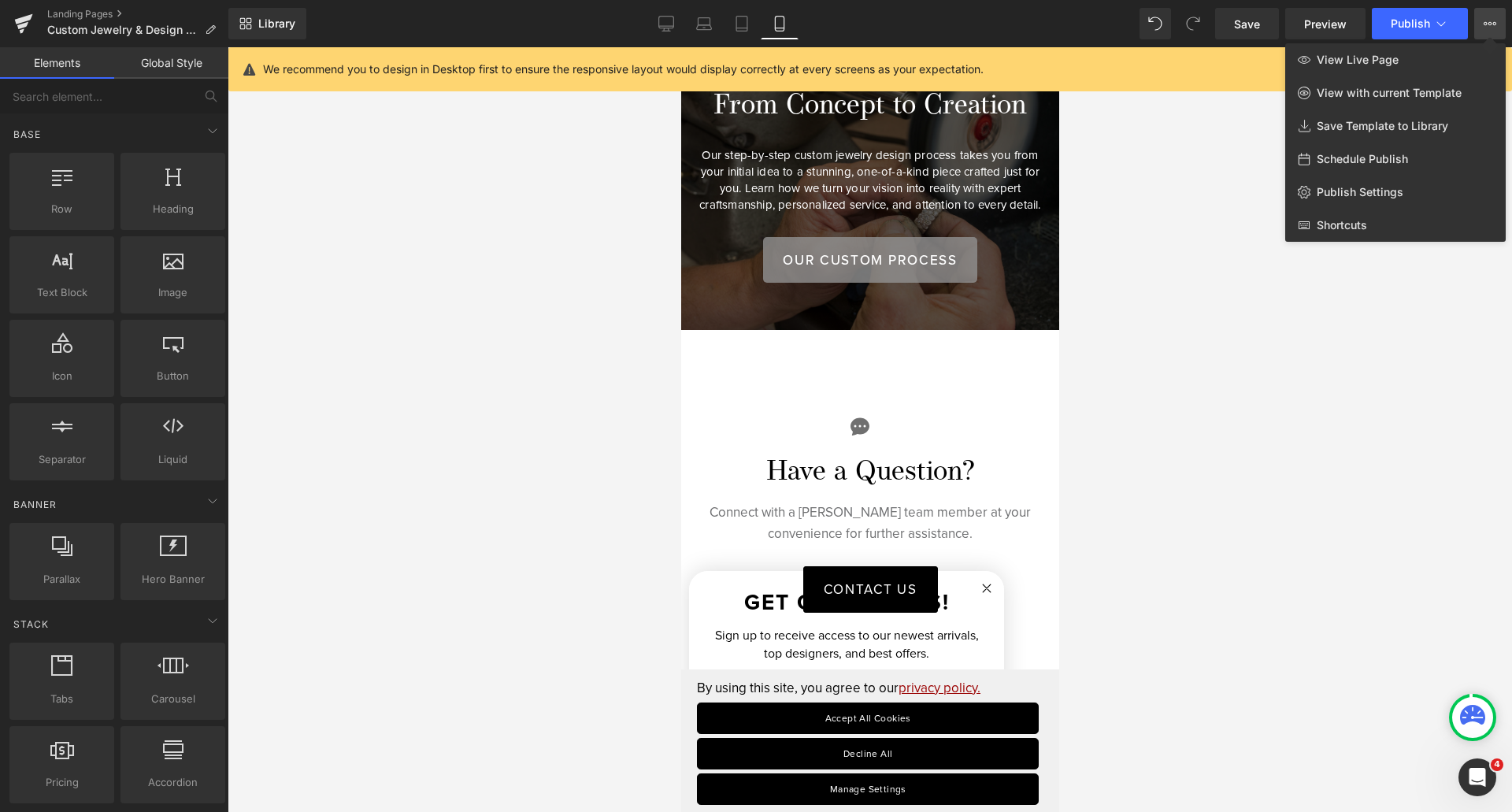
click at [1334, 400] on div at bounding box center [870, 430] width 1285 height 765
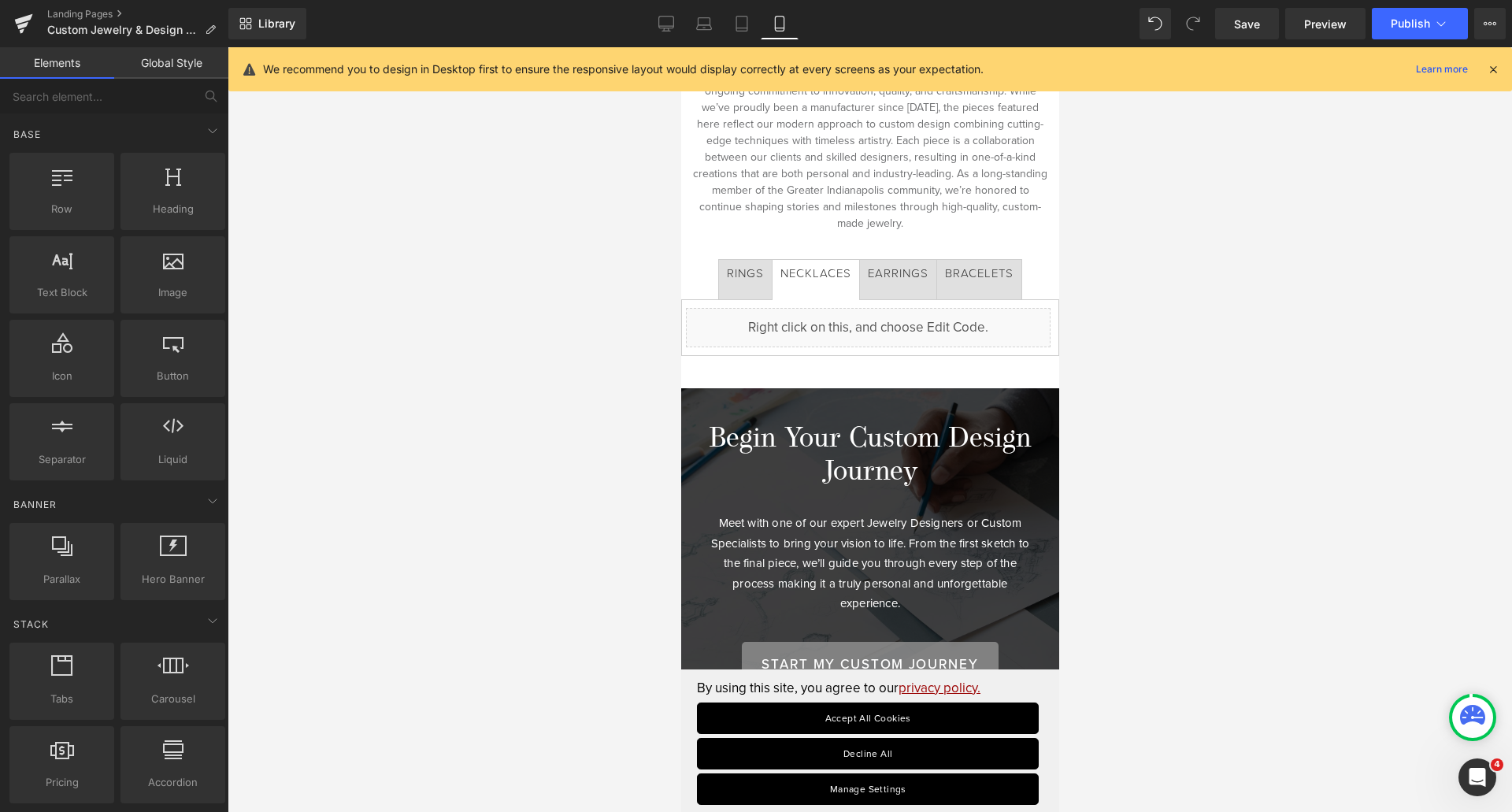
scroll to position [307, 0]
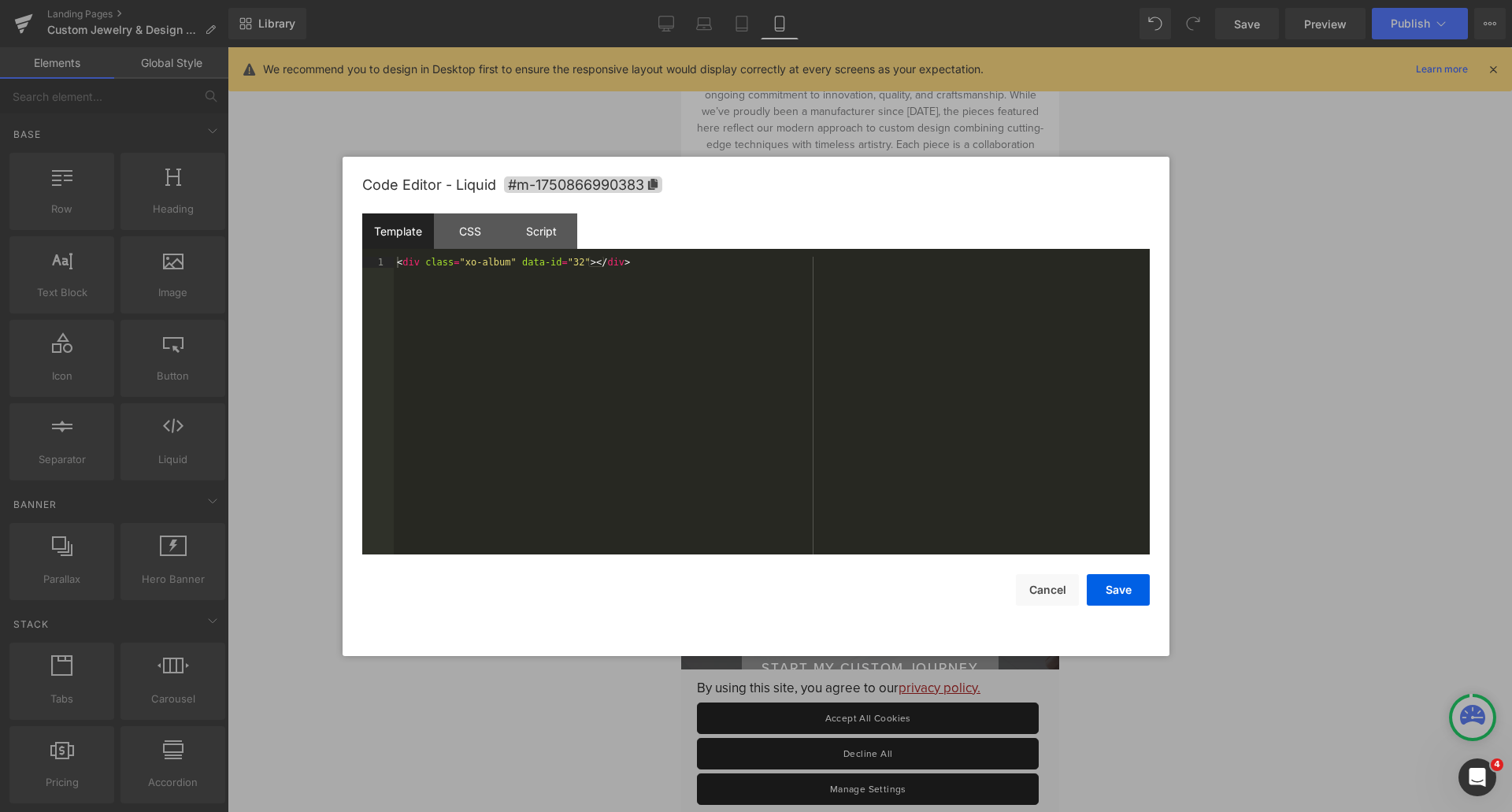
click at [882, 320] on div "Liquid" at bounding box center [867, 332] width 365 height 39
click at [493, 232] on div "CSS" at bounding box center [470, 231] width 72 height 35
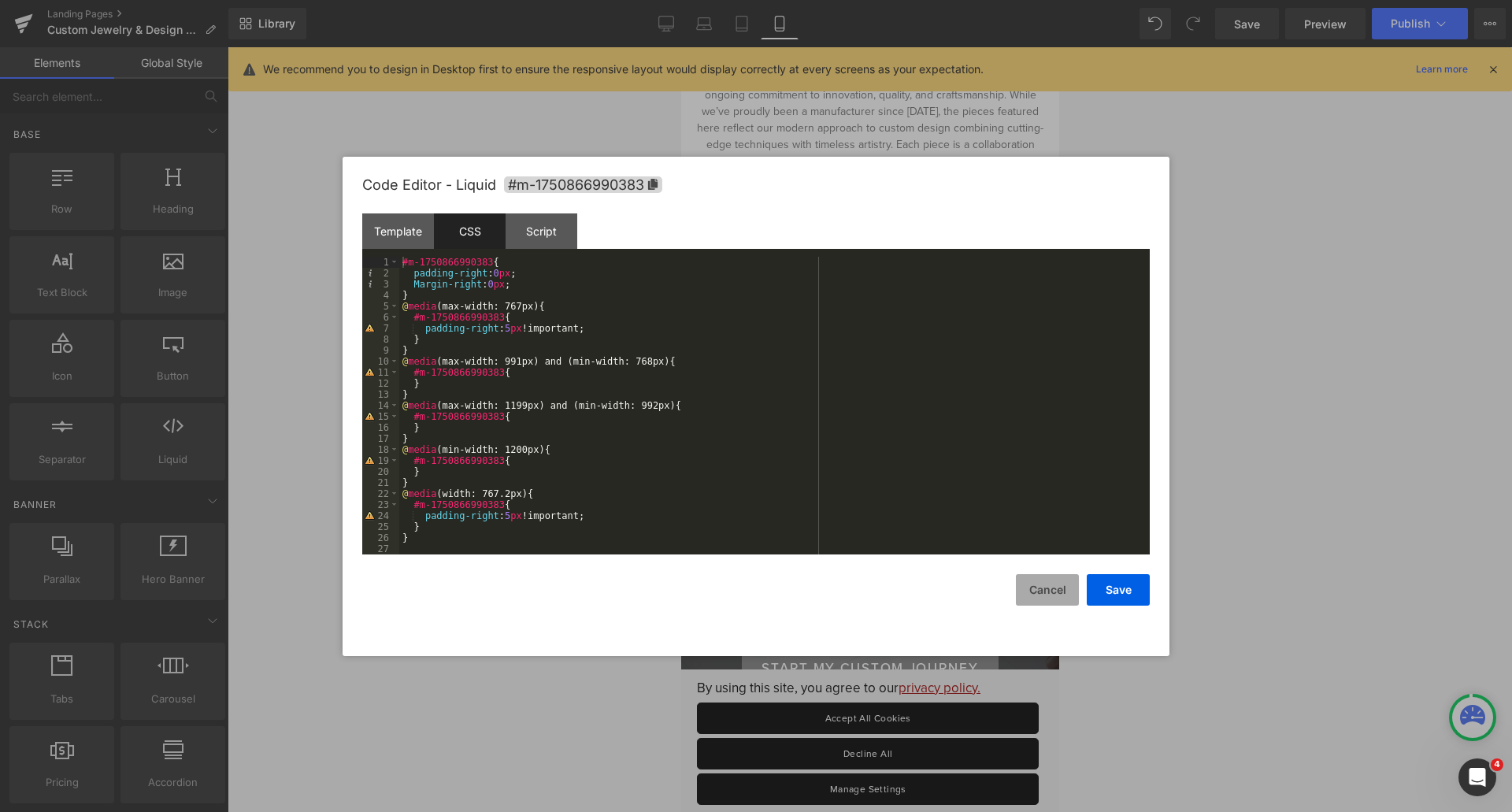
click at [1038, 595] on button "Cancel" at bounding box center [1046, 590] width 63 height 31
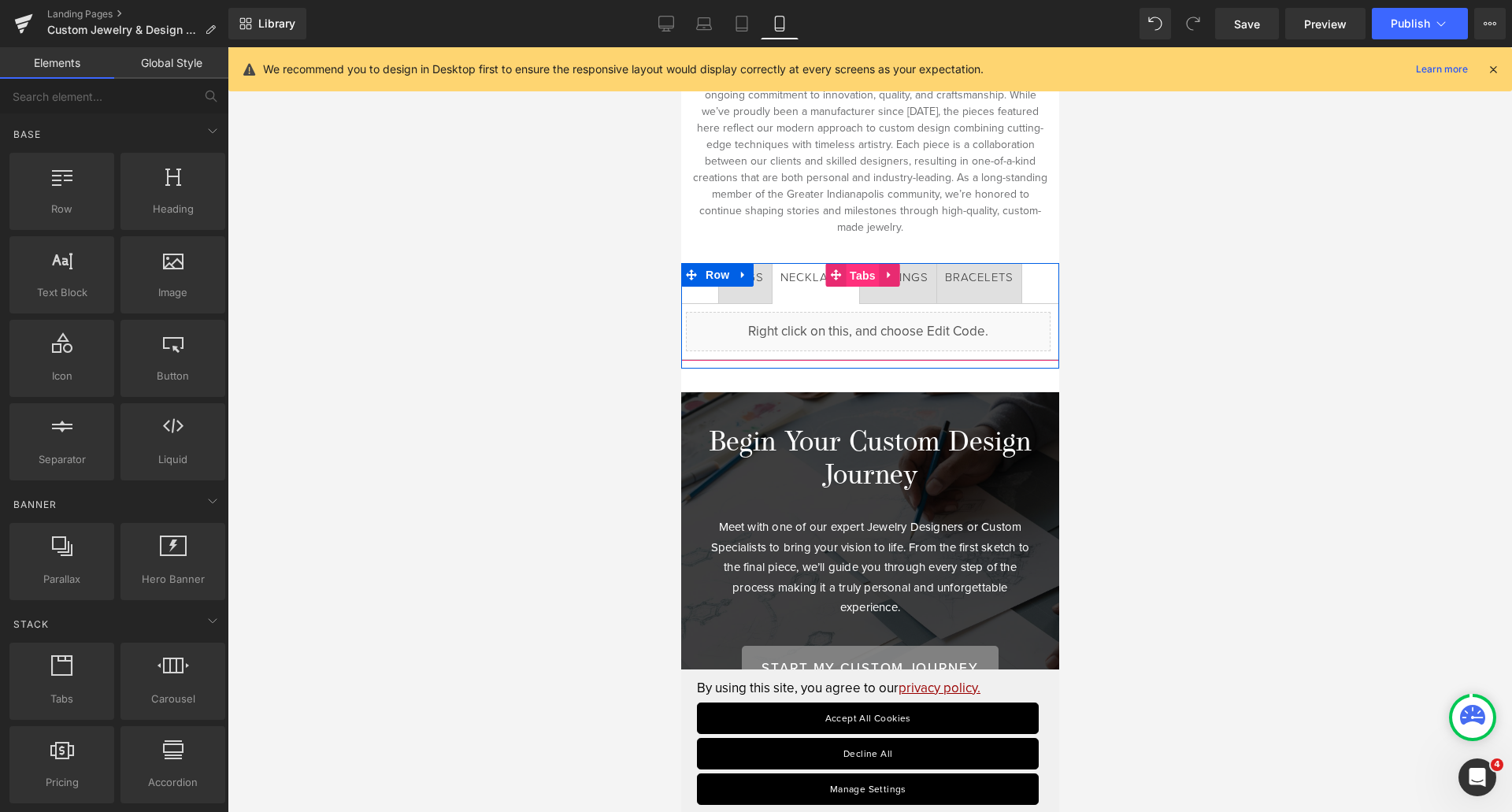
click at [870, 264] on span "Tabs" at bounding box center [862, 275] width 34 height 24
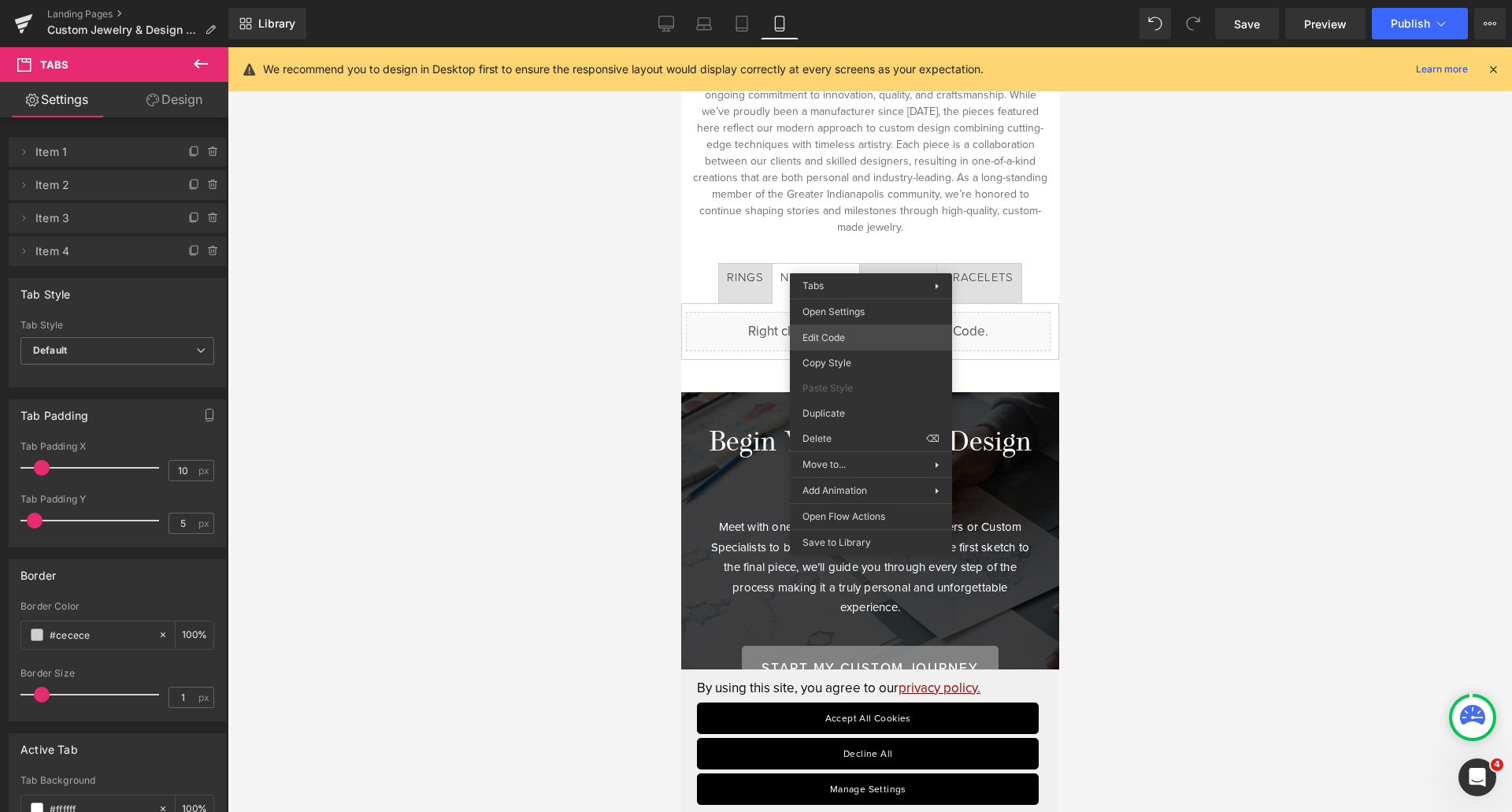
click at [851, 0] on div "Tabs You are previewing how the will restyle your page. You can not edit Elemen…" at bounding box center [756, 0] width 1512 height 0
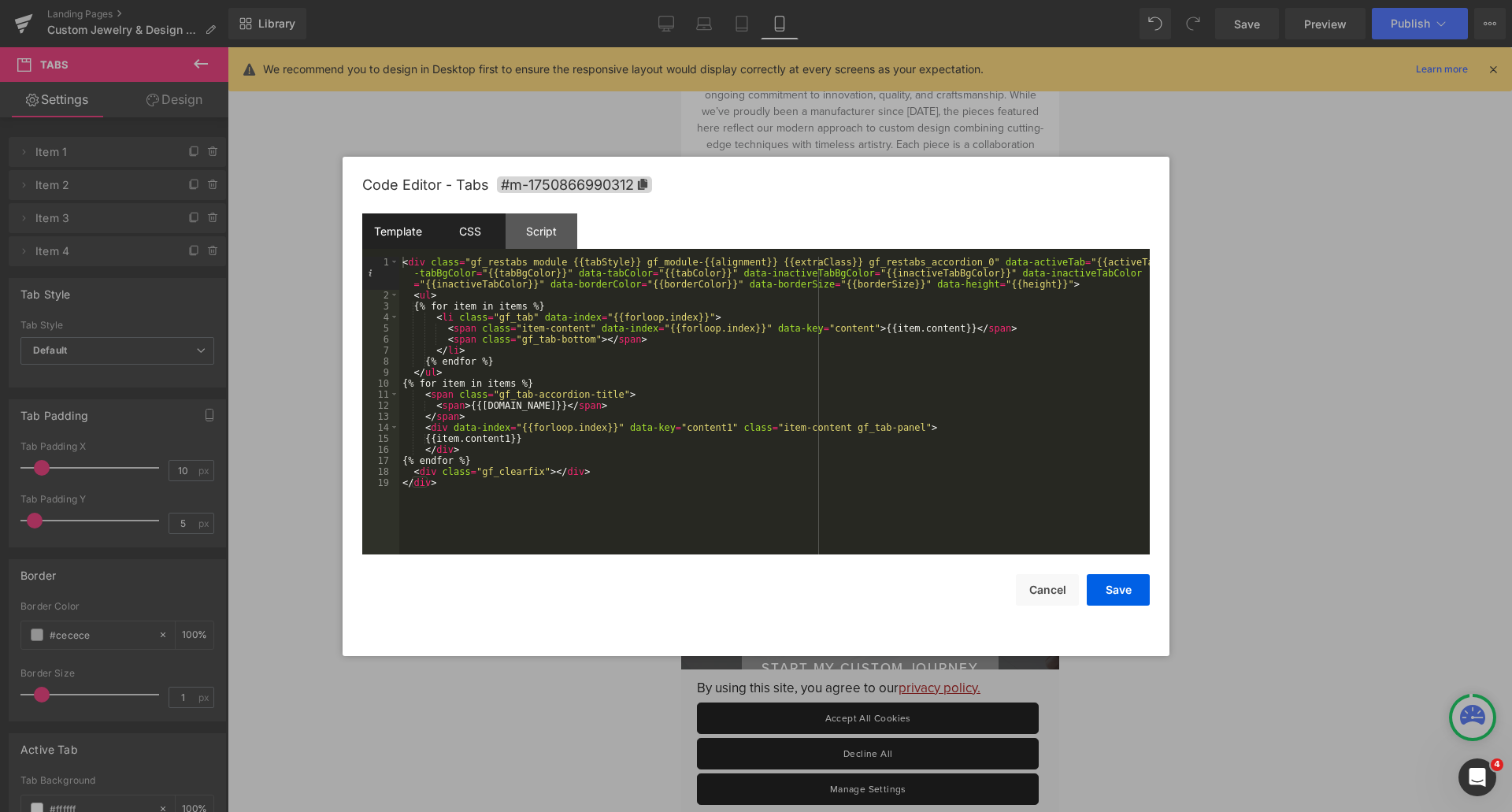
click at [470, 232] on div "CSS" at bounding box center [470, 231] width 72 height 35
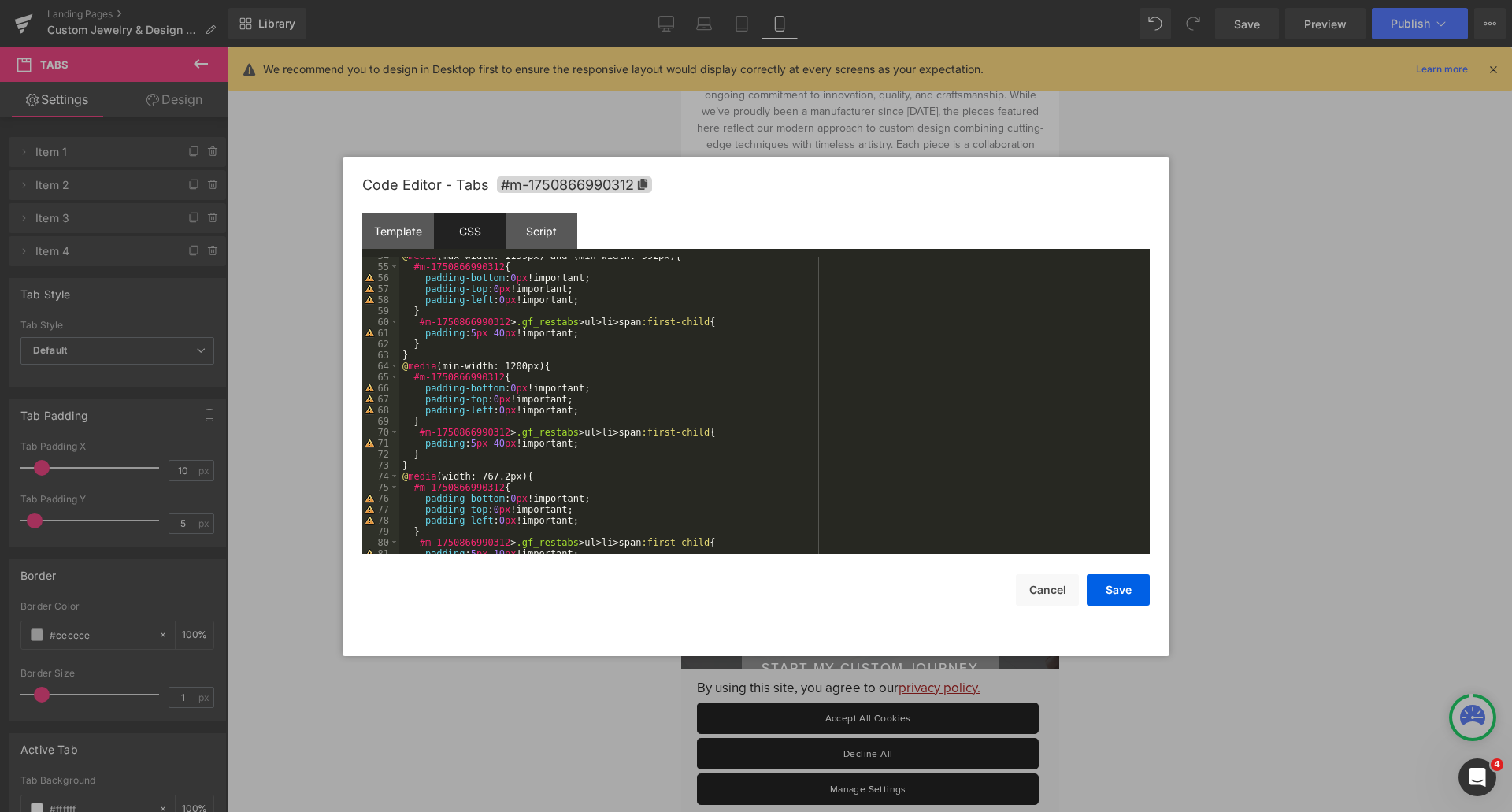
scroll to position [629, 0]
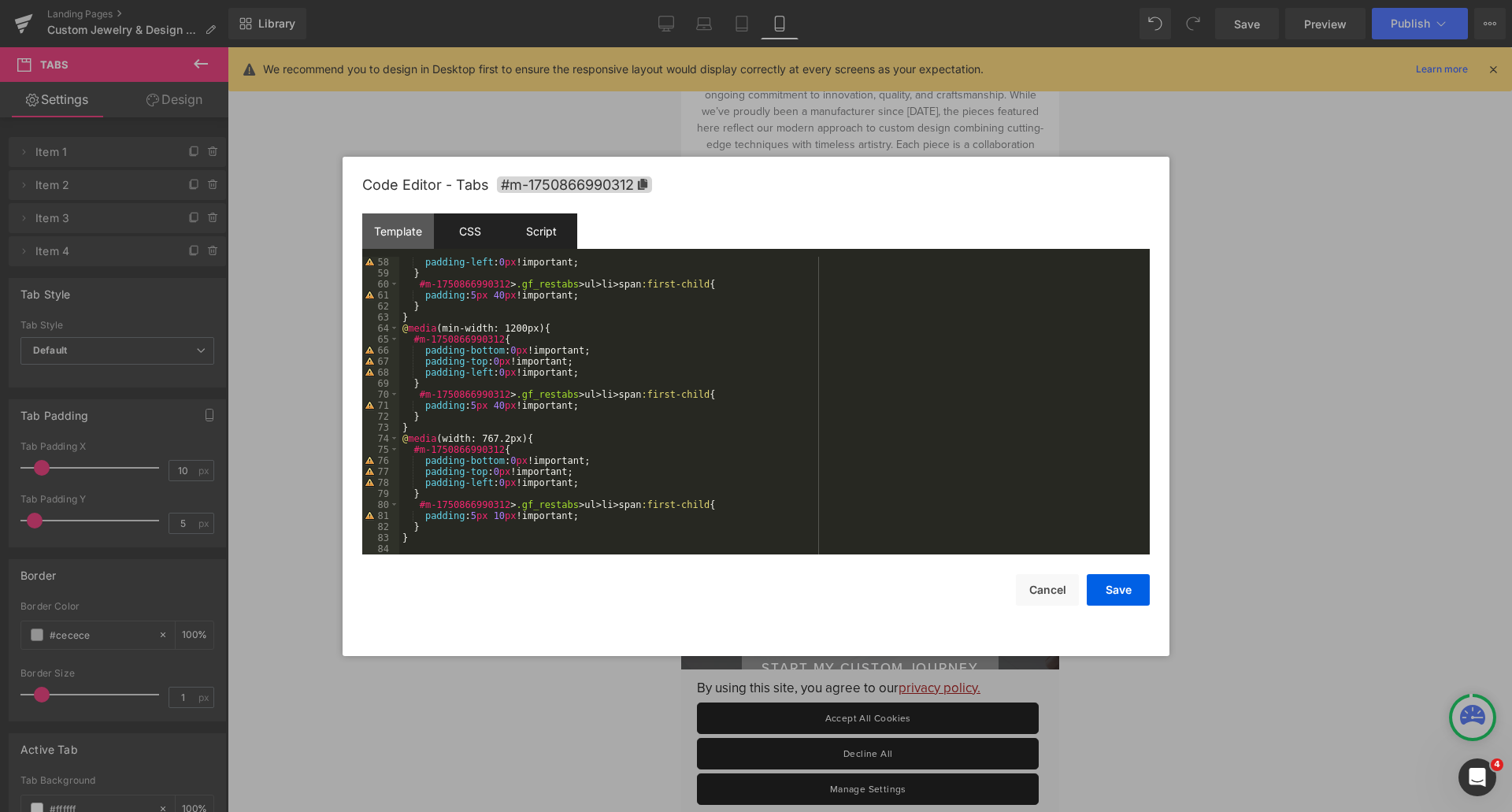
click at [553, 242] on div "Script" at bounding box center [542, 231] width 72 height 35
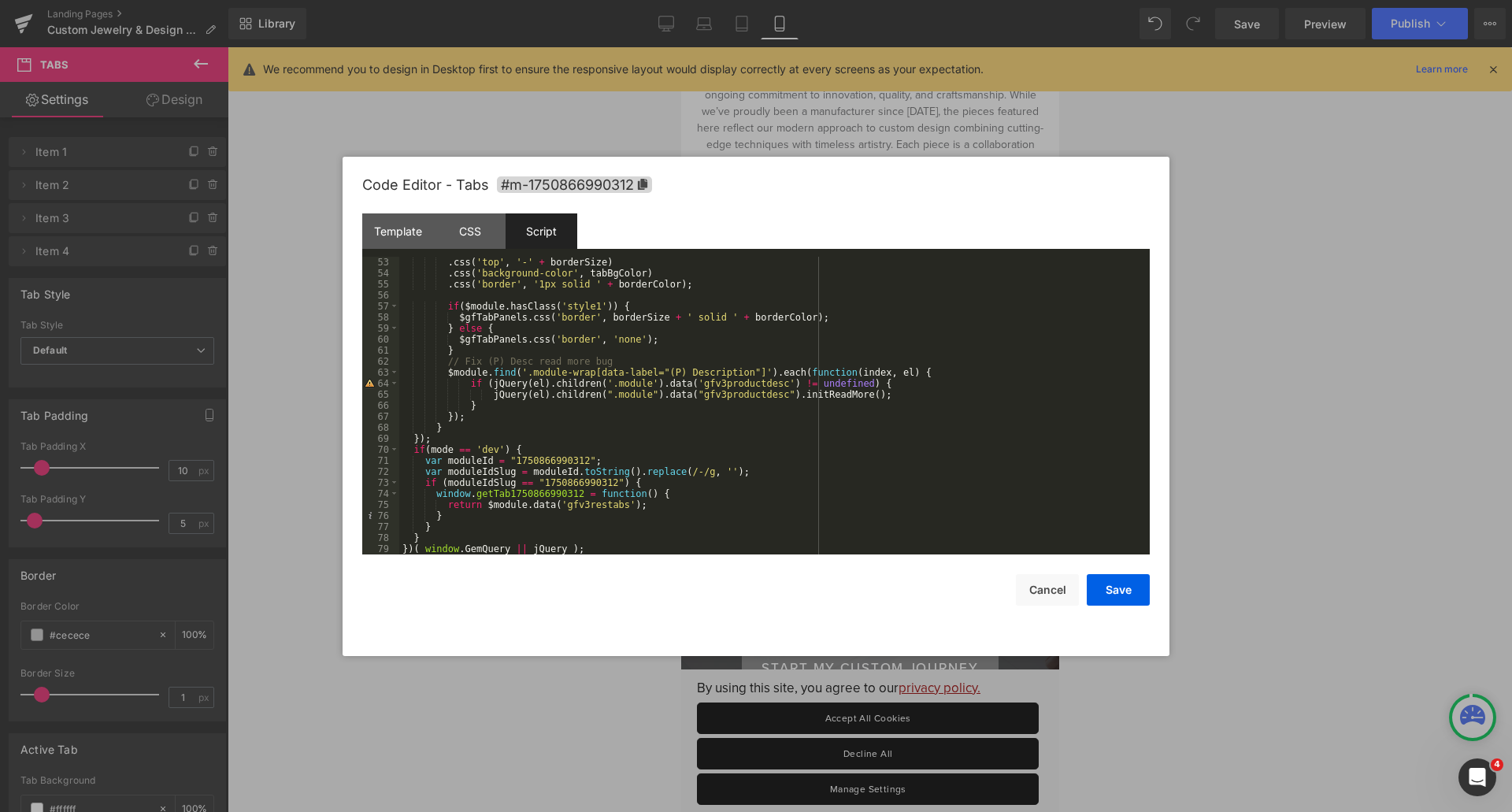
scroll to position [574, 0]
click at [1028, 591] on button "Cancel" at bounding box center [1046, 590] width 63 height 31
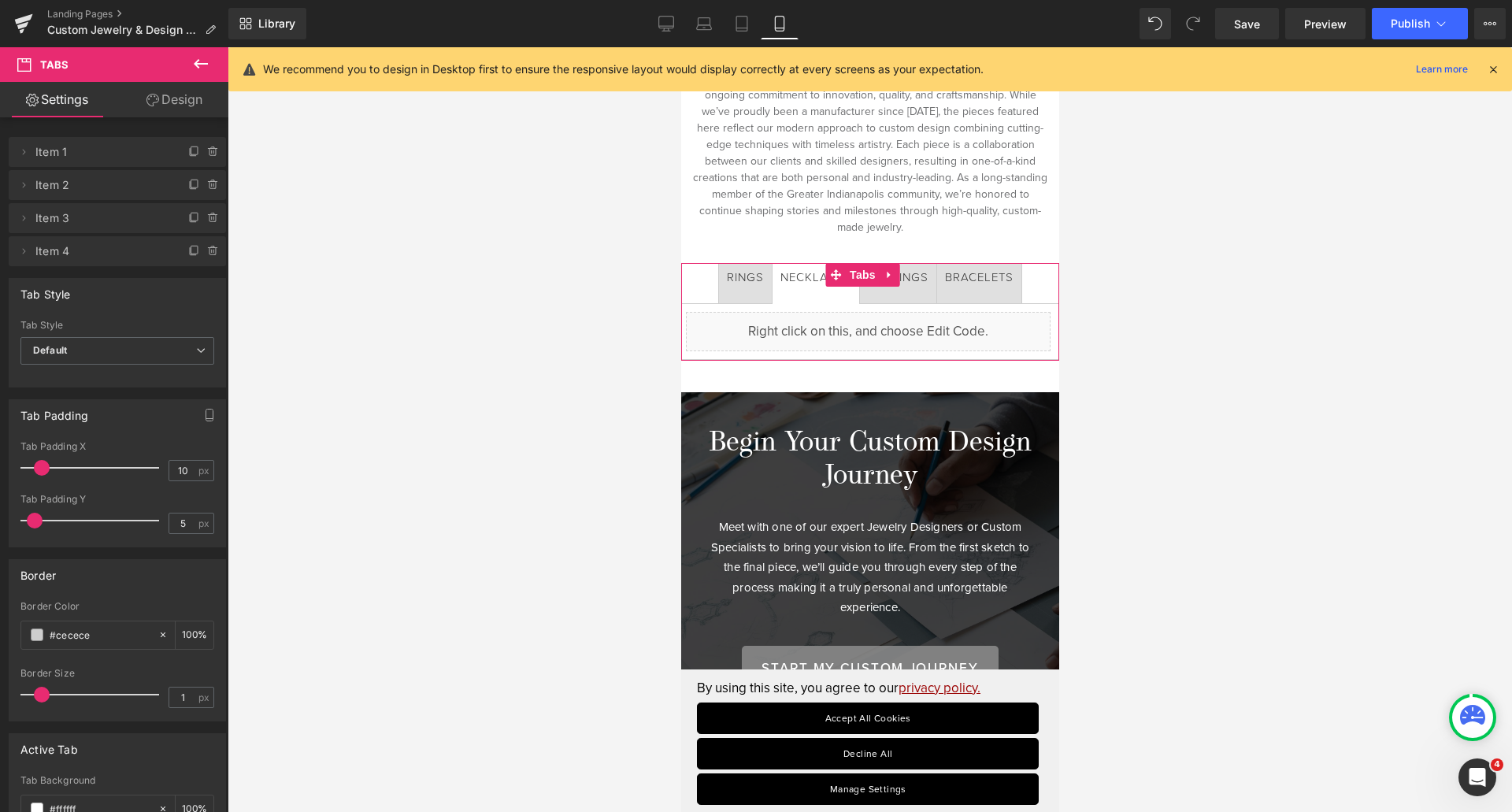
click at [165, 98] on link "Design" at bounding box center [174, 99] width 115 height 35
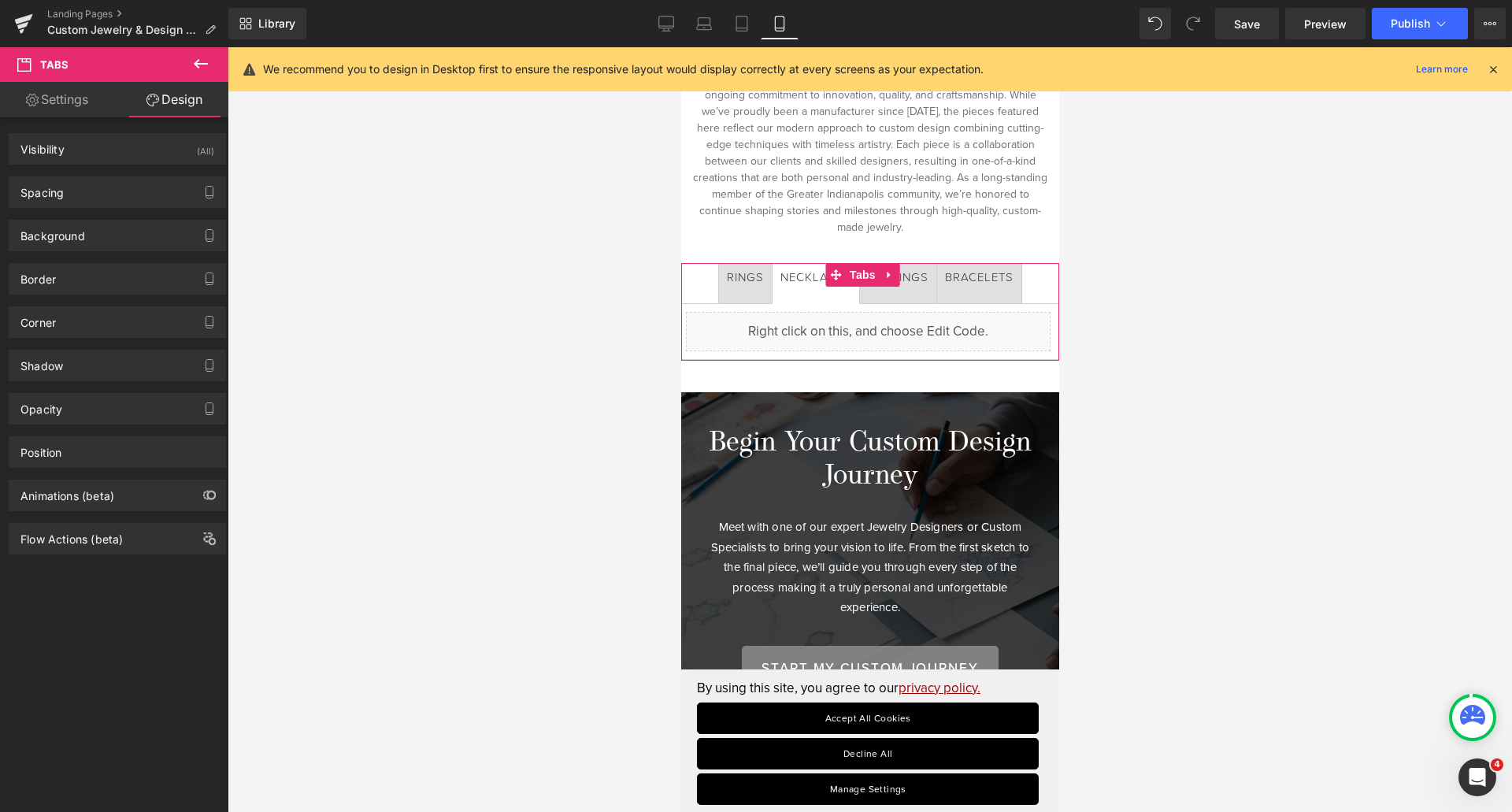
click at [67, 97] on link "Settings" at bounding box center [57, 99] width 115 height 35
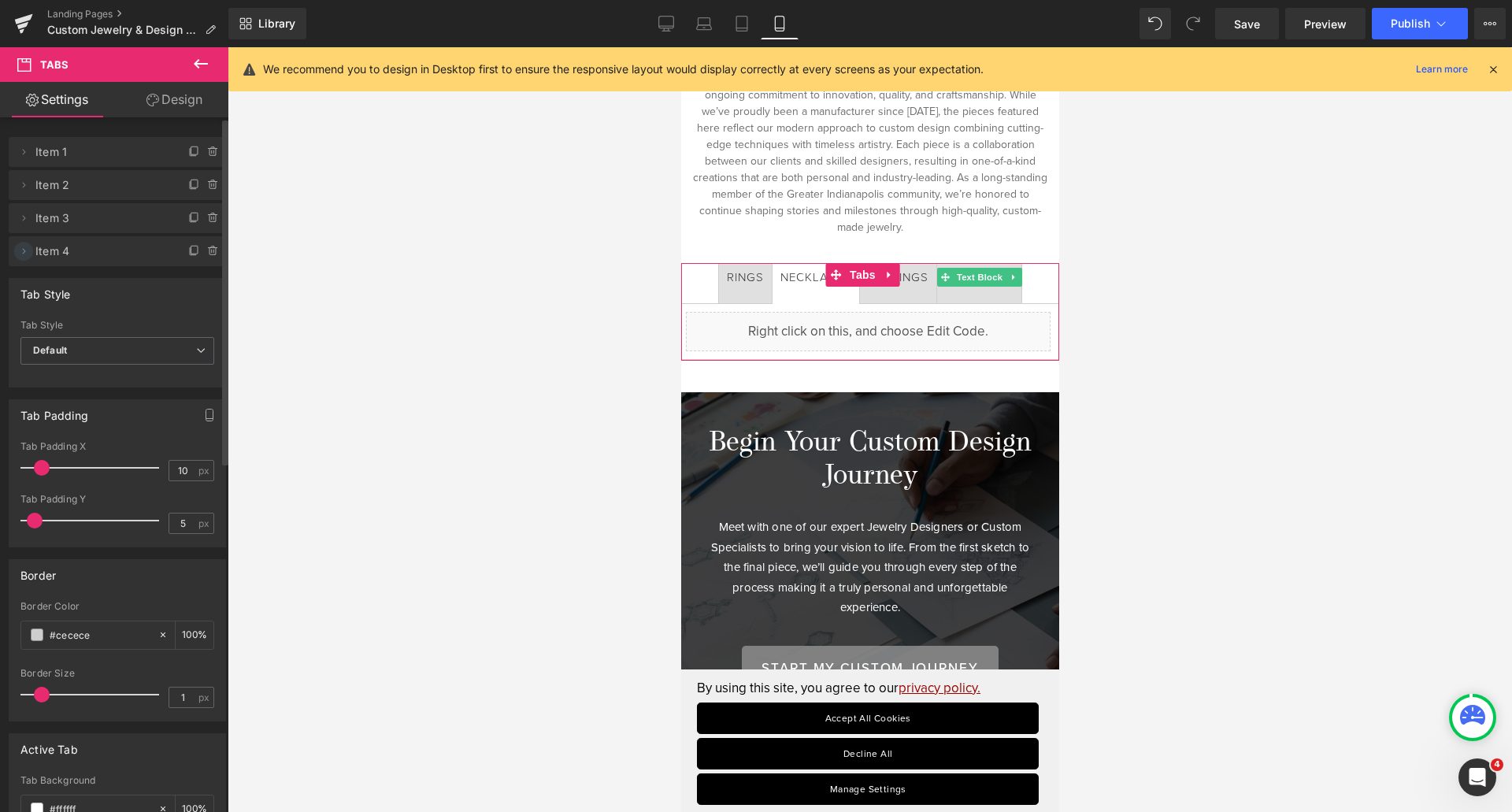
click at [19, 253] on icon at bounding box center [23, 250] width 12 height 12
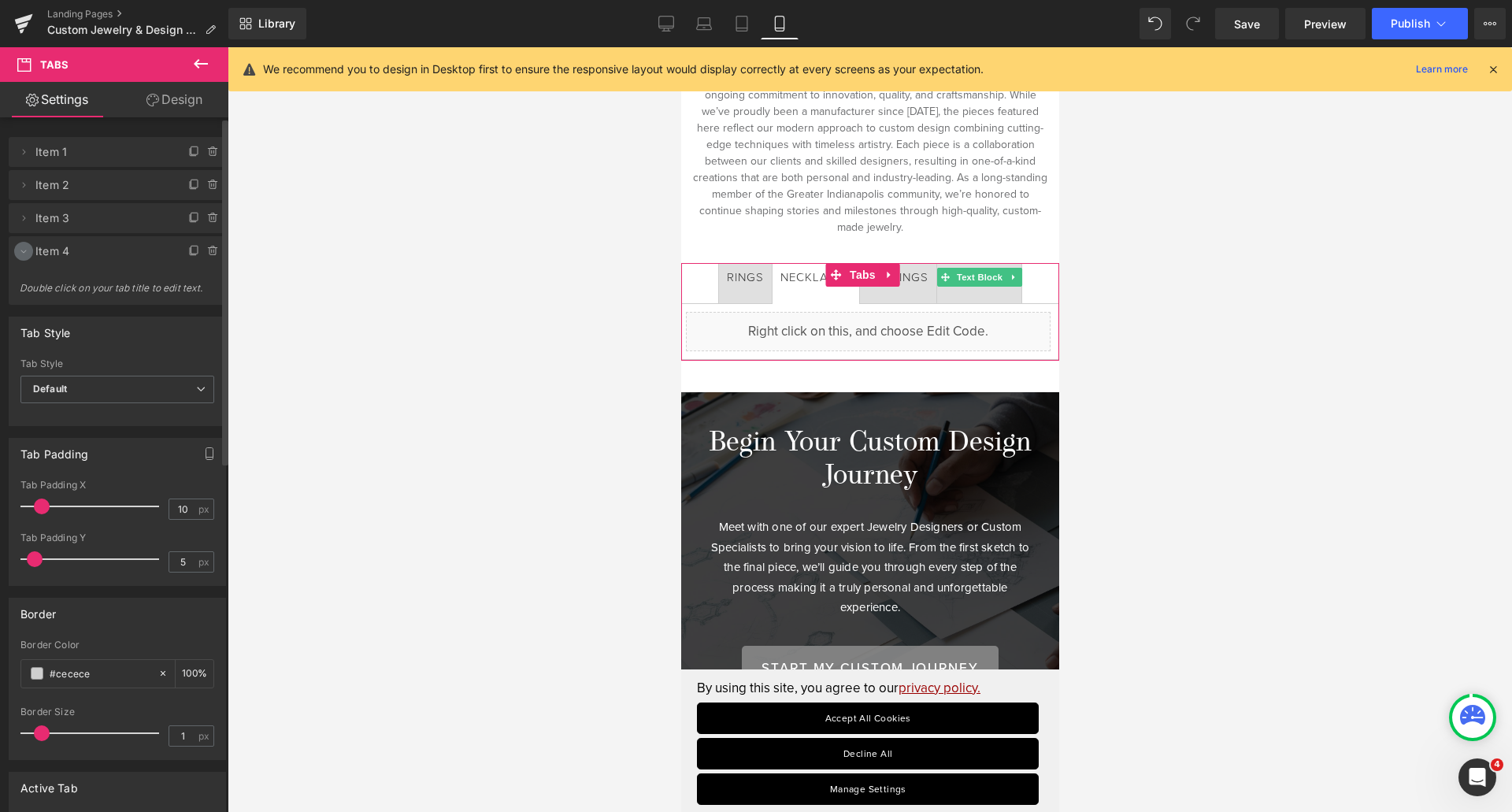
click at [19, 246] on icon at bounding box center [23, 250] width 12 height 12
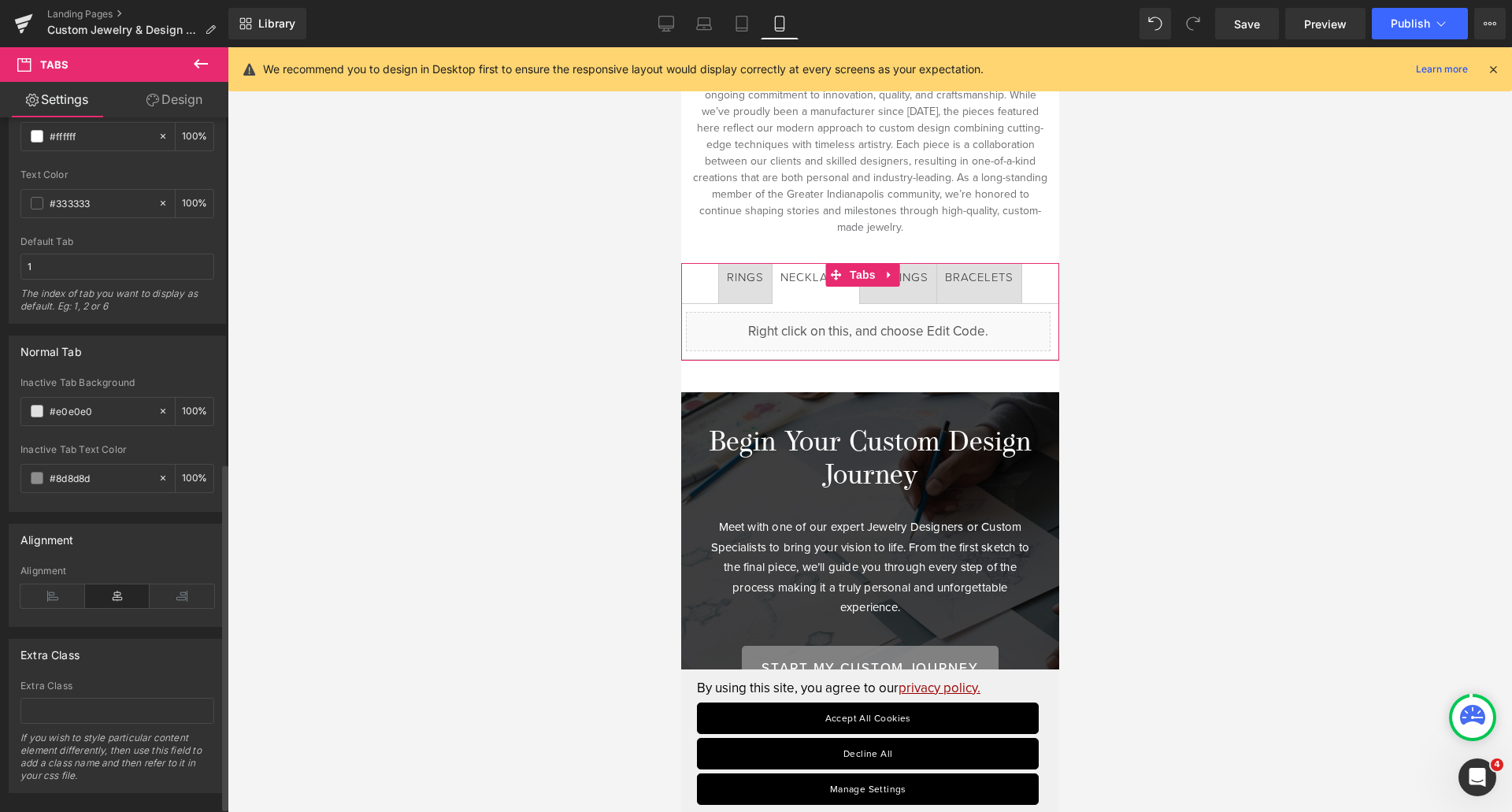
scroll to position [689, 0]
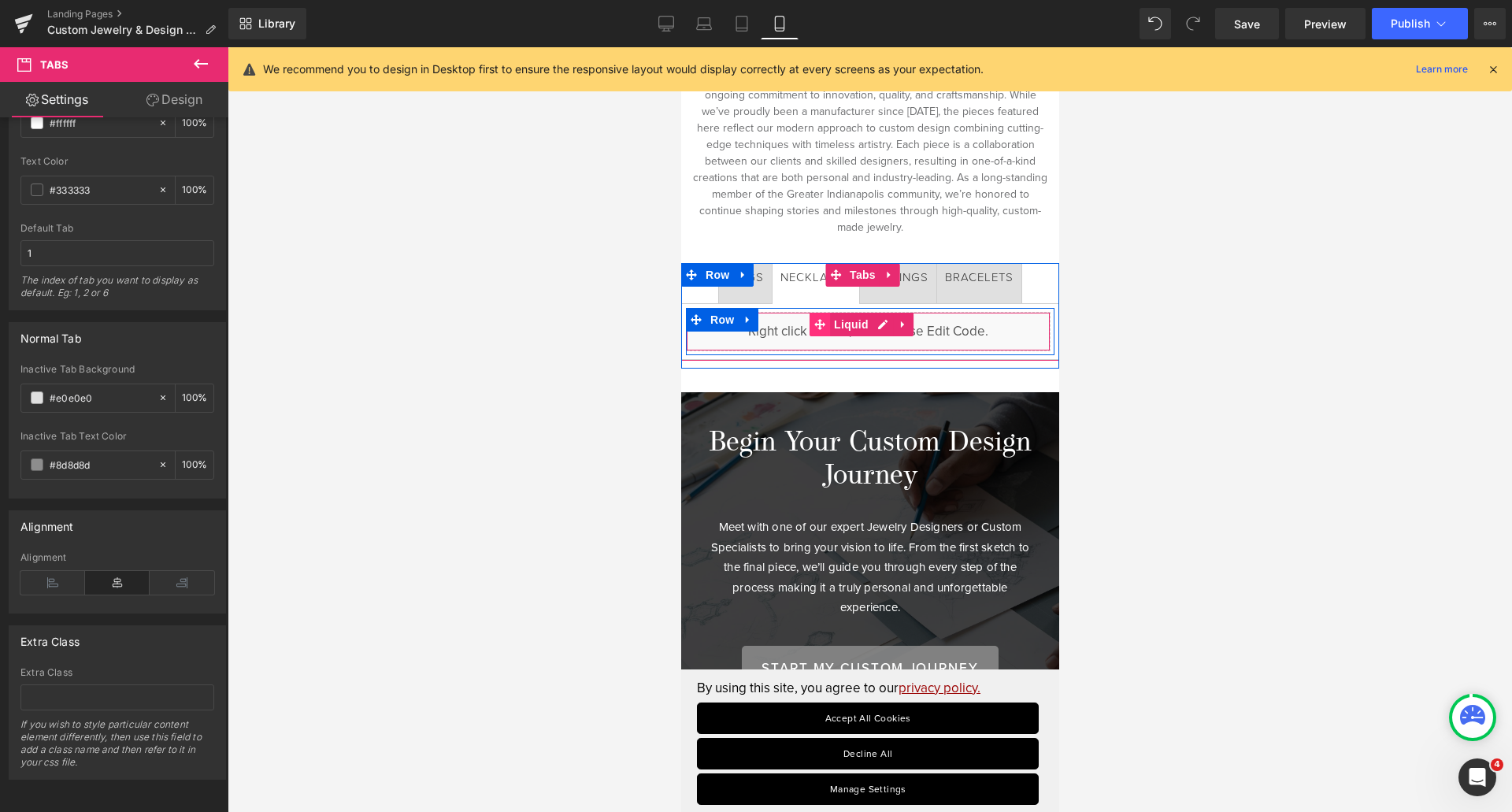
click at [828, 320] on span at bounding box center [818, 324] width 20 height 24
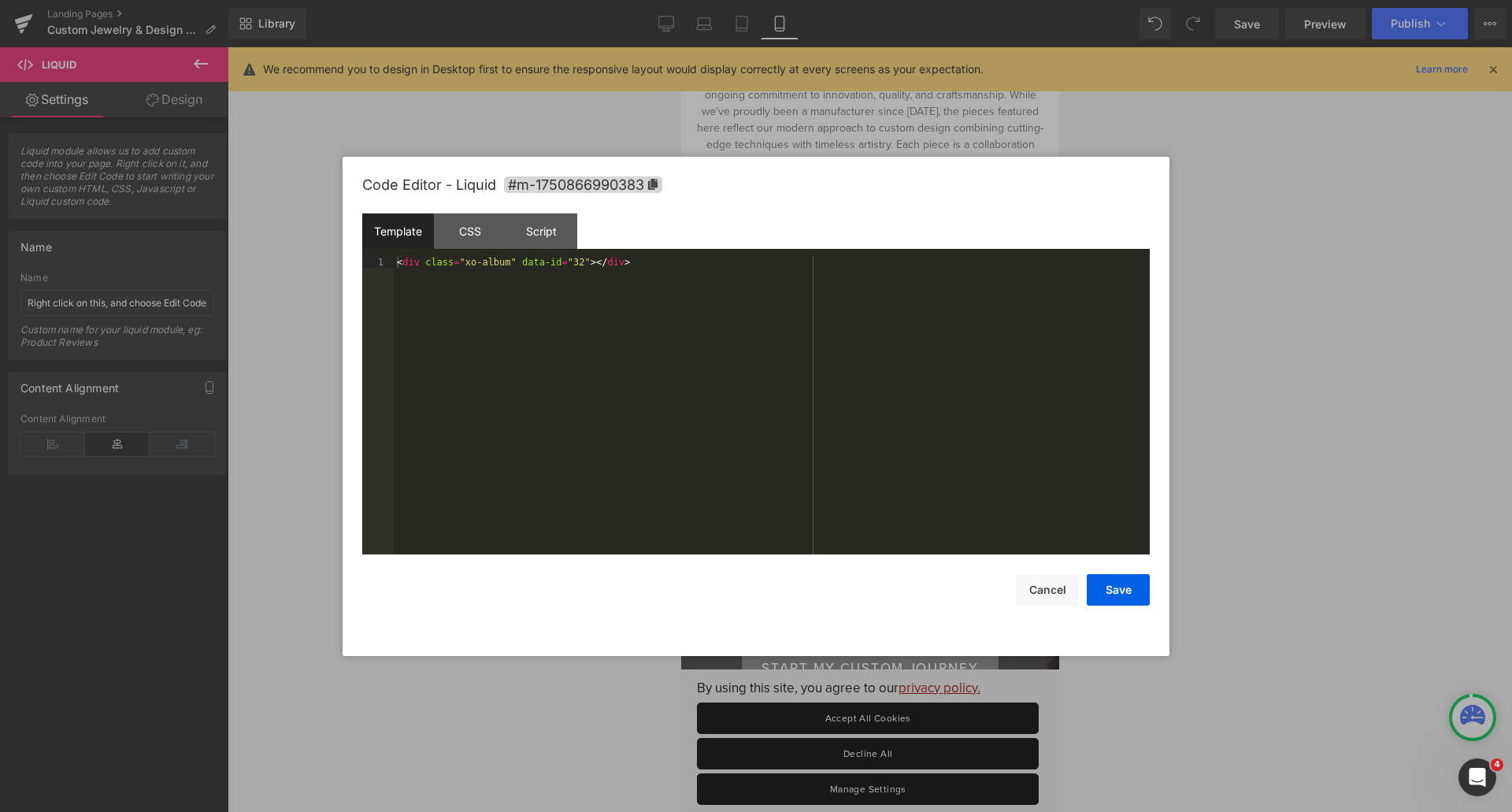
click at [813, 0] on div "Liquid You are previewing how the will restyle your page. You can not edit Elem…" at bounding box center [756, 0] width 1512 height 0
click at [489, 239] on div "CSS" at bounding box center [470, 231] width 72 height 35
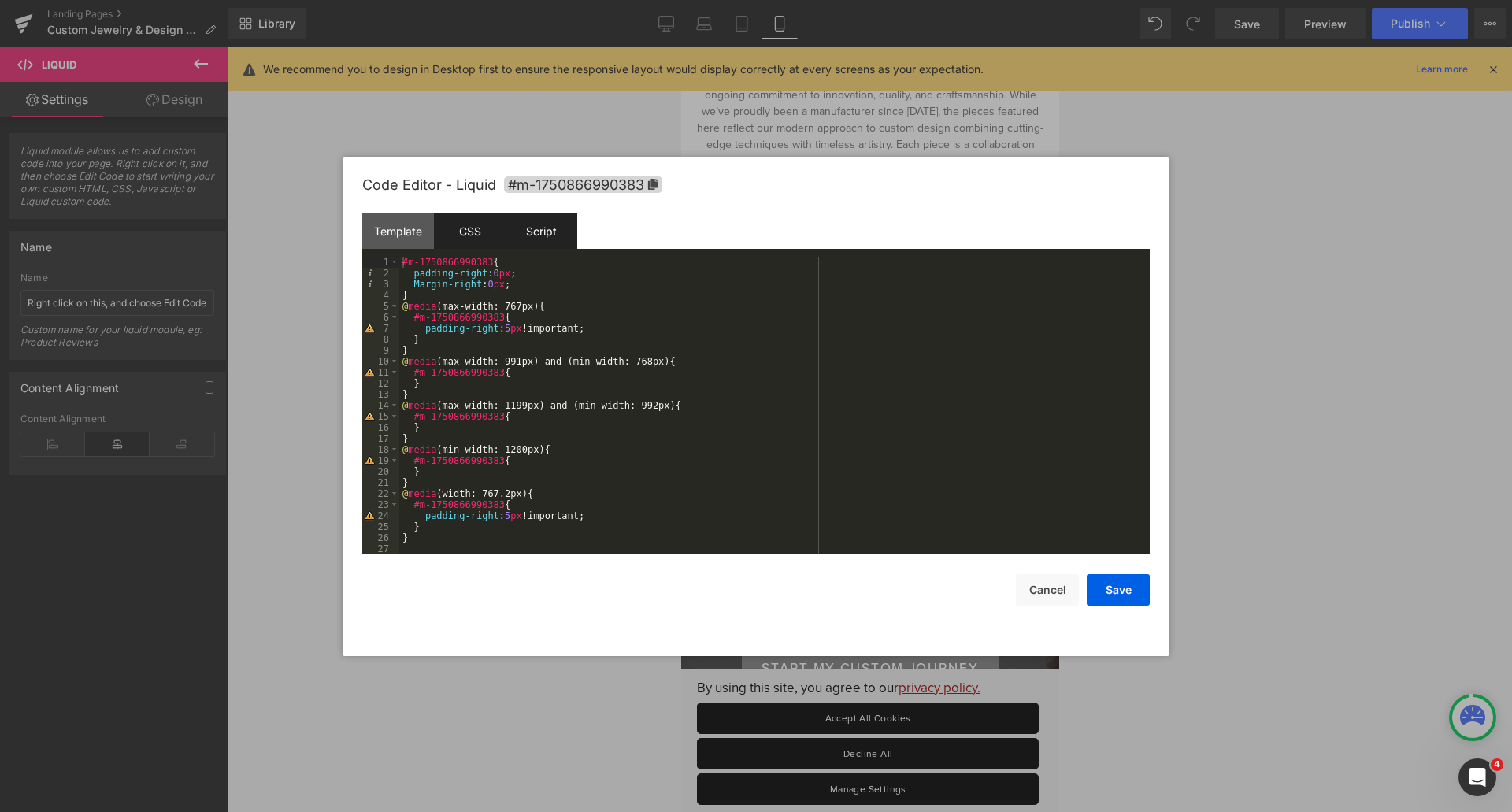
click at [533, 233] on div "Script" at bounding box center [542, 231] width 72 height 35
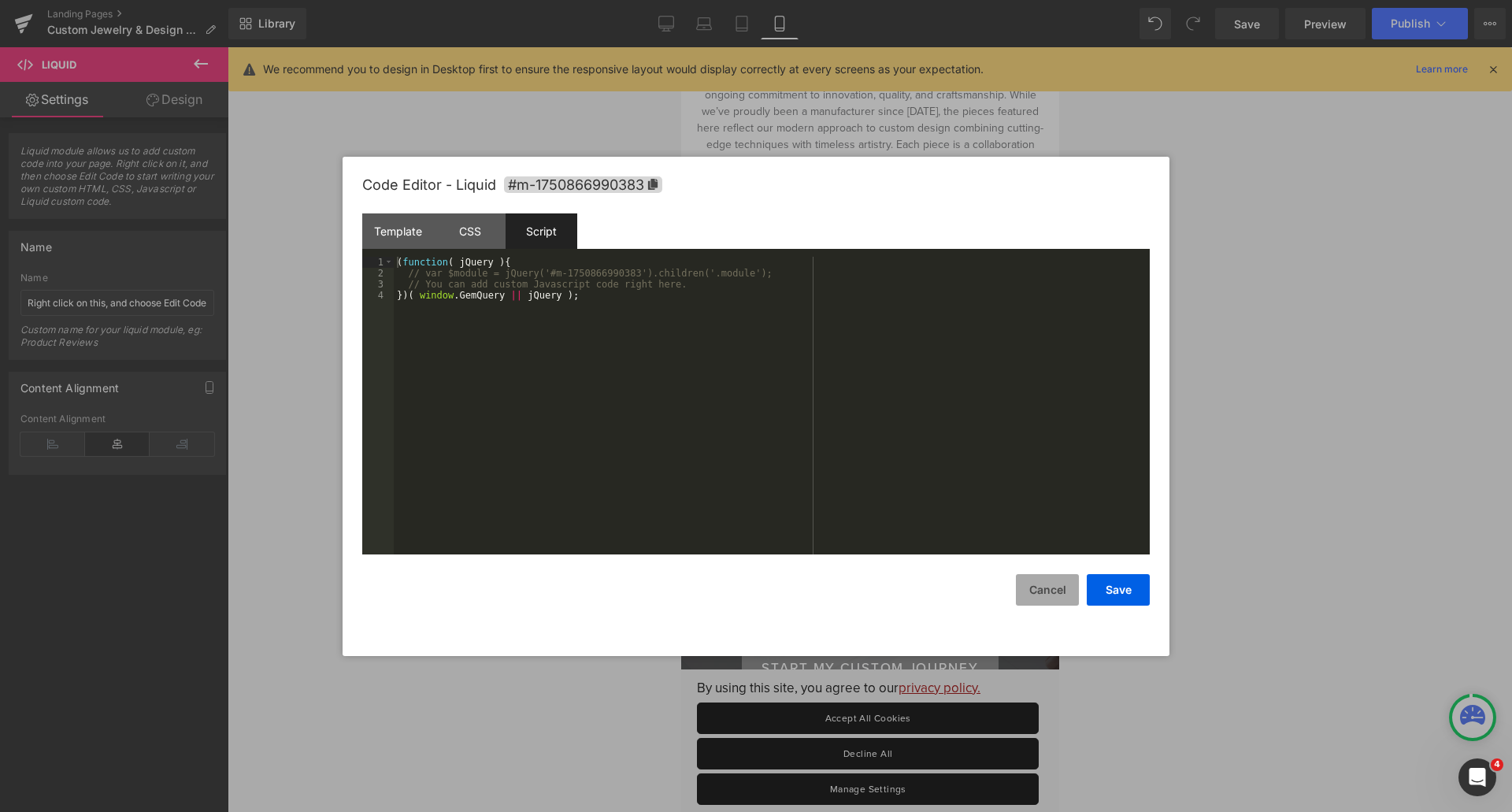
click at [1051, 587] on button "Cancel" at bounding box center [1046, 590] width 63 height 31
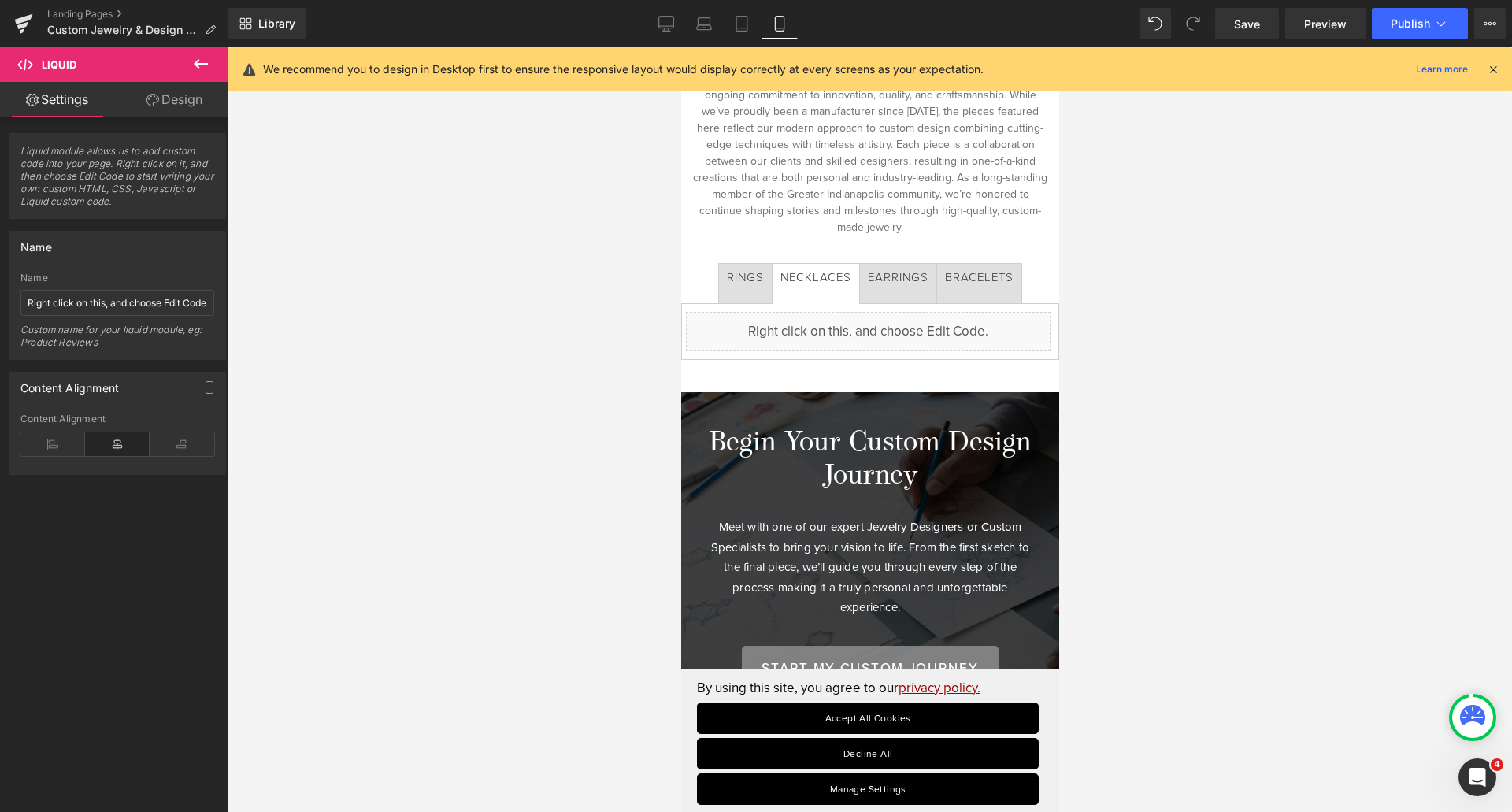
click at [192, 68] on icon at bounding box center [200, 63] width 19 height 19
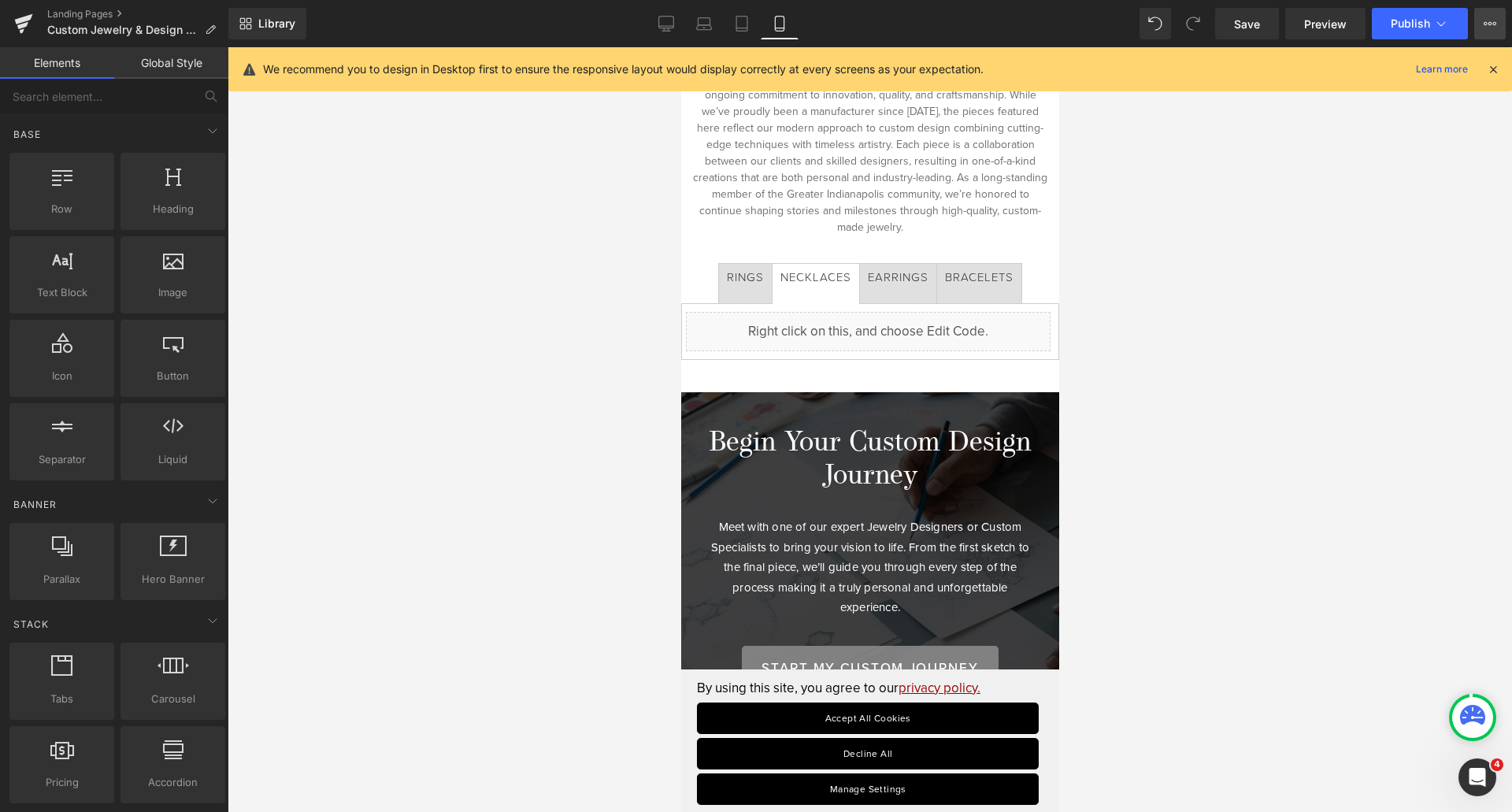
click at [1500, 18] on button "View Live Page View with current Template Save Template to Library Schedule Pub…" at bounding box center [1489, 24] width 31 height 31
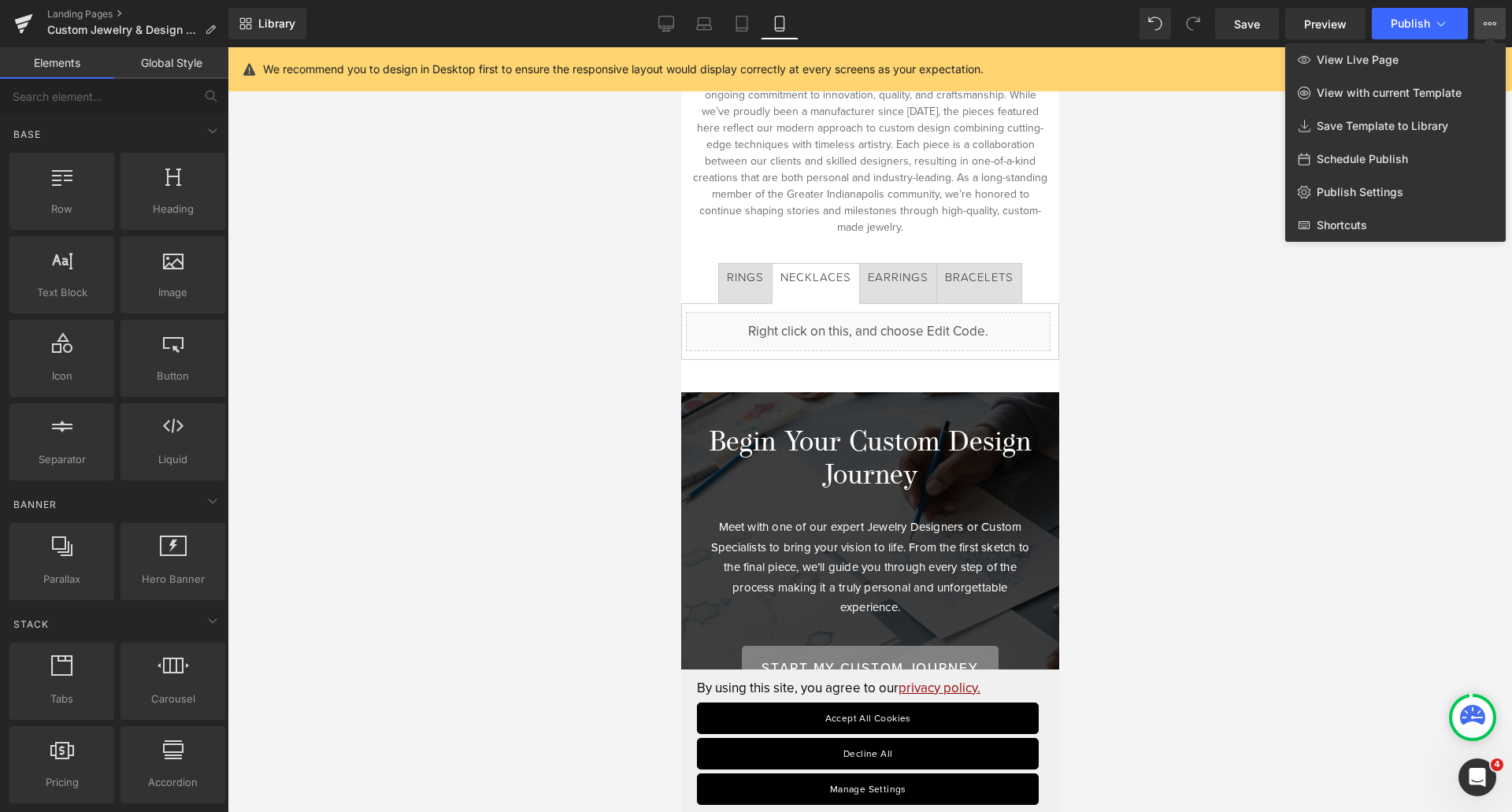
click at [1186, 139] on div at bounding box center [870, 430] width 1285 height 765
